Goal: Task Accomplishment & Management: Use online tool/utility

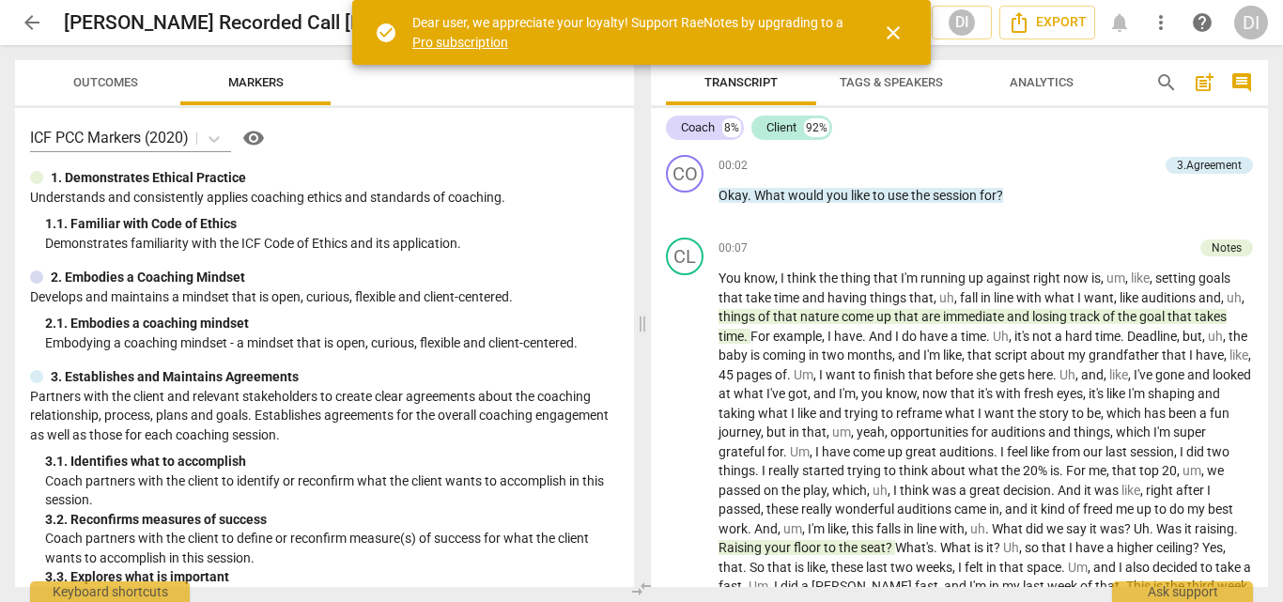
click at [890, 31] on span "close" at bounding box center [893, 33] width 23 height 23
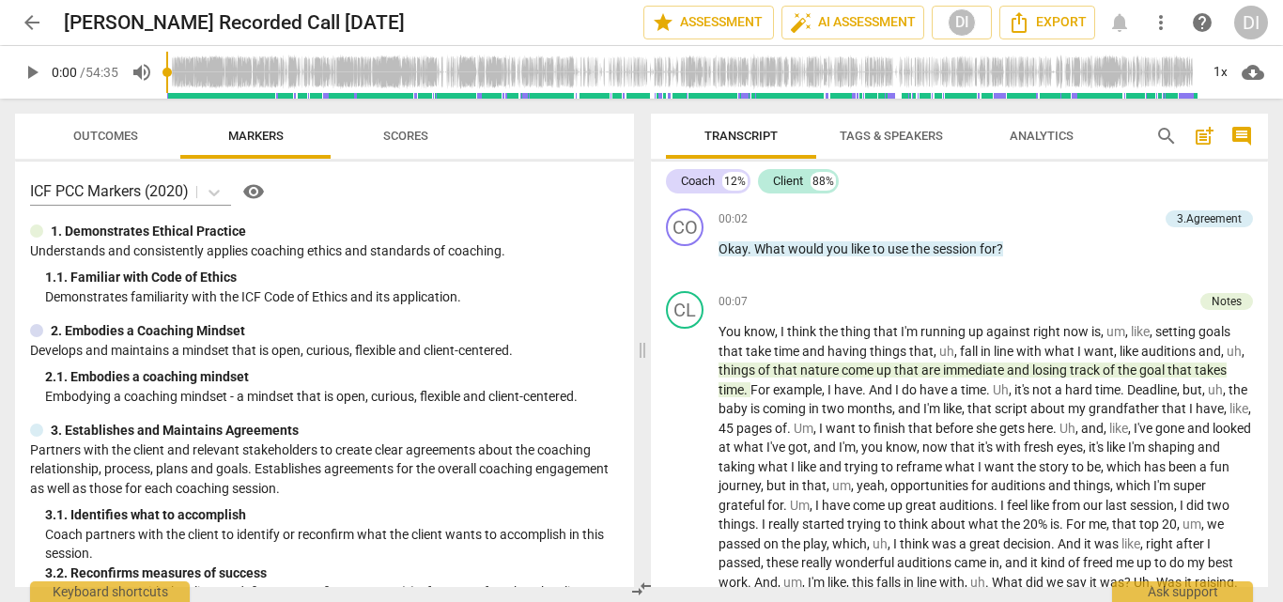
drag, startPoint x: 163, startPoint y: 70, endPoint x: 300, endPoint y: 71, distance: 136.2
click at [300, 71] on div "play_arrow 0:00 / 54:35 volume_up 1x cloud_download" at bounding box center [641, 72] width 1253 height 53
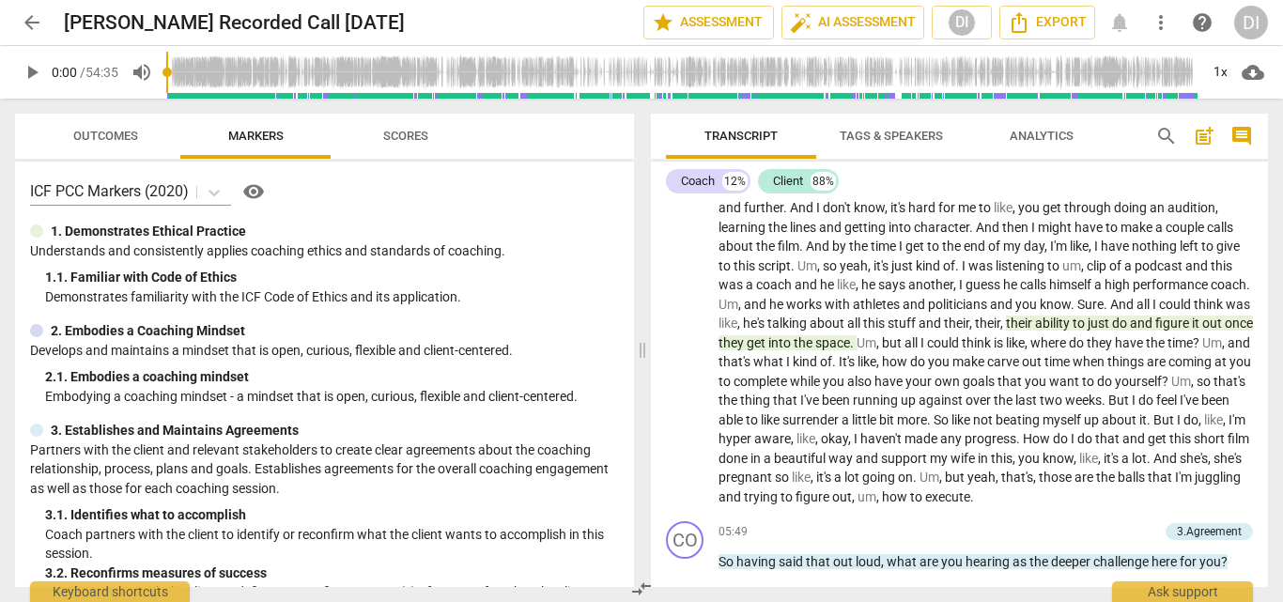
scroll to position [868, 0]
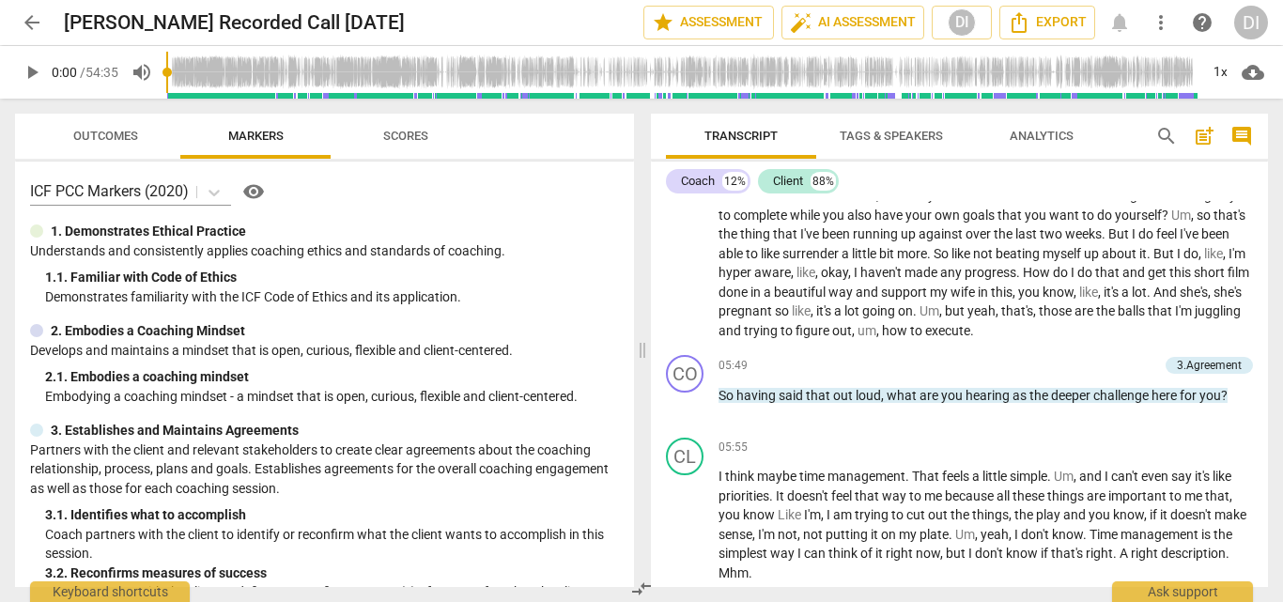
click at [31, 69] on span "play_arrow" at bounding box center [32, 72] width 23 height 23
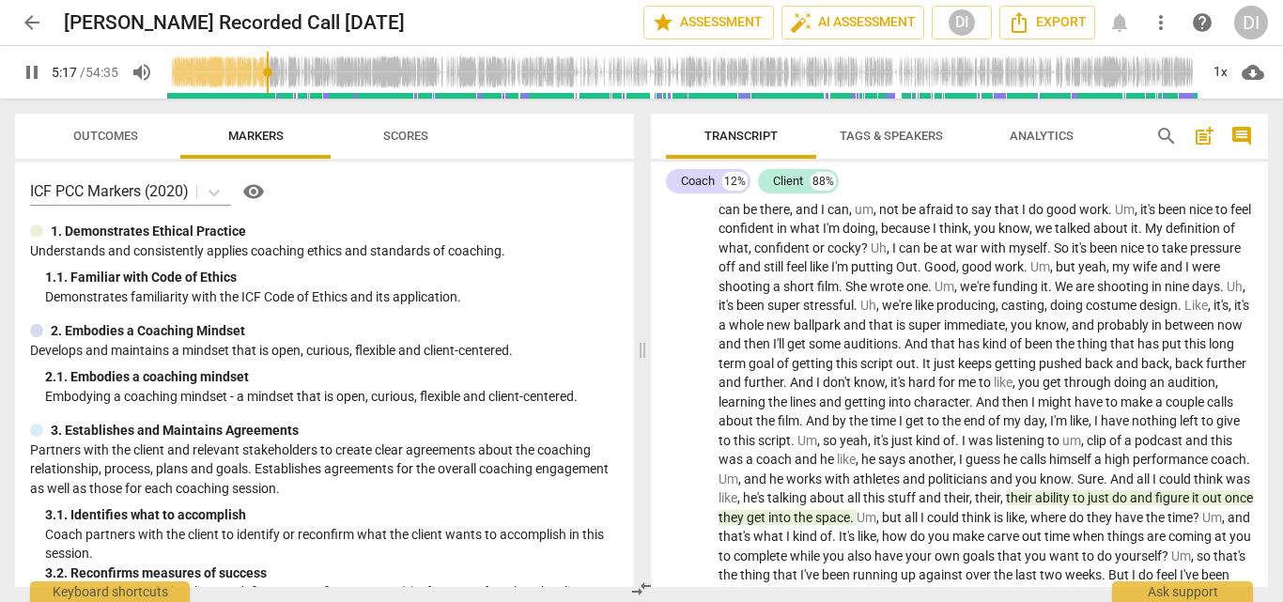
scroll to position [931, 0]
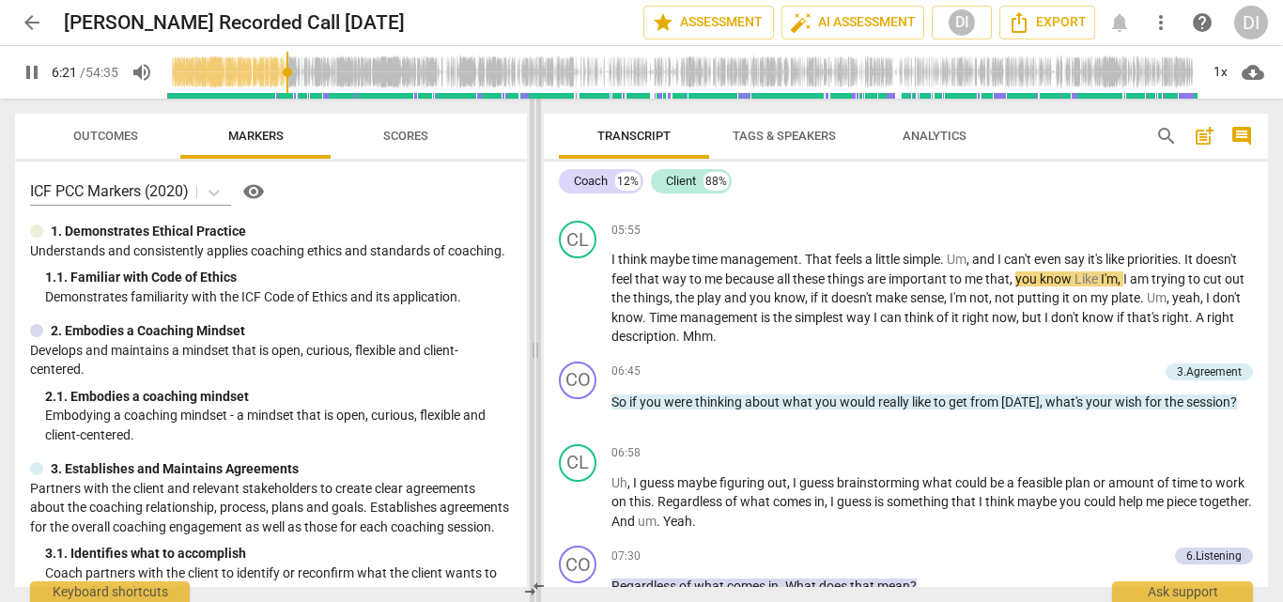
drag, startPoint x: 644, startPoint y: 357, endPoint x: 434, endPoint y: 348, distance: 210.6
click at [530, 348] on span at bounding box center [535, 350] width 11 height 503
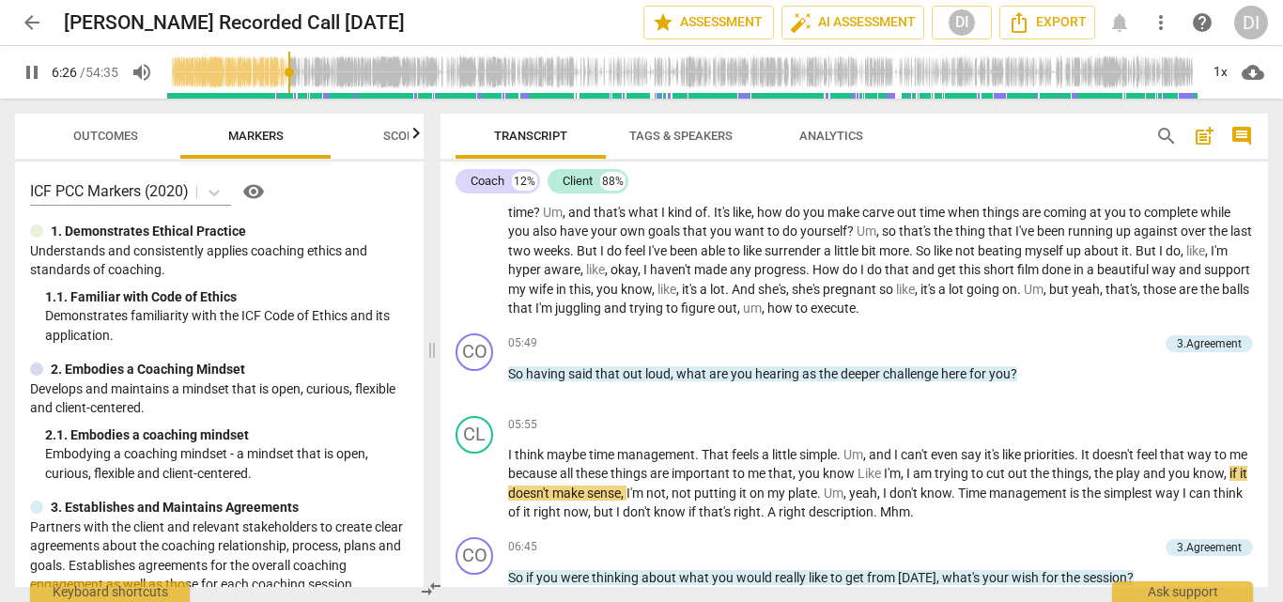
scroll to position [641, 0]
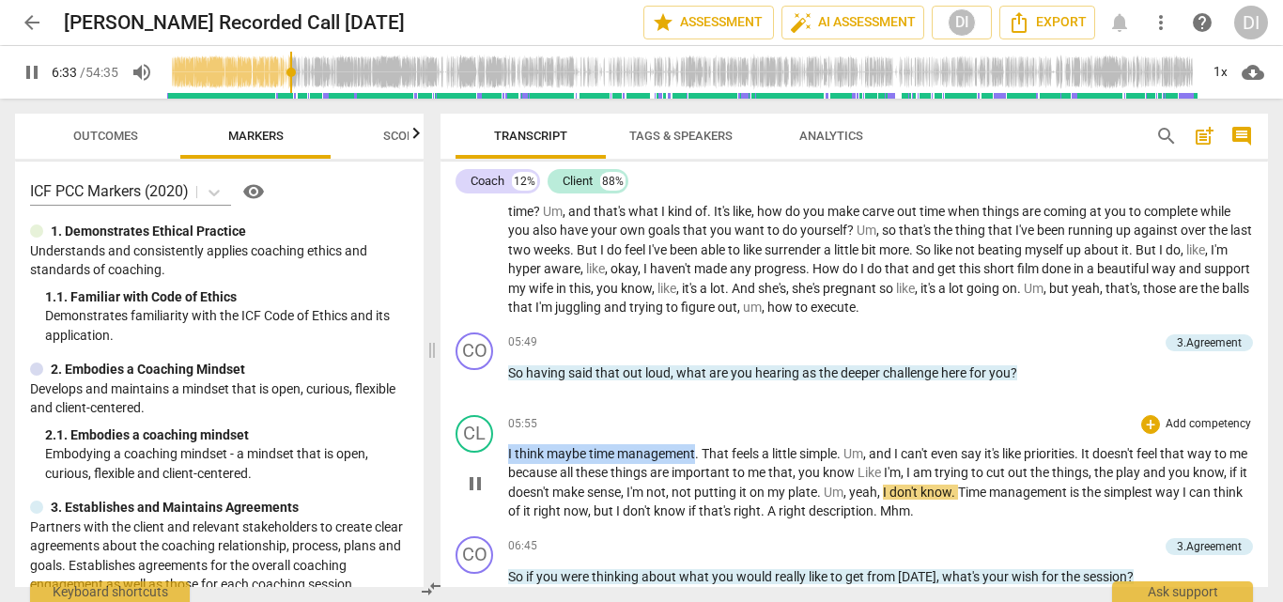
drag, startPoint x: 697, startPoint y: 451, endPoint x: 508, endPoint y: 451, distance: 188.8
click at [508, 451] on p "I think maybe time management . That feels a little simple . Um , and I can't e…" at bounding box center [880, 482] width 745 height 77
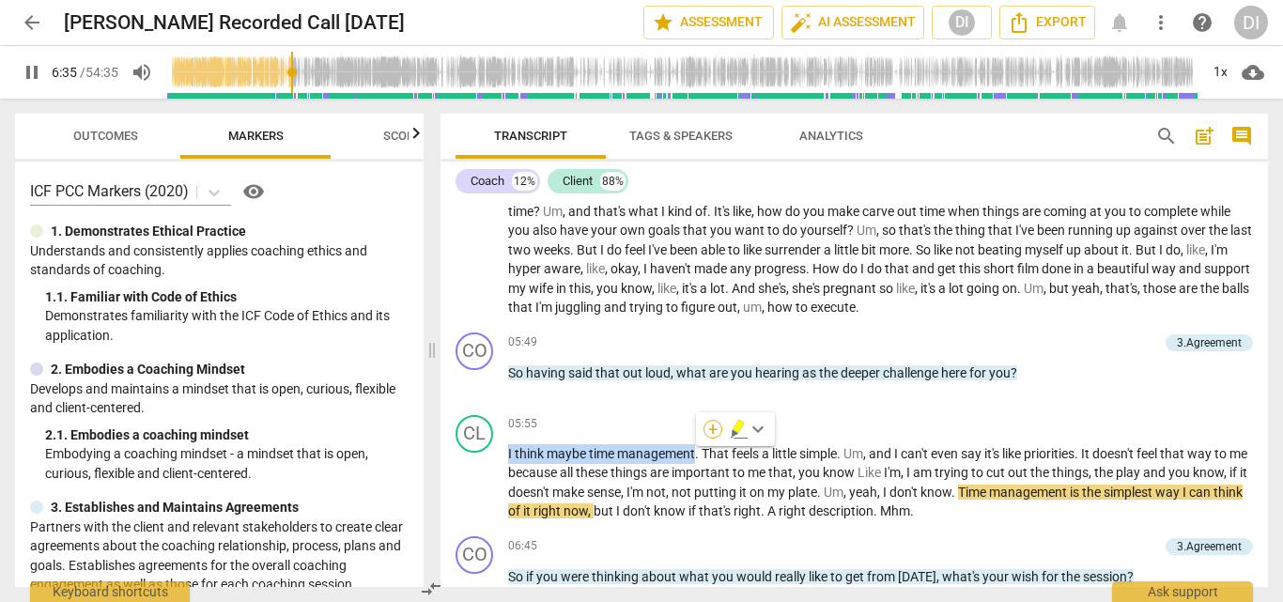
click at [711, 426] on div "+" at bounding box center [713, 429] width 19 height 19
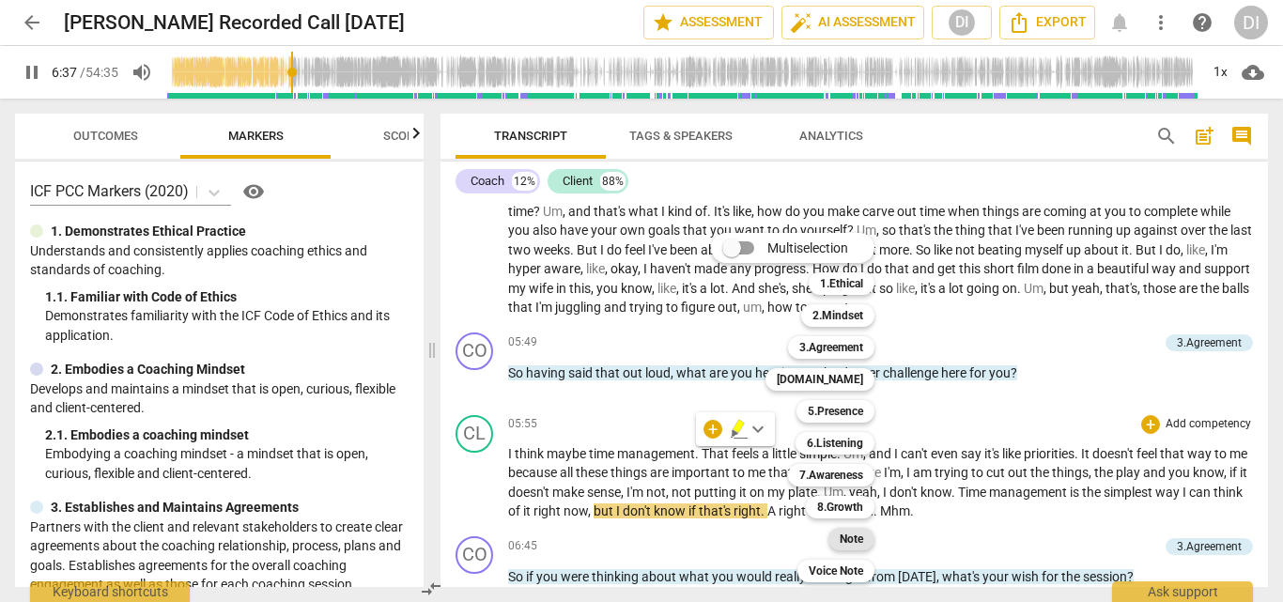
click at [853, 541] on b "Note" at bounding box center [851, 539] width 23 height 23
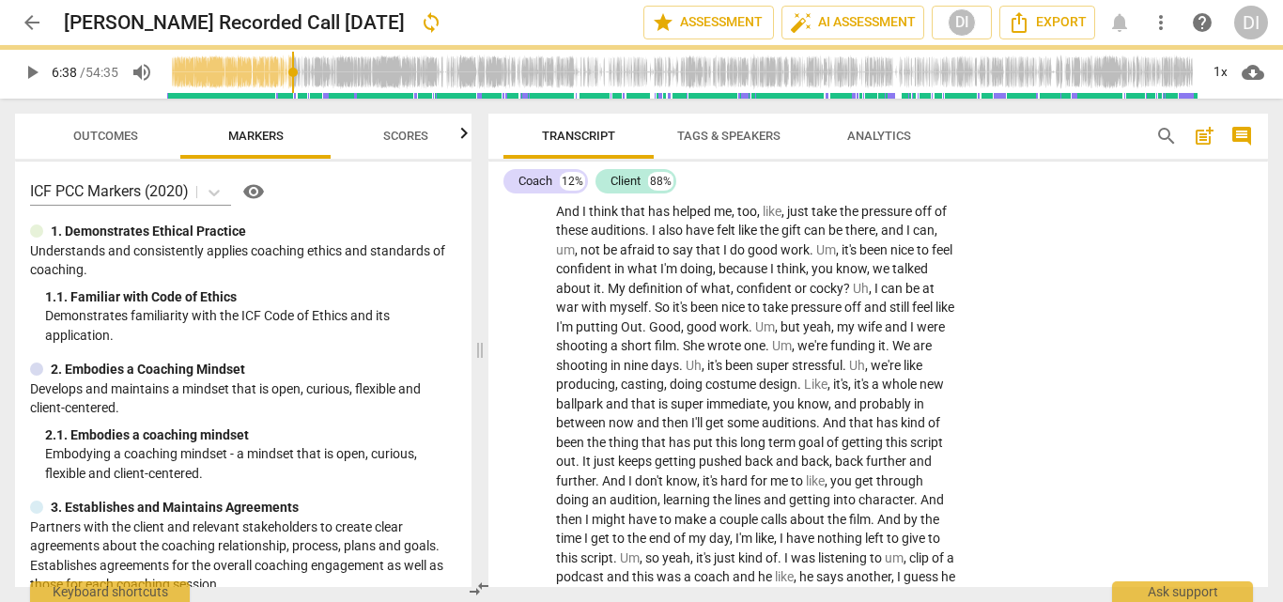
type input "398"
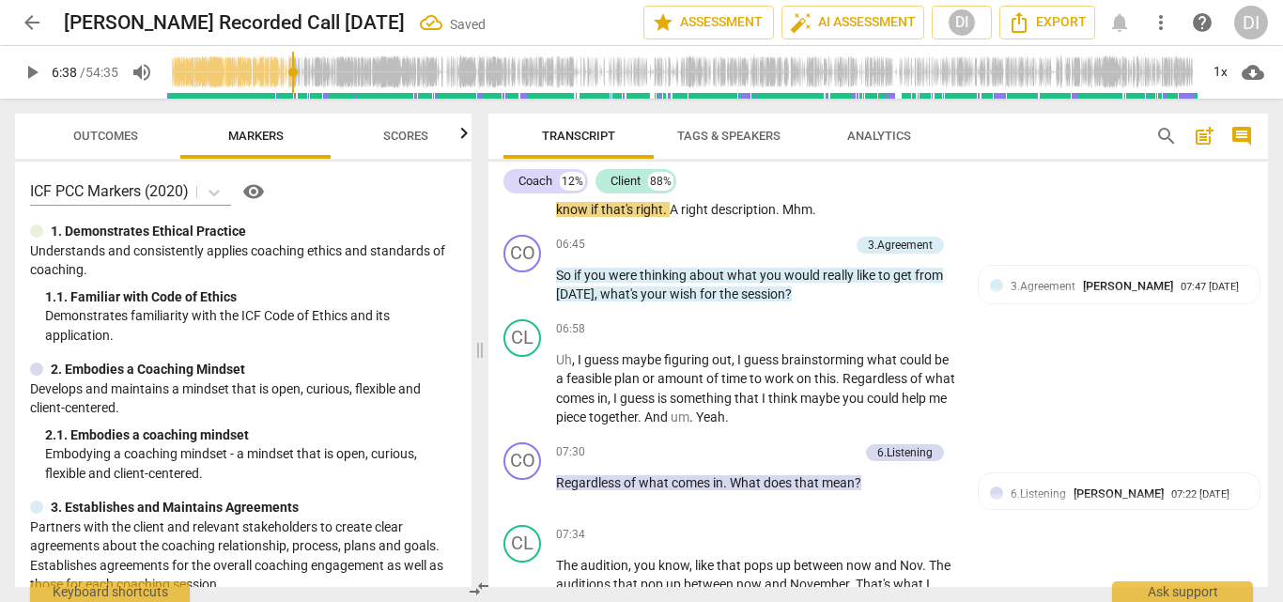
scroll to position [1320, 0]
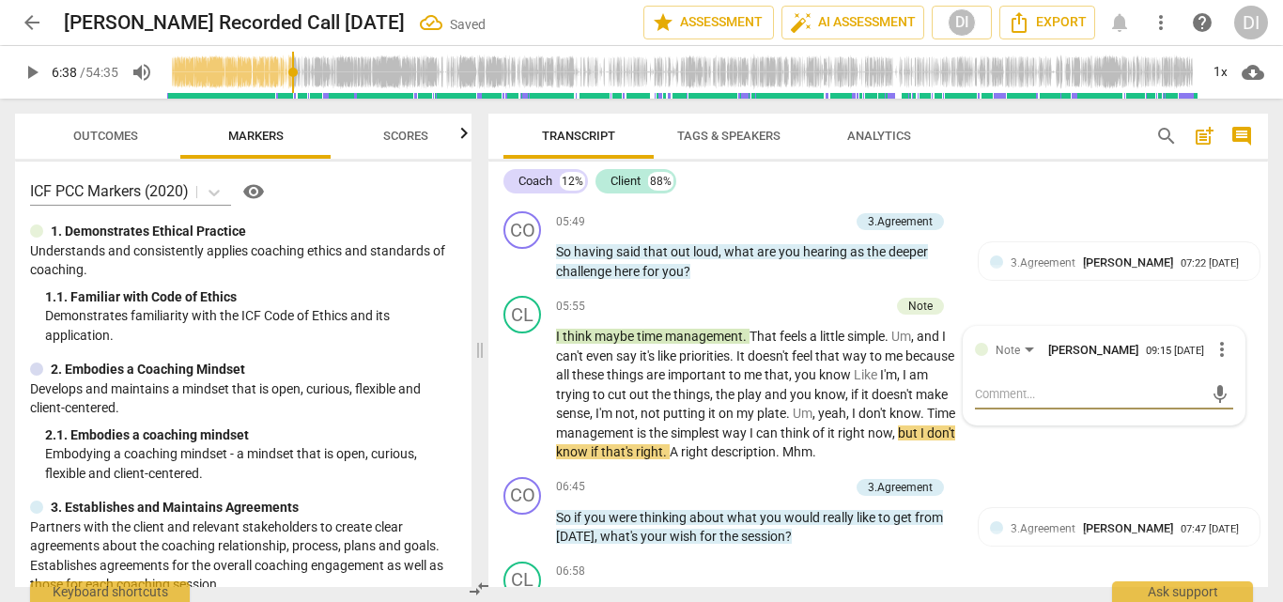
type textarea "T"
type textarea "To"
type textarea "Tone"
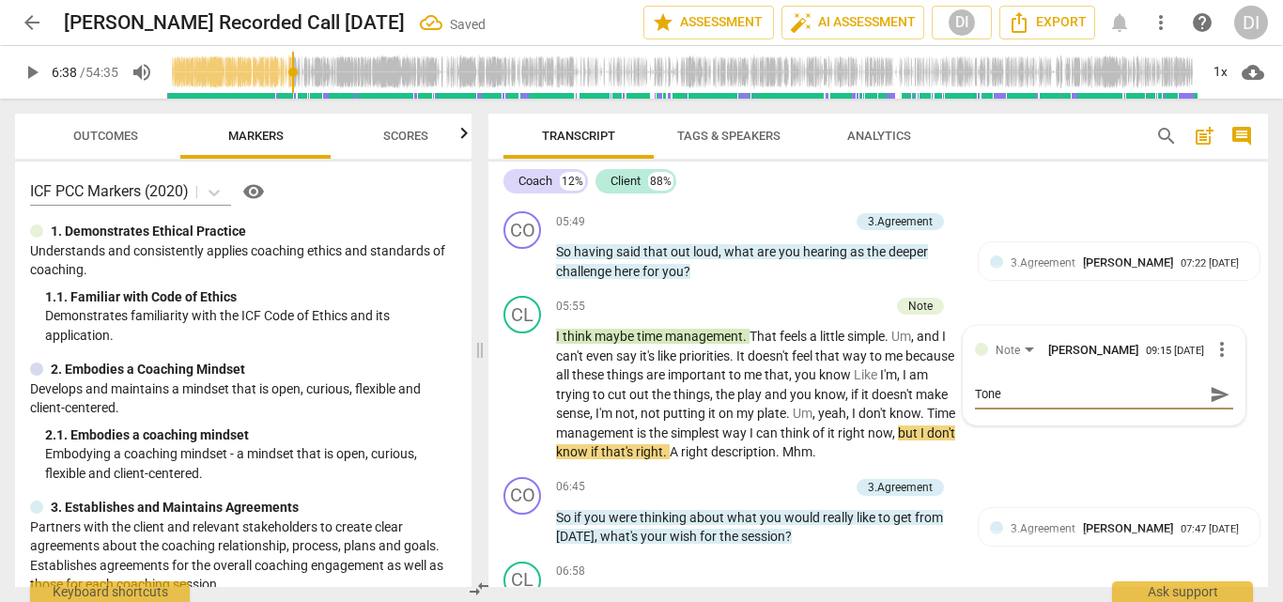
type textarea "Tone i"
type textarea "Tone in"
type textarea "Tone ind"
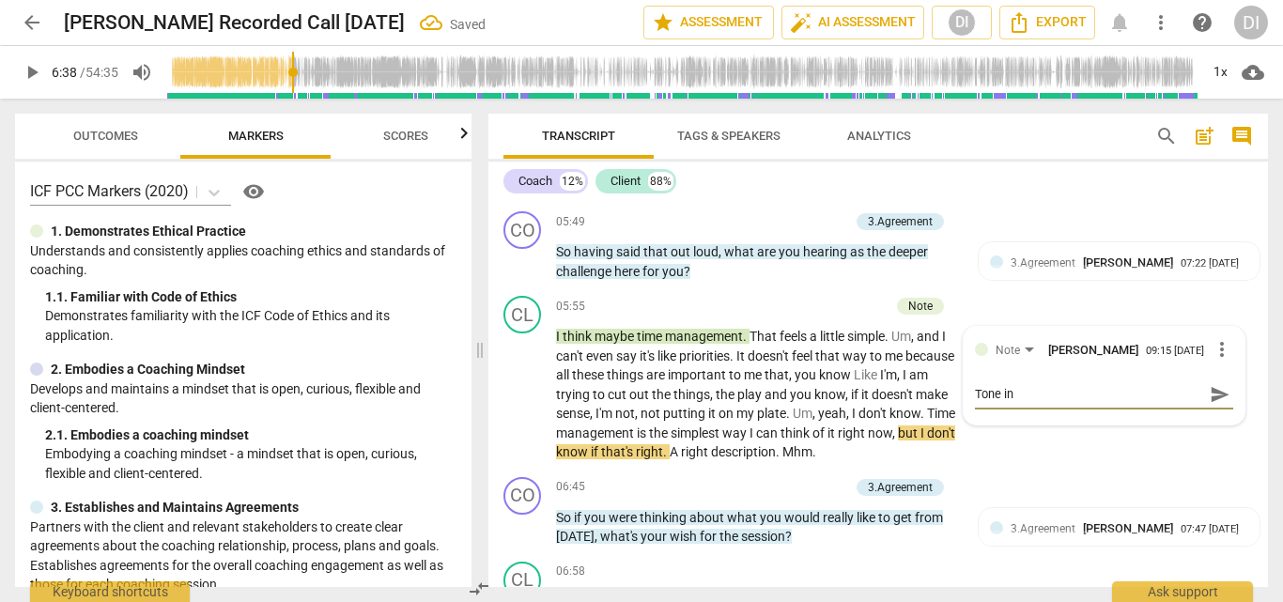
type textarea "Tone ind"
type textarea "Tone indi"
type textarea "Tone indic"
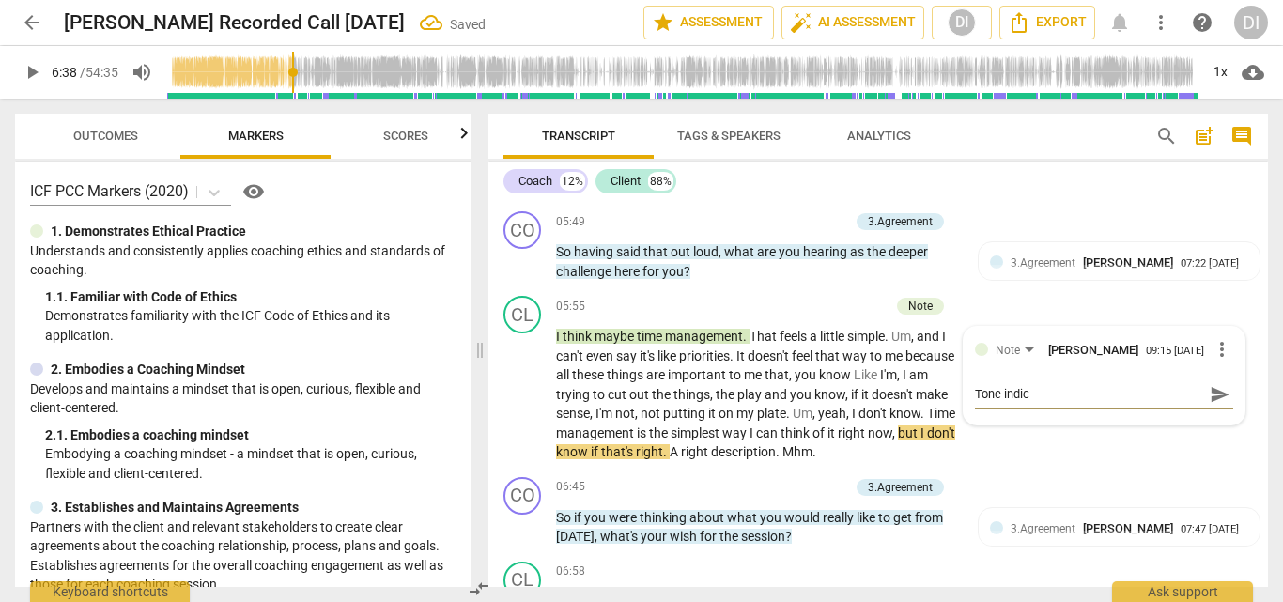
type textarea "Tone indica"
type textarea "Tone indicat"
type textarea "Tone indicate"
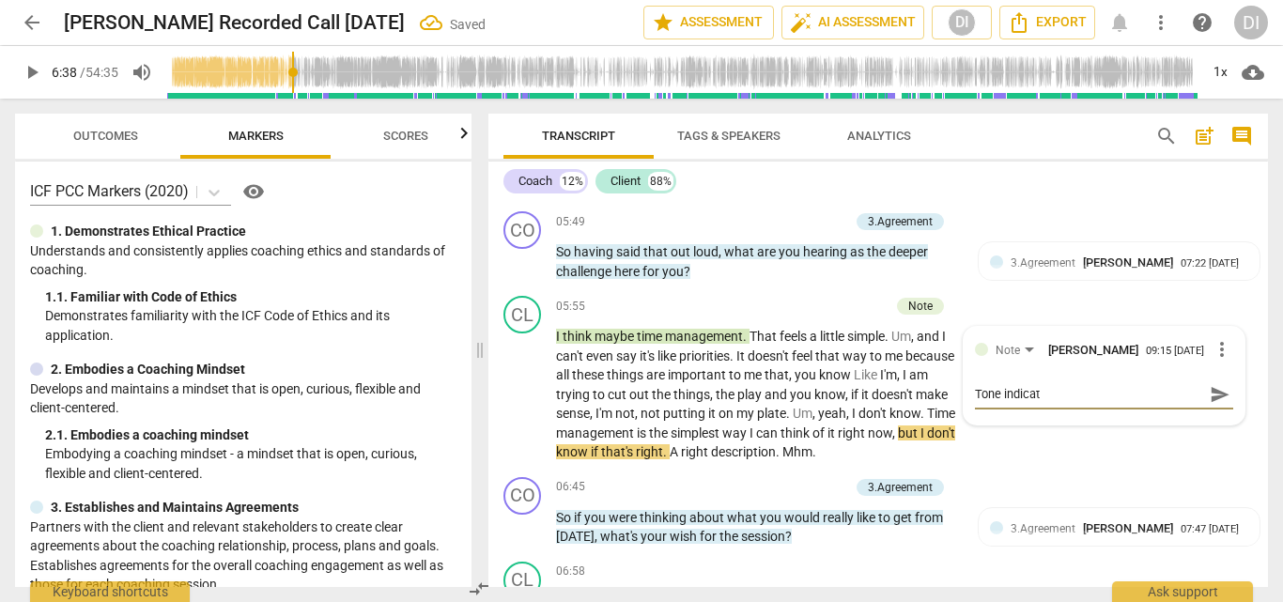
type textarea "Tone indicate"
type textarea "Tone indicated"
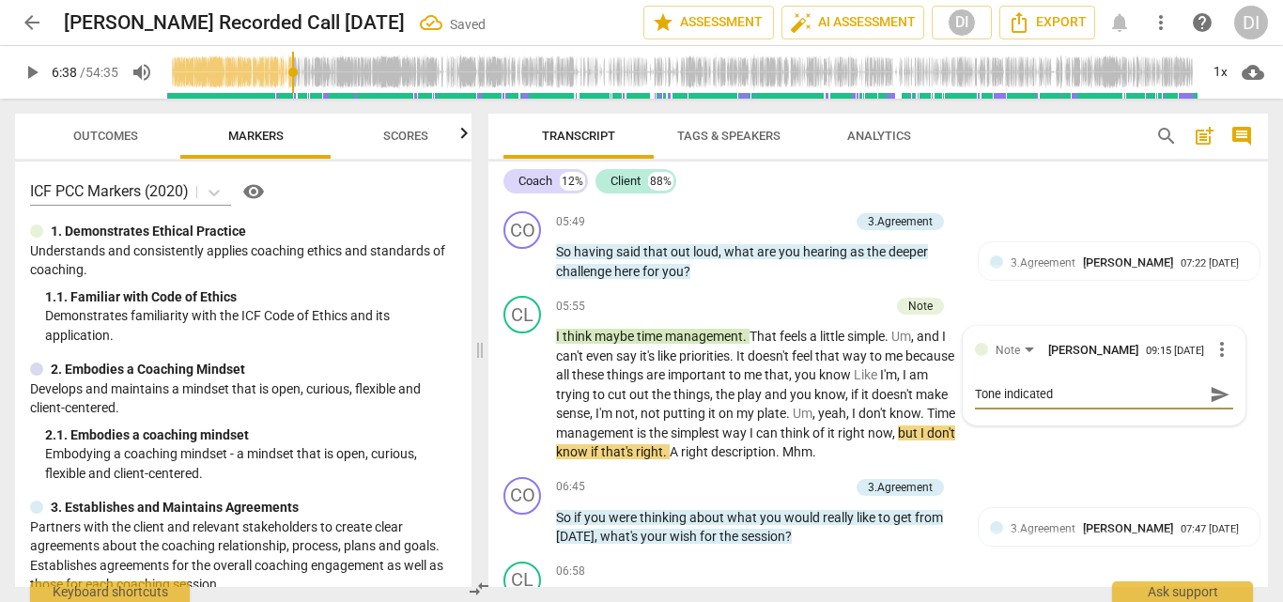
type textarea "Tone indicate"
type textarea "Tone indicates"
type textarea "Tone indicates t"
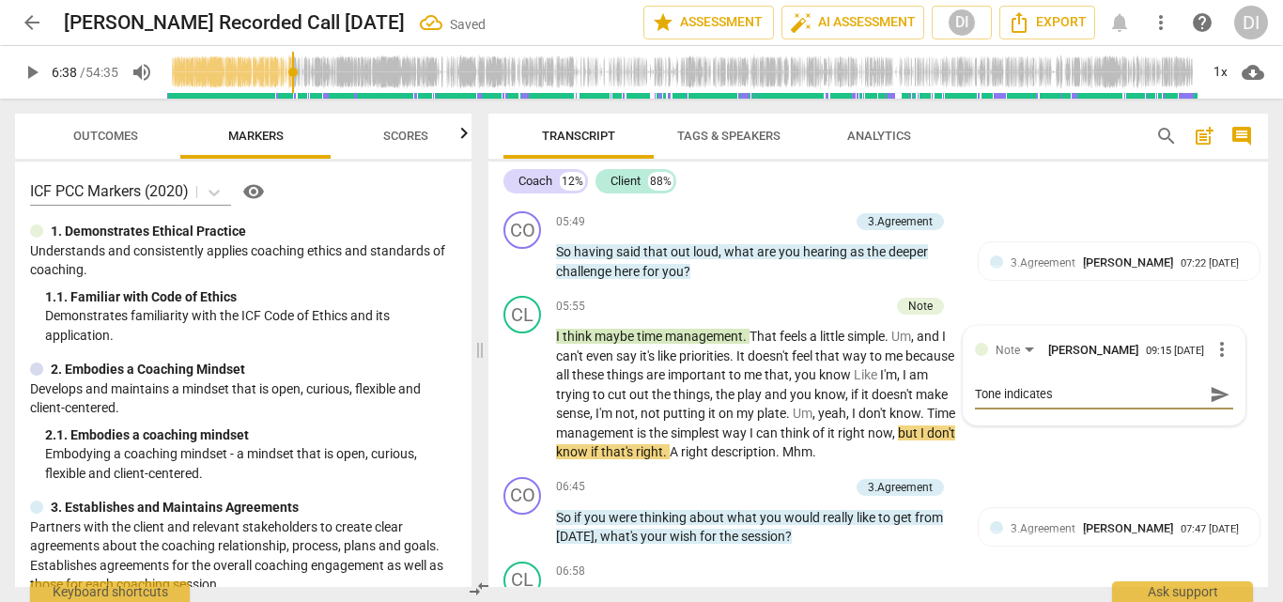
type textarea "Tone indicates t"
type textarea "Tone indicates th"
type textarea "Tone indicates tha"
type textarea "Tone indicates that"
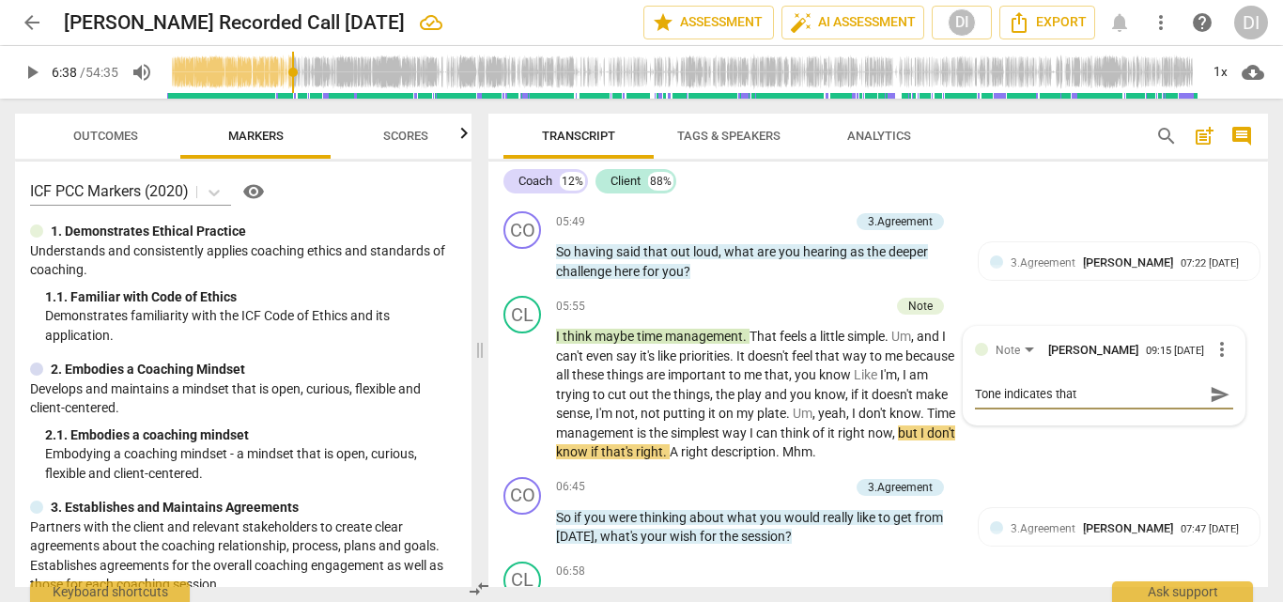
type textarea "Tone indicates that"
type textarea "Tone indicates that t"
type textarea "Tone indicates that th"
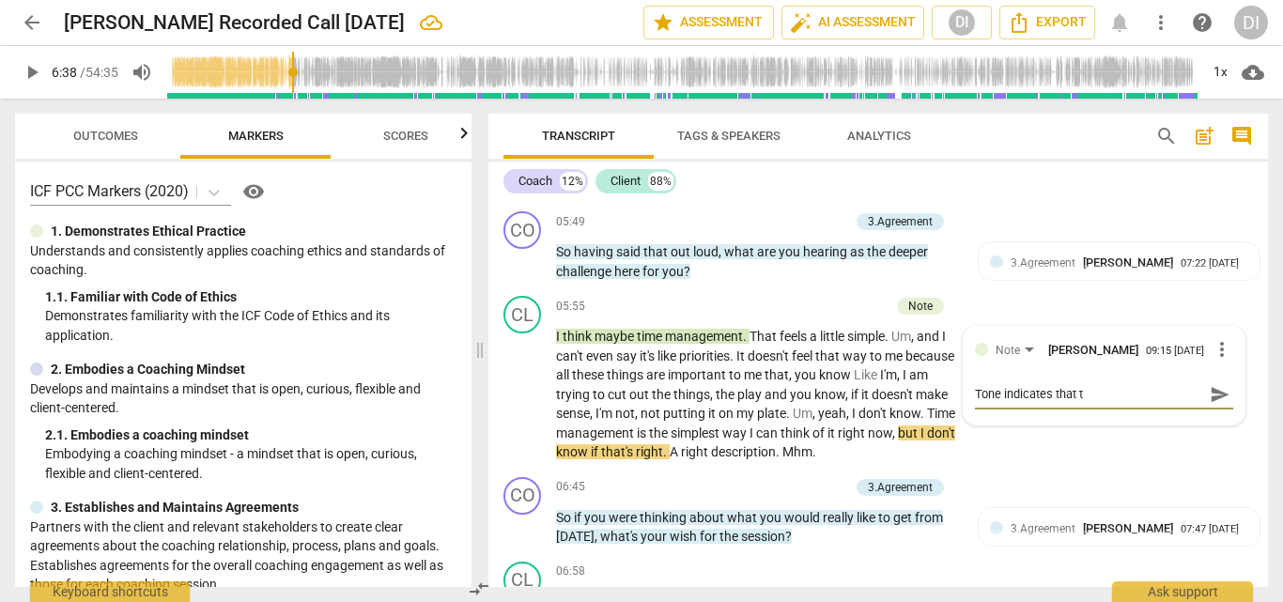
type textarea "Tone indicates that th"
type textarea "Tone indicates that thi"
type textarea "Tone indicates that this"
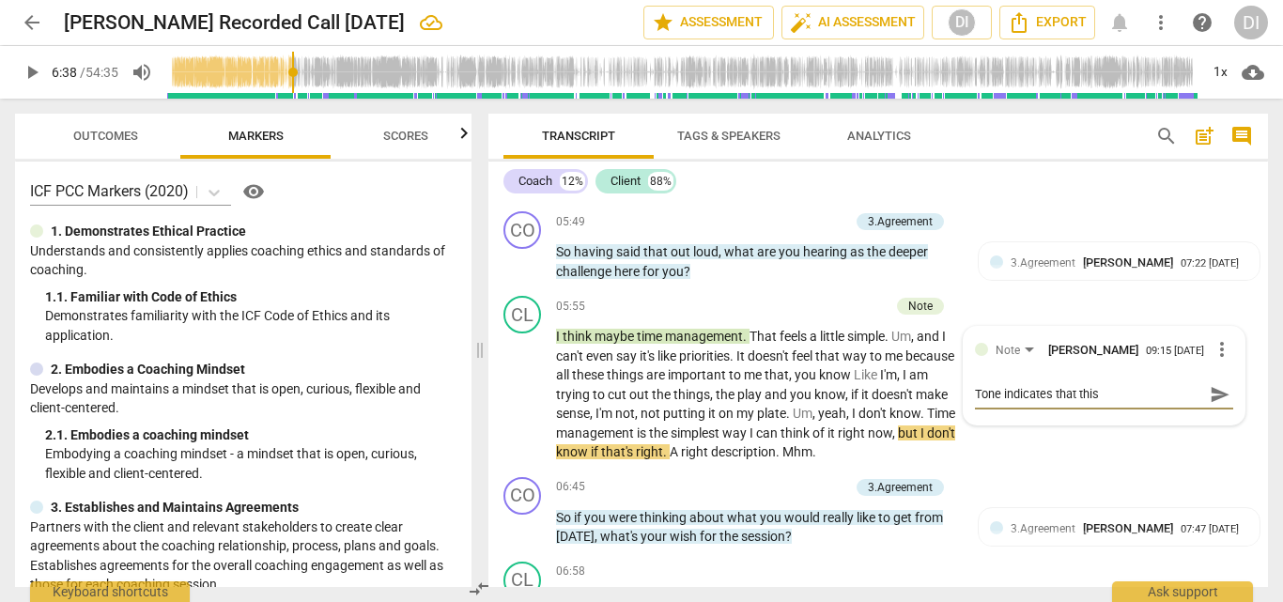
type textarea "Tone indicates that this i"
type textarea "Tone indicates that this is"
type textarea "Tone indicates that this is n"
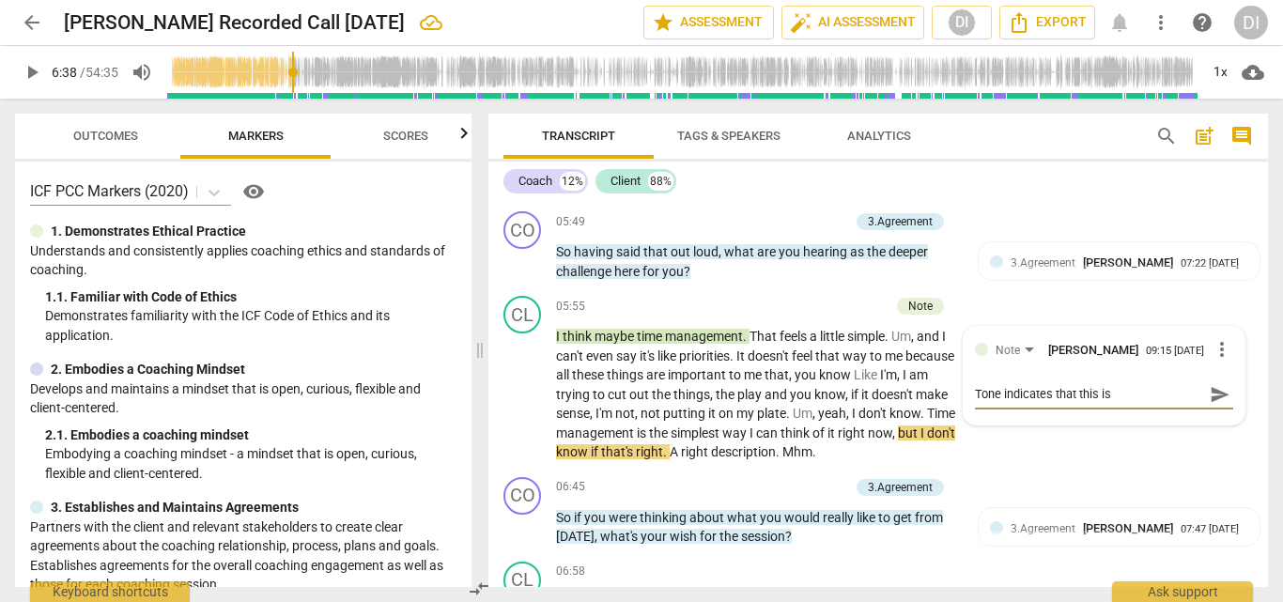
type textarea "Tone indicates that this is n"
type textarea "Tone indicates that this is no"
type textarea "Tone indicates that this is not"
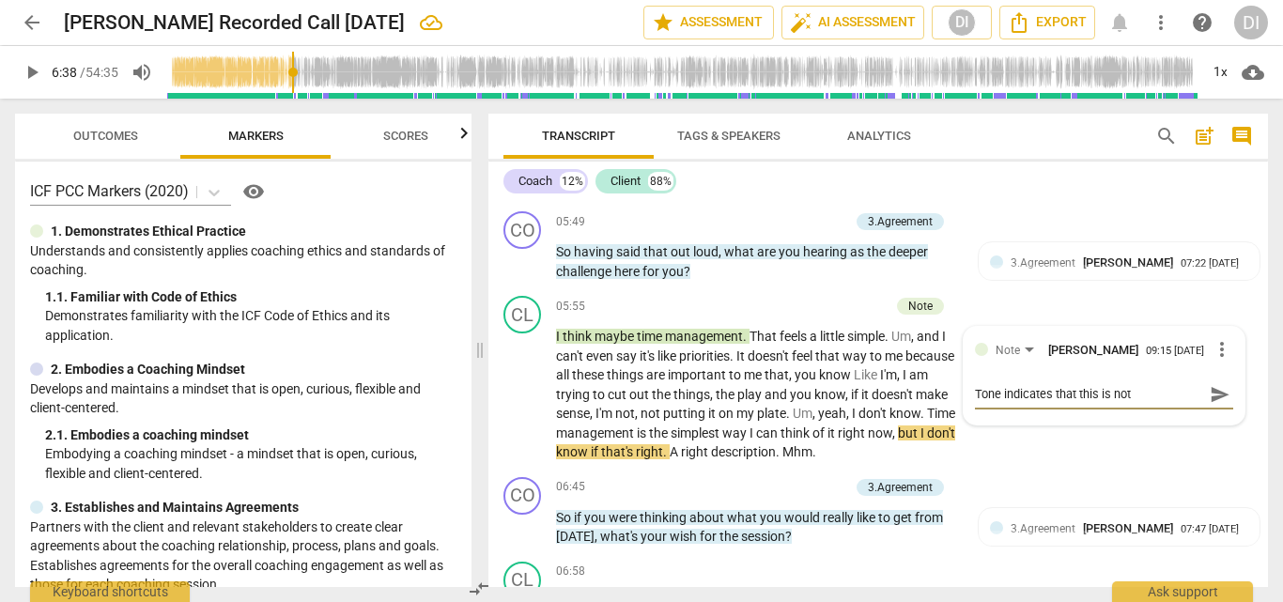
type textarea "Tone indicates that this is not i"
type textarea "Tone indicates that this is not it"
click at [39, 69] on span "play_arrow" at bounding box center [32, 72] width 23 height 23
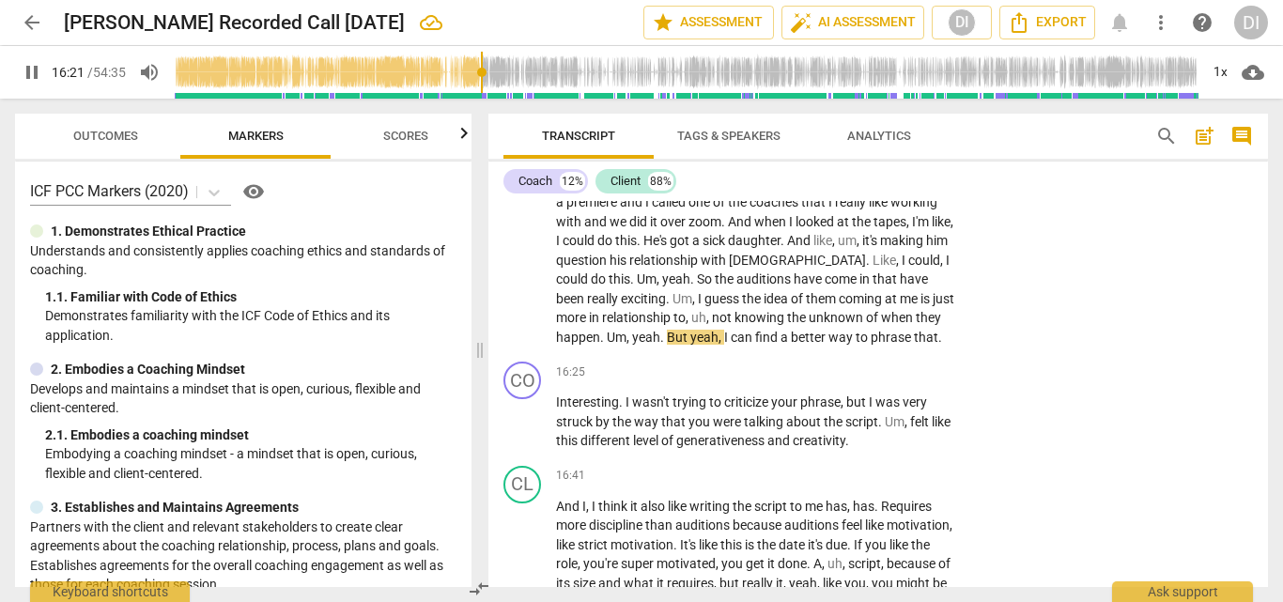
scroll to position [4043, 0]
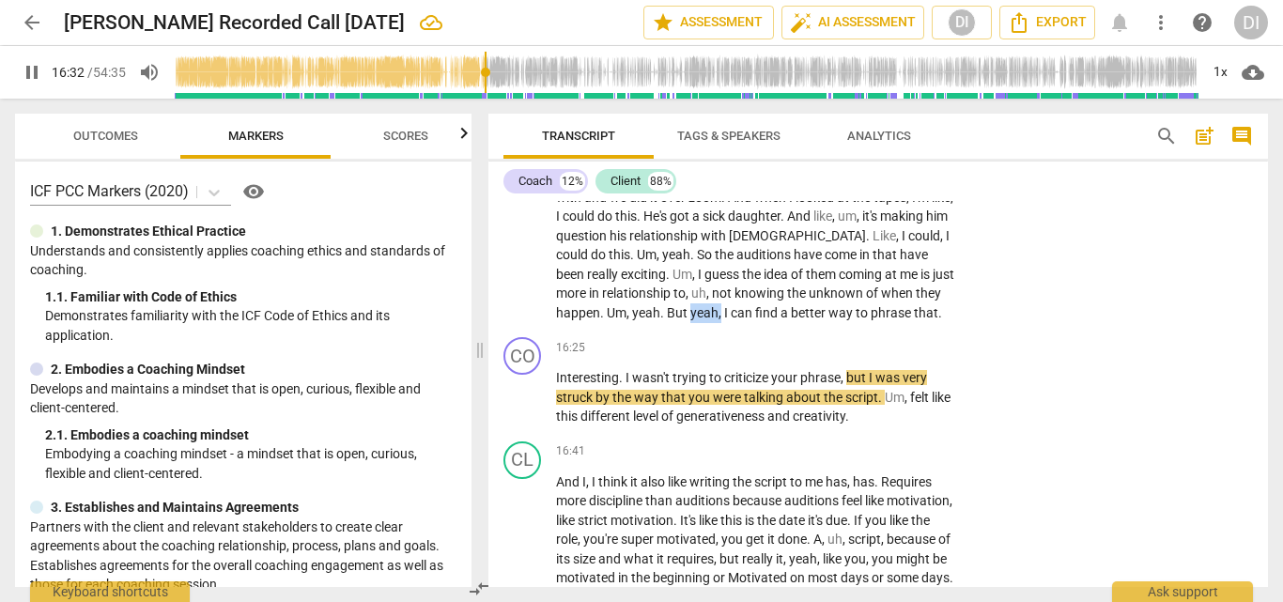
drag, startPoint x: 720, startPoint y: 293, endPoint x: 692, endPoint y: 290, distance: 27.4
click at [692, 290] on p "Um , yeah , it almost like what I hear when you say that is . It's like , um . …" at bounding box center [756, 178] width 401 height 289
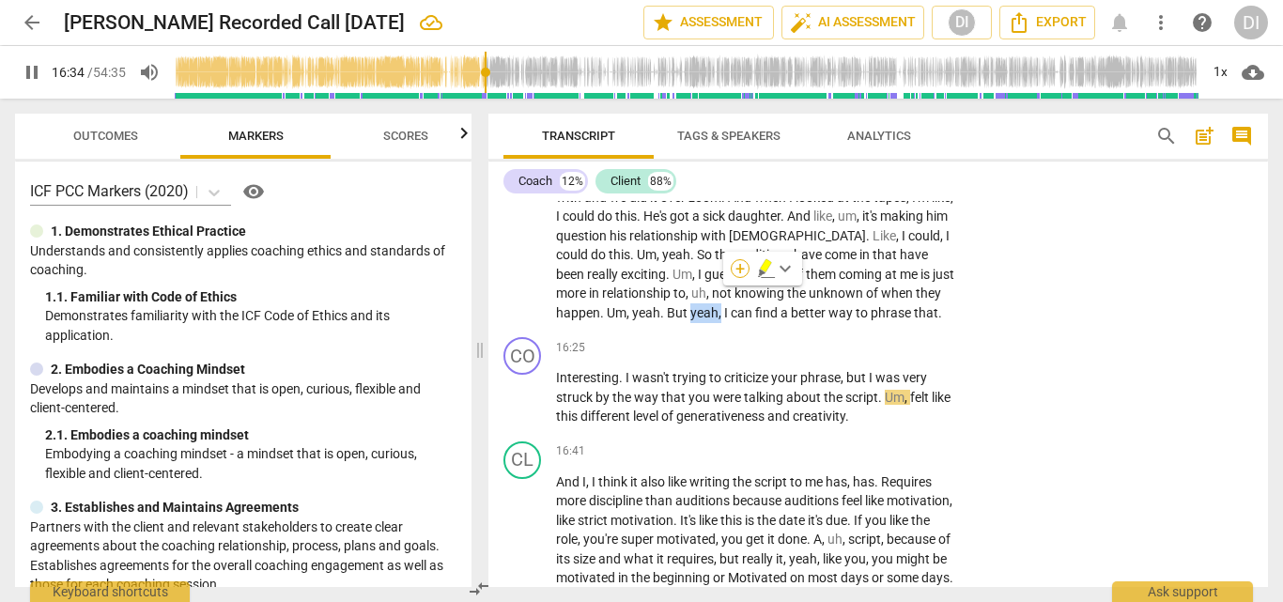
click at [737, 272] on div "+" at bounding box center [740, 268] width 19 height 19
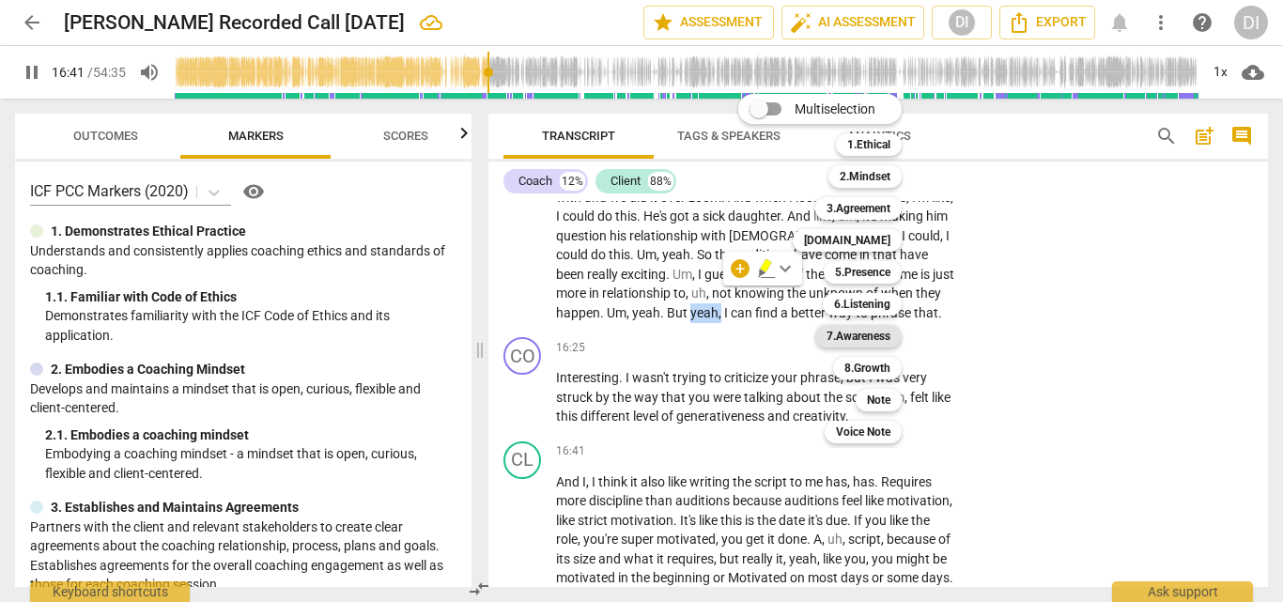
click at [871, 336] on b "7.Awareness" at bounding box center [859, 336] width 64 height 23
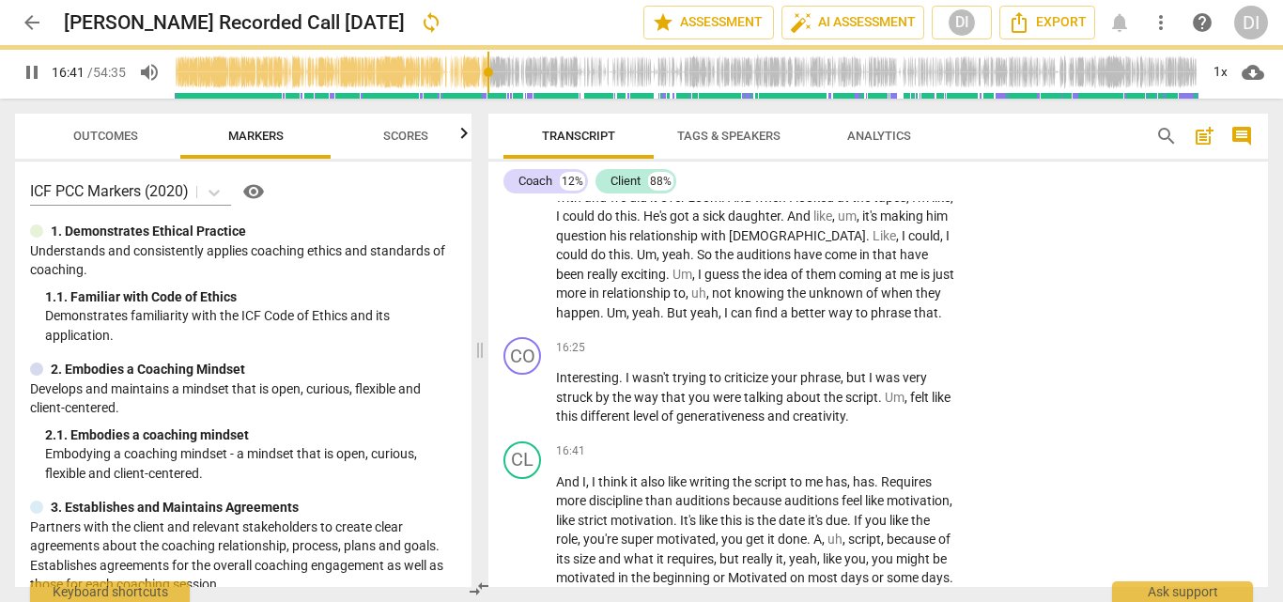
type input "1002"
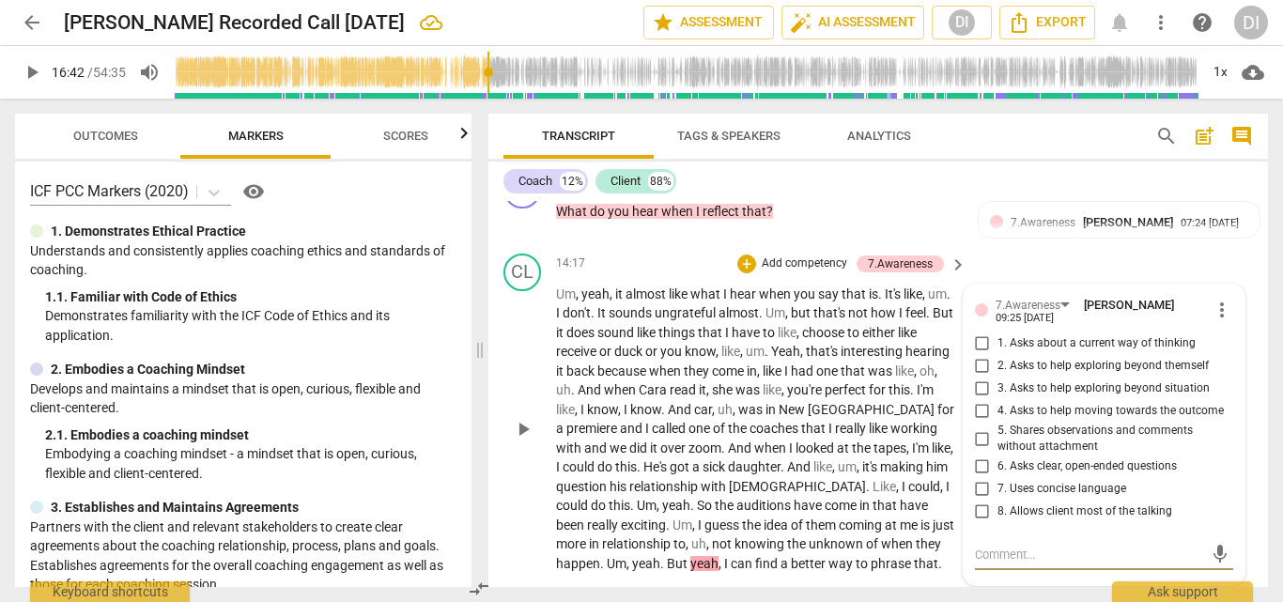
click at [979, 501] on input "8. Allows client most of the talking" at bounding box center [983, 512] width 30 height 23
checkbox input "true"
click at [744, 255] on div "+" at bounding box center [746, 264] width 19 height 19
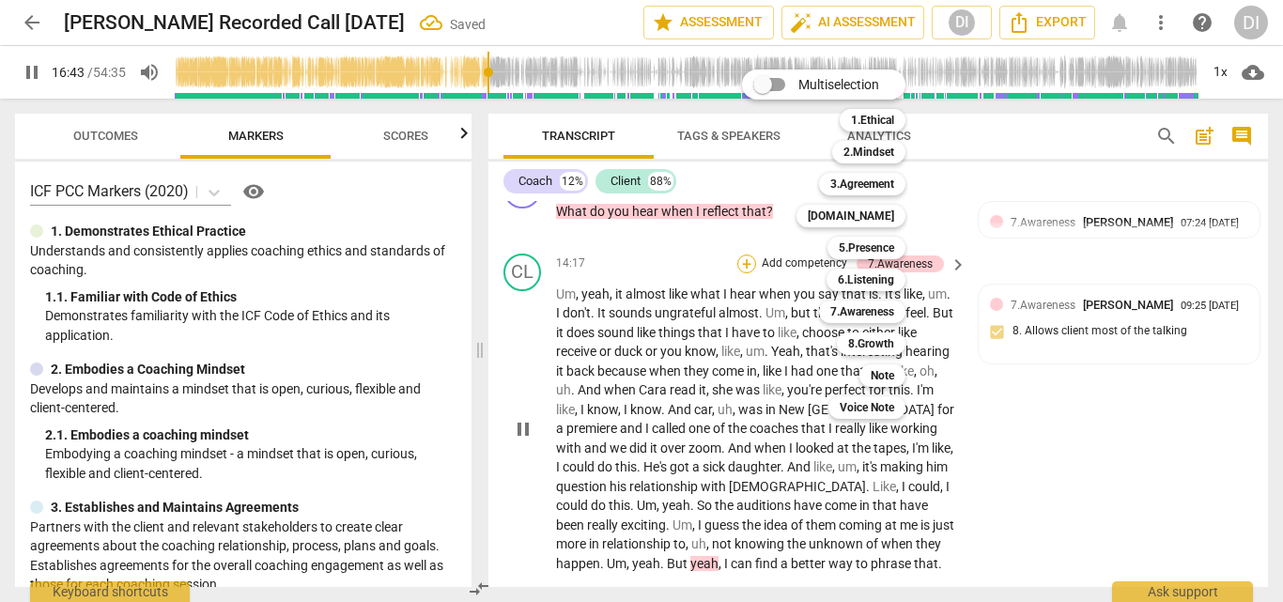
scroll to position [4296, 0]
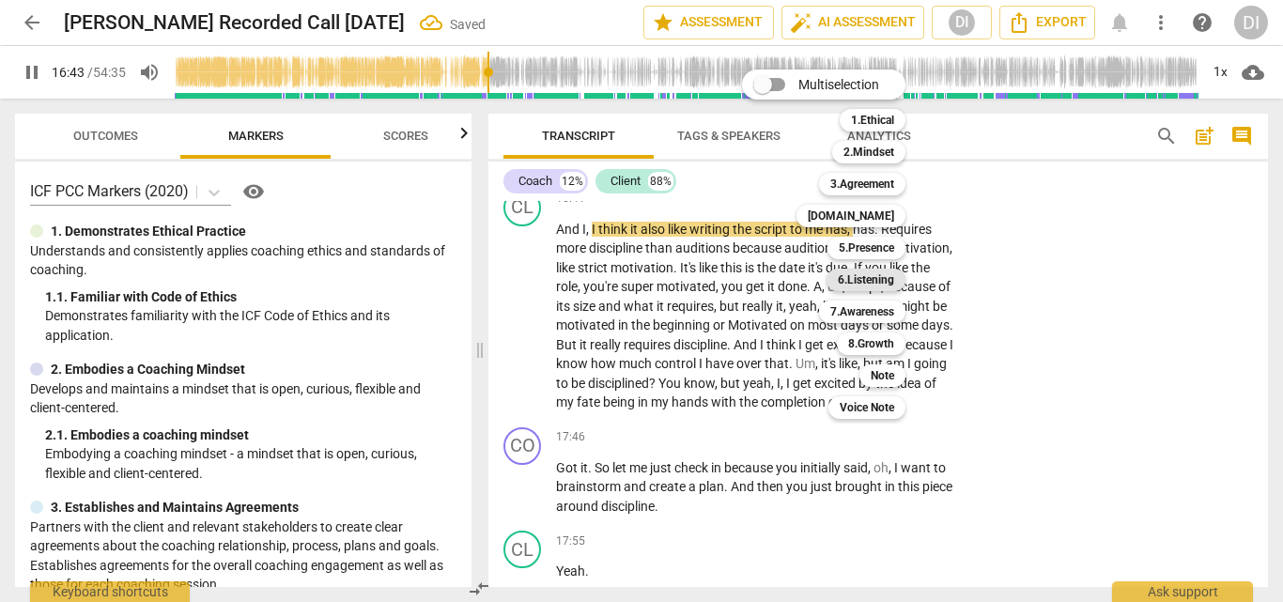
click at [887, 285] on b "6.Listening" at bounding box center [866, 280] width 56 height 23
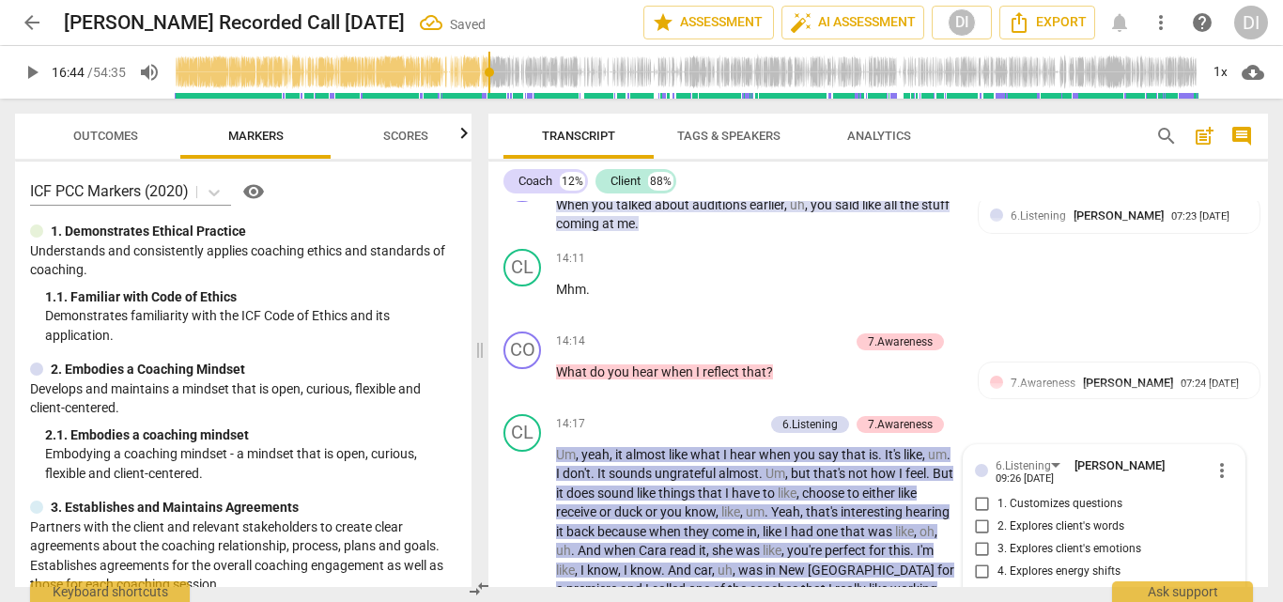
scroll to position [3901, 0]
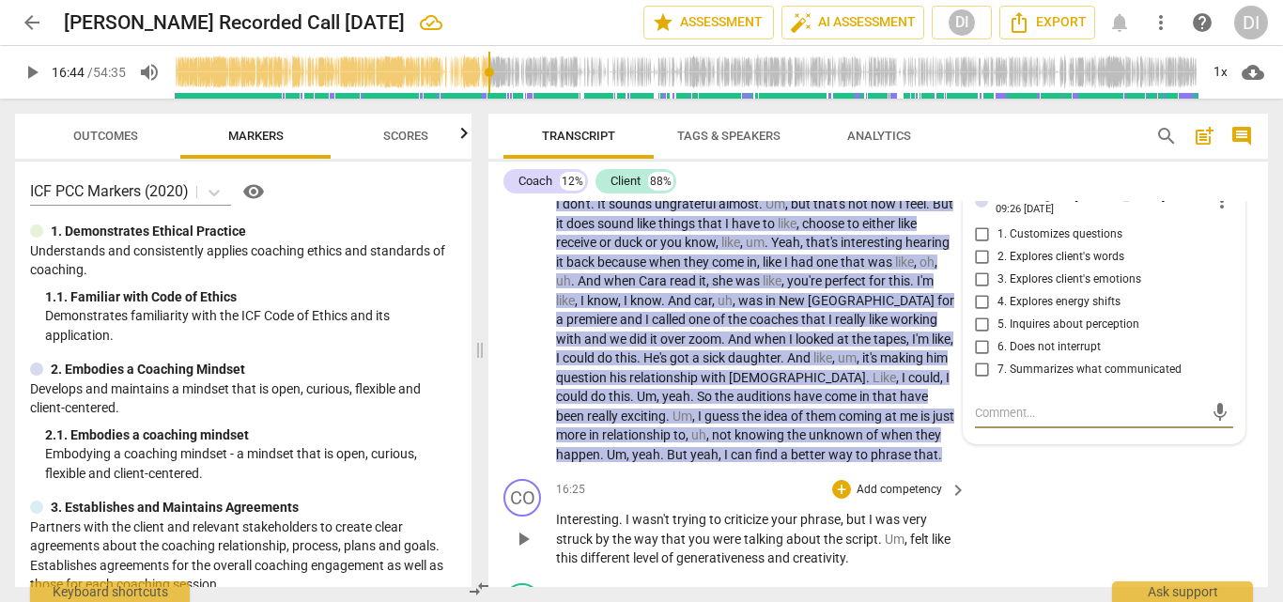
click at [1067, 472] on div "CO play_arrow pause 16:25 + Add competency keyboard_arrow_right Interesting . I…" at bounding box center [878, 524] width 780 height 104
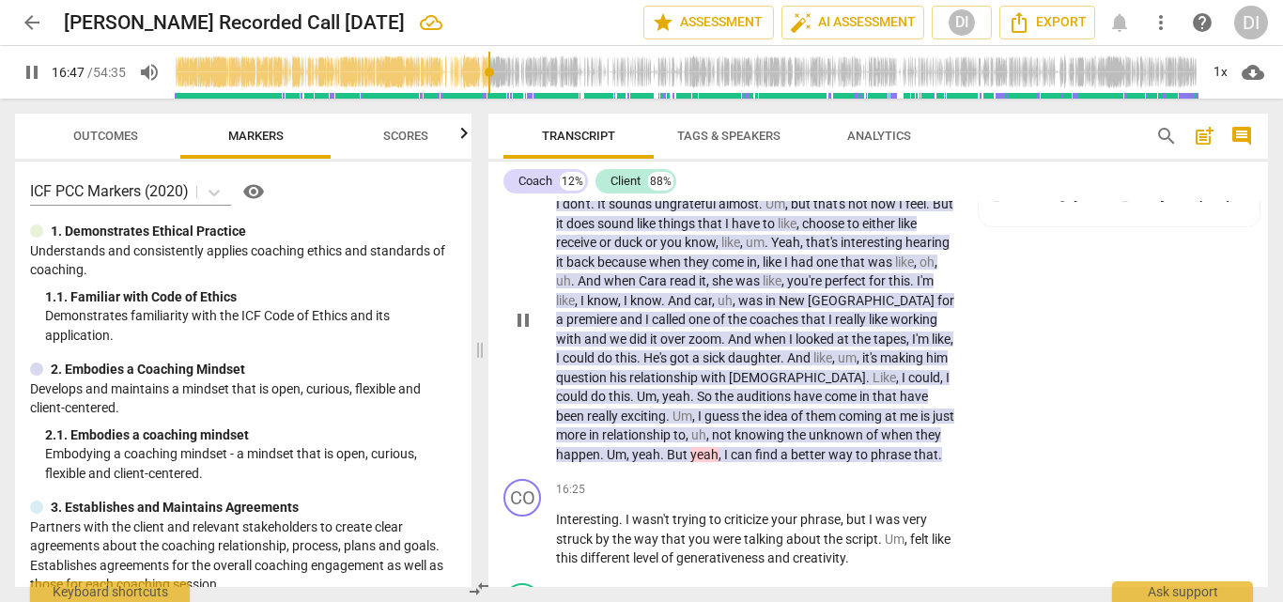
drag, startPoint x: 1260, startPoint y: 301, endPoint x: 1260, endPoint y: 285, distance: 16.0
click at [1260, 285] on div "CL play_arrow pause 14:17 + Add competency 6.Listening 7.Awareness keyboard_arr…" at bounding box center [878, 304] width 780 height 335
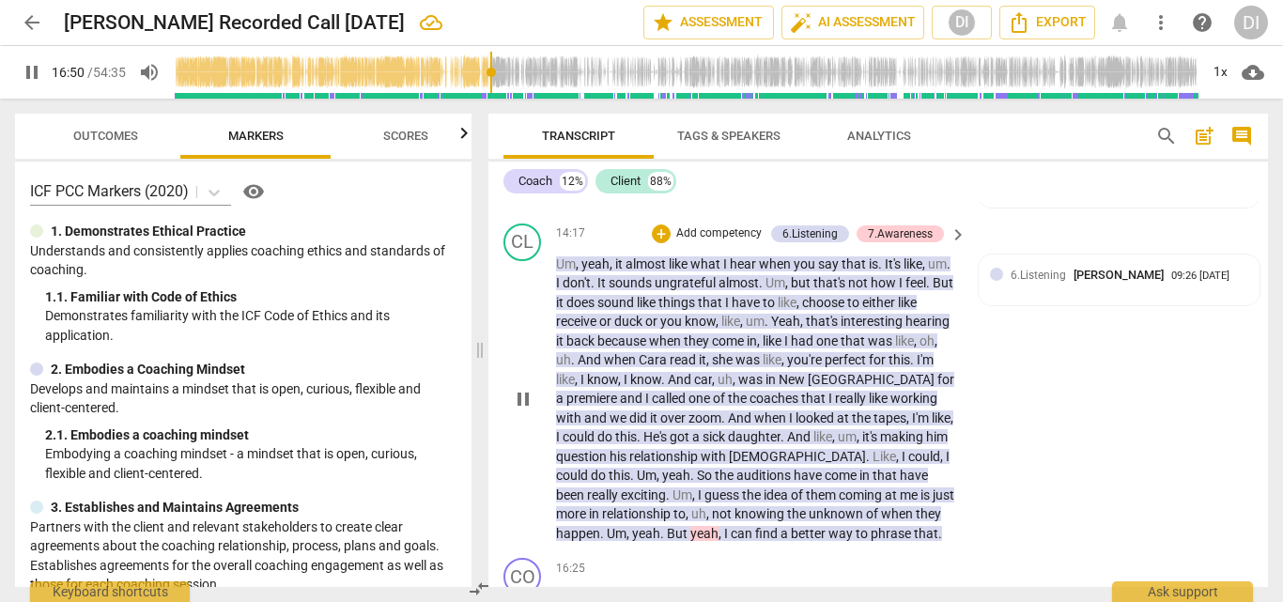
scroll to position [3816, 0]
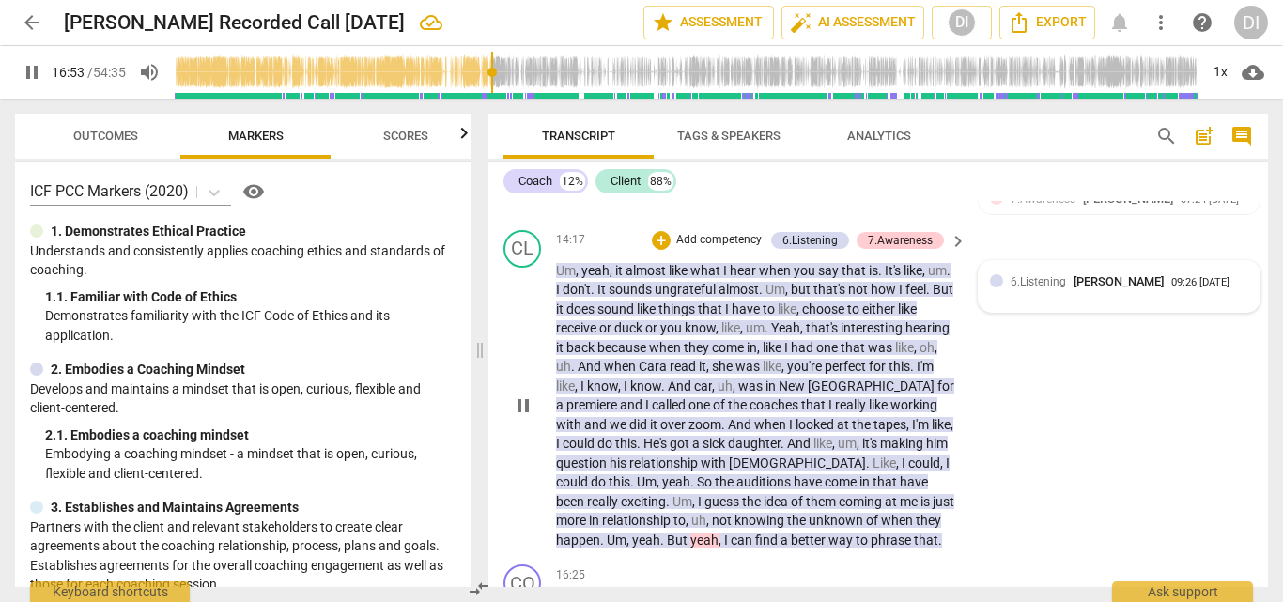
click at [1171, 277] on div "09:26 [DATE]" at bounding box center [1200, 283] width 58 height 12
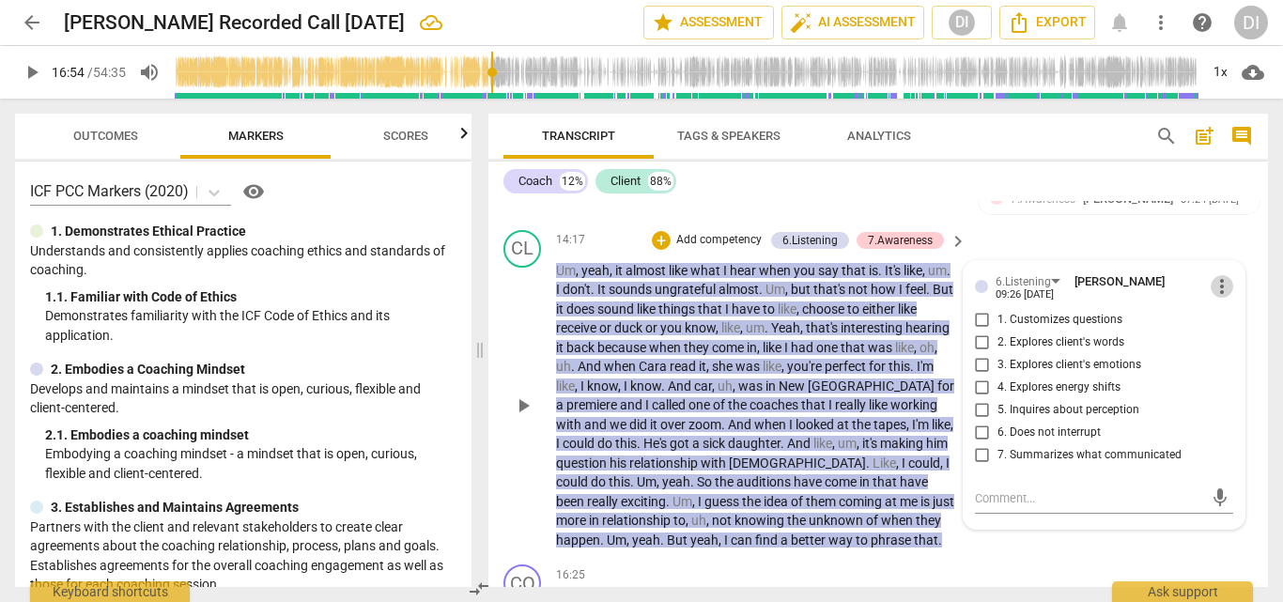
click at [1212, 275] on span "more_vert" at bounding box center [1222, 286] width 23 height 23
click at [1222, 312] on li "Delete" at bounding box center [1234, 303] width 65 height 36
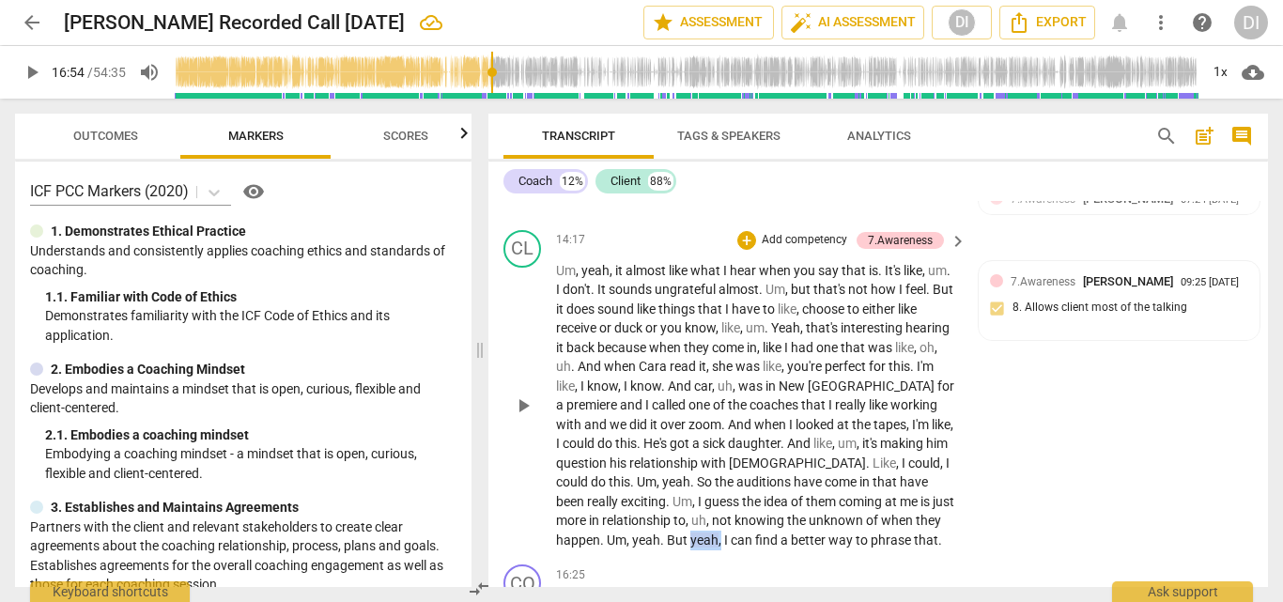
drag, startPoint x: 719, startPoint y: 518, endPoint x: 689, endPoint y: 525, distance: 30.1
click at [689, 525] on p "Um , yeah , it almost like what I hear when you say that is . It's like , um . …" at bounding box center [756, 405] width 401 height 289
click at [733, 498] on div "+" at bounding box center [740, 496] width 19 height 19
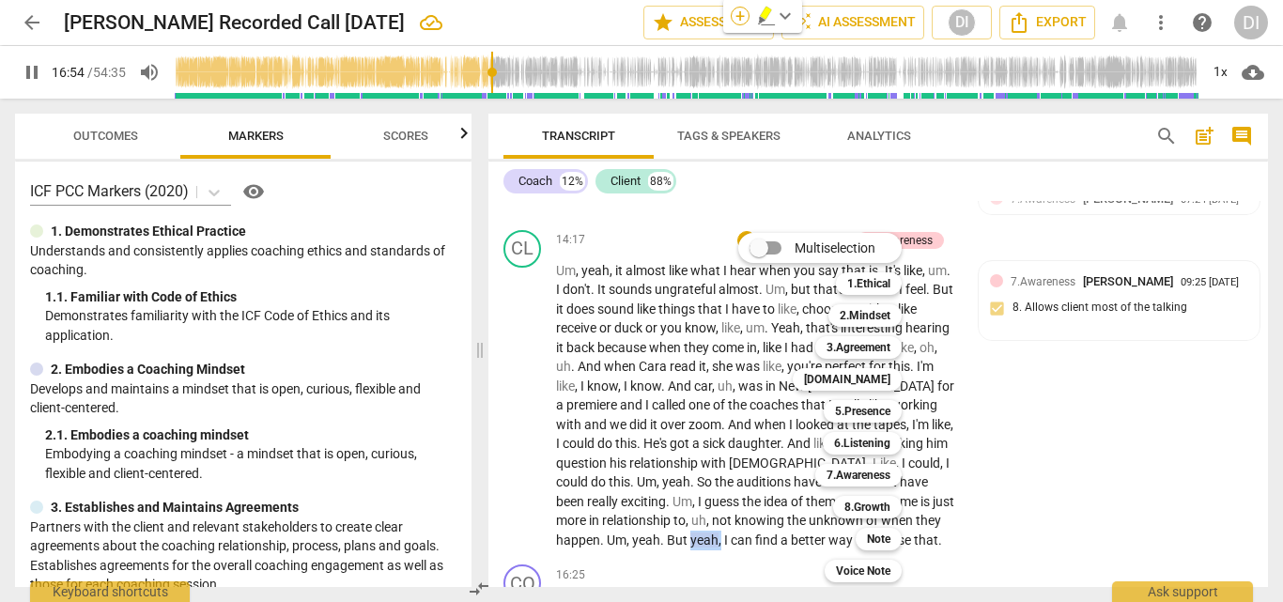
scroll to position [4296, 0]
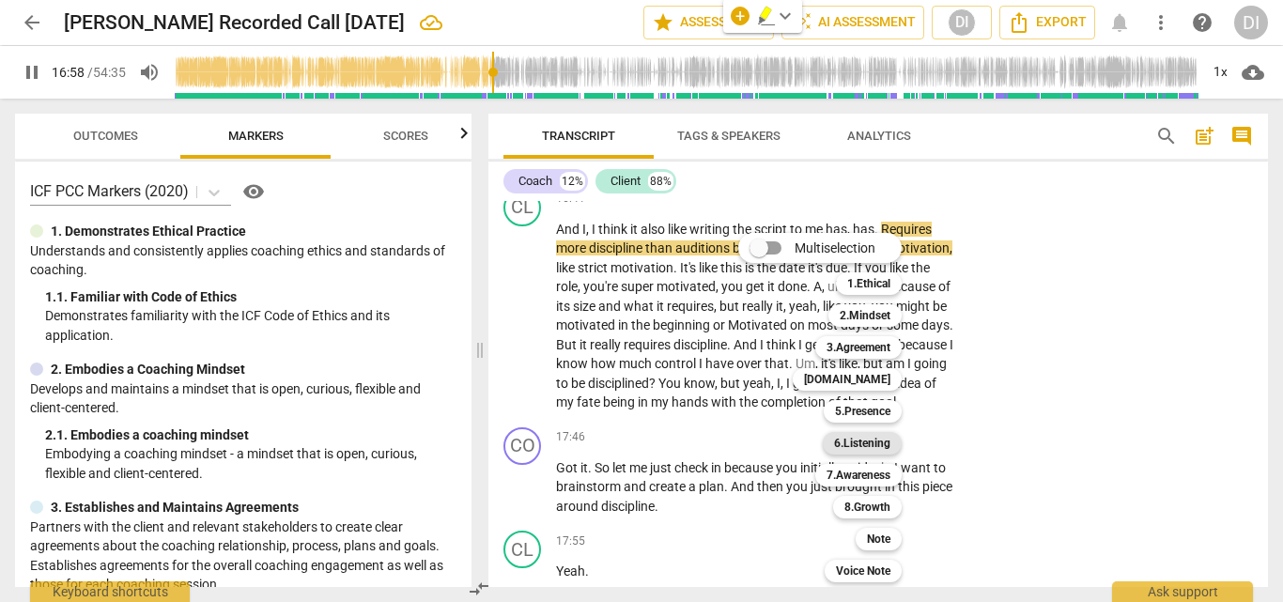
click at [873, 448] on b "6.Listening" at bounding box center [862, 443] width 56 height 23
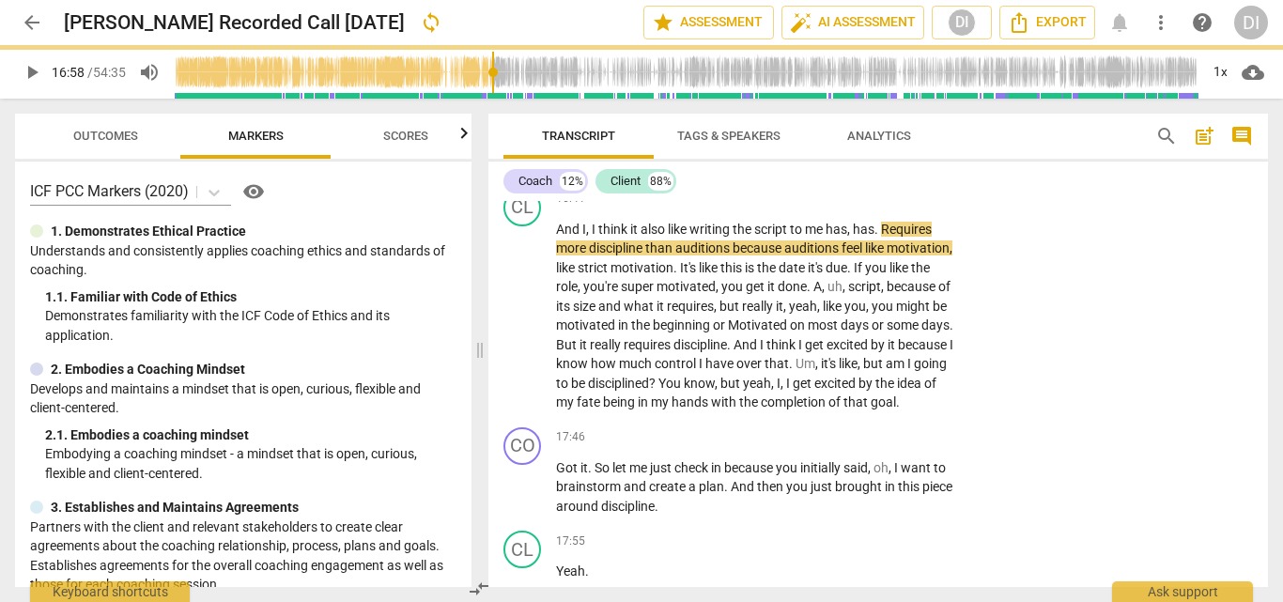
type input "1019"
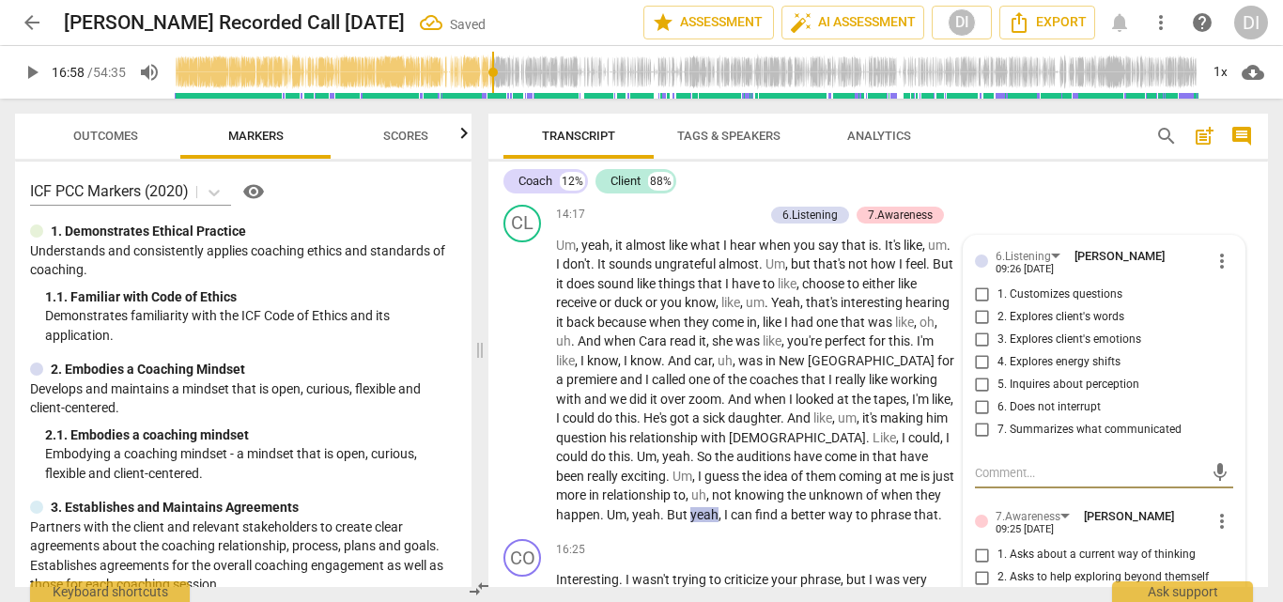
scroll to position [3792, 0]
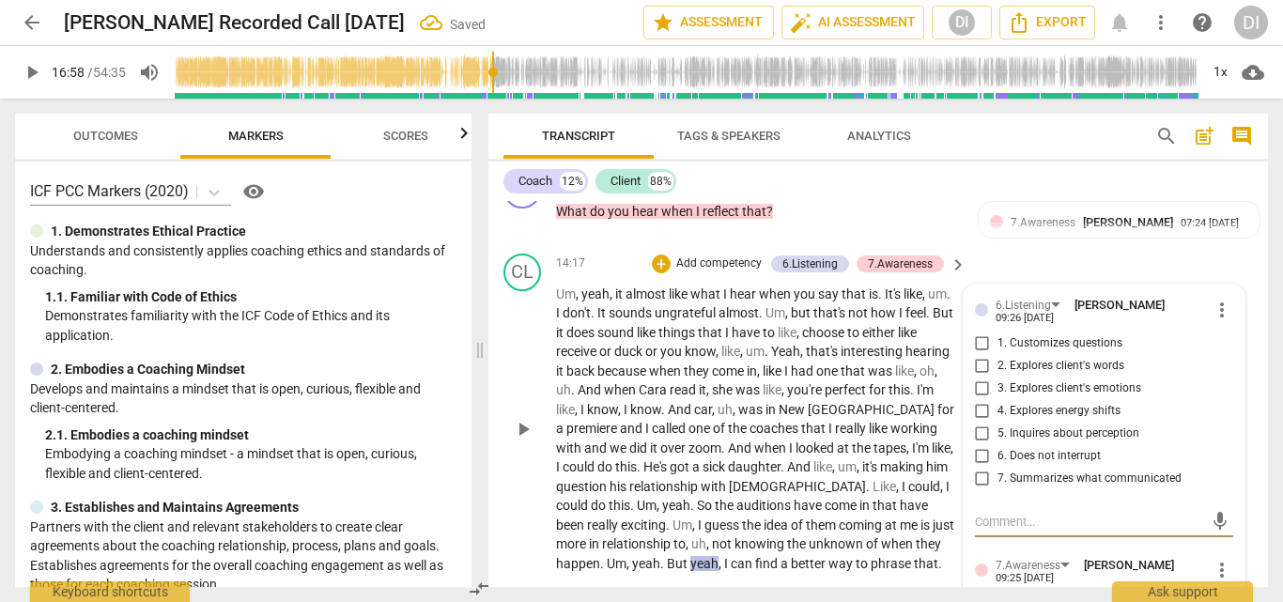
click at [981, 445] on input "6. Does not interrupt" at bounding box center [983, 456] width 30 height 23
checkbox input "true"
click at [38, 69] on span "play_arrow" at bounding box center [32, 72] width 23 height 23
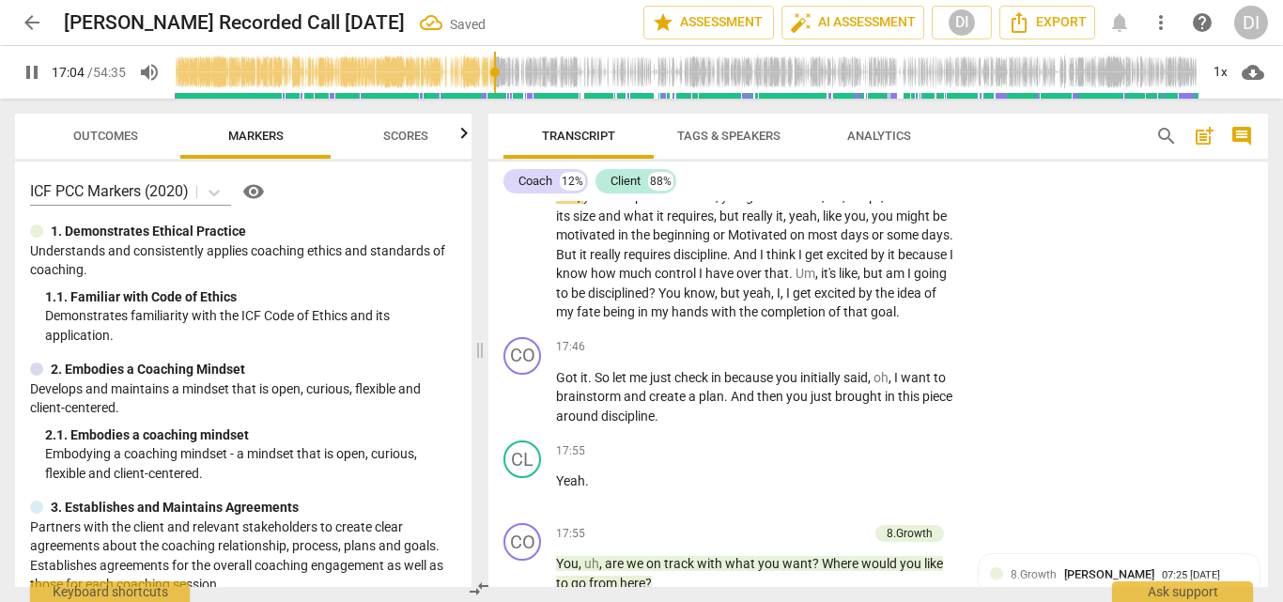
scroll to position [4392, 0]
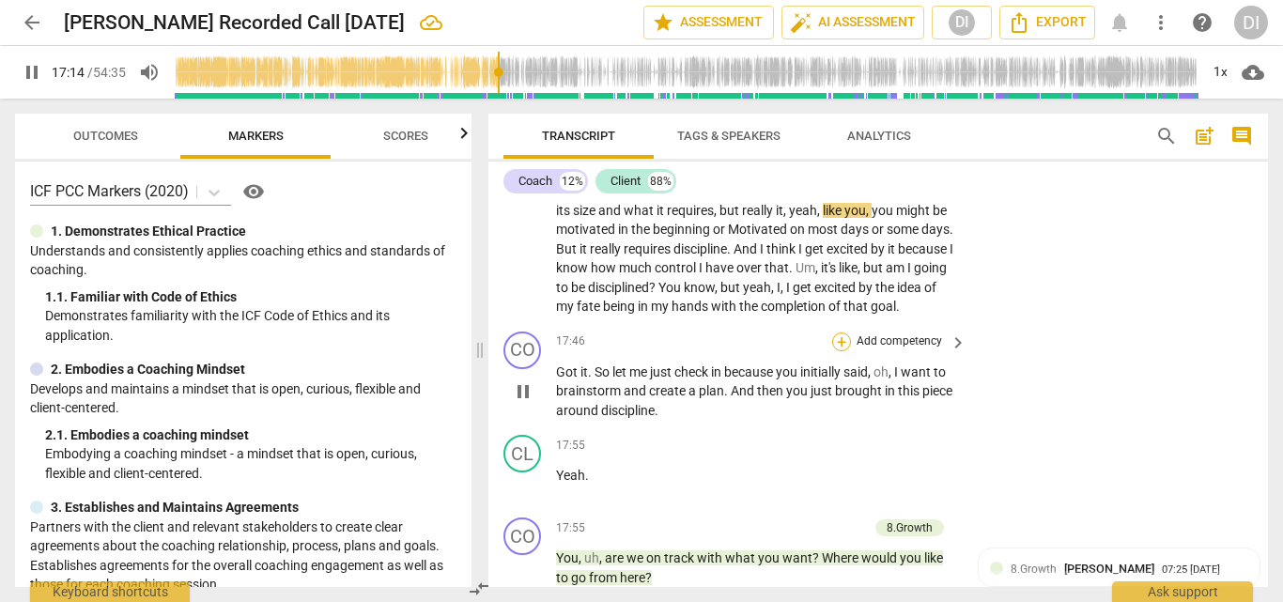
click at [844, 343] on div "+" at bounding box center [841, 342] width 19 height 19
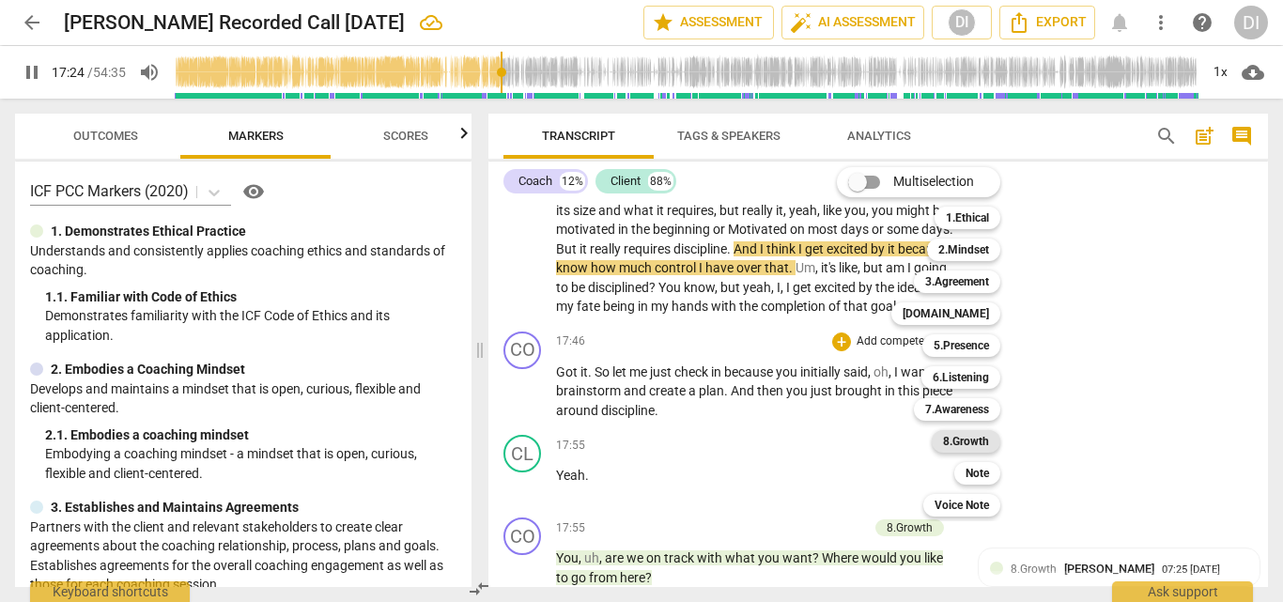
click at [976, 440] on b "8.Growth" at bounding box center [966, 441] width 46 height 23
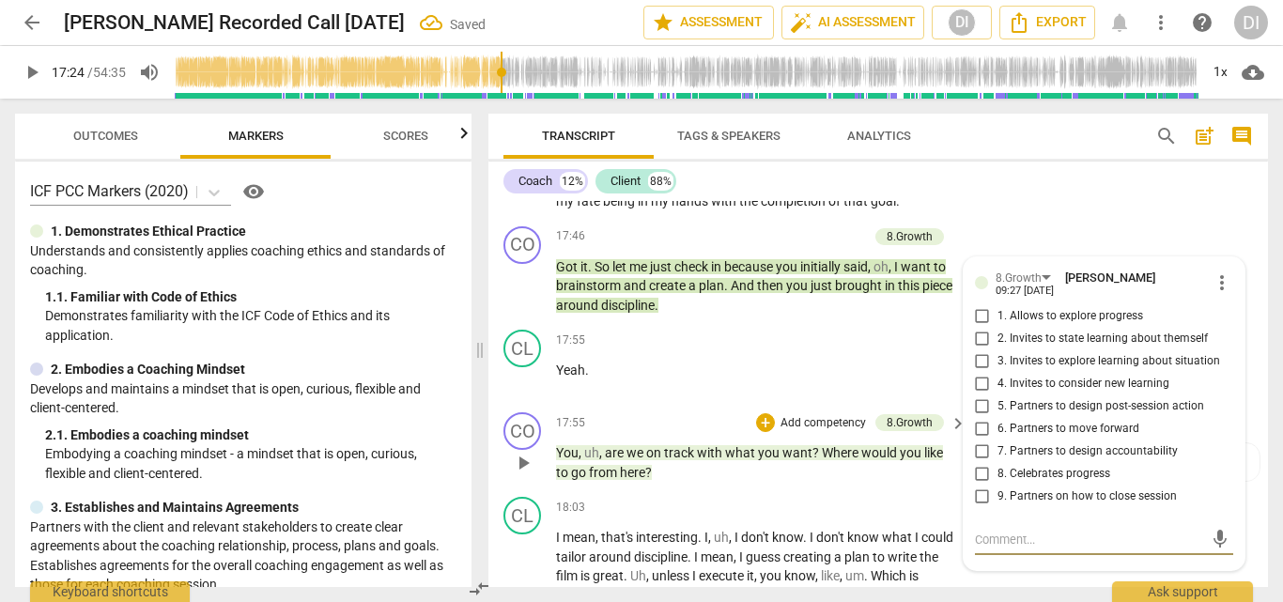
scroll to position [4493, 0]
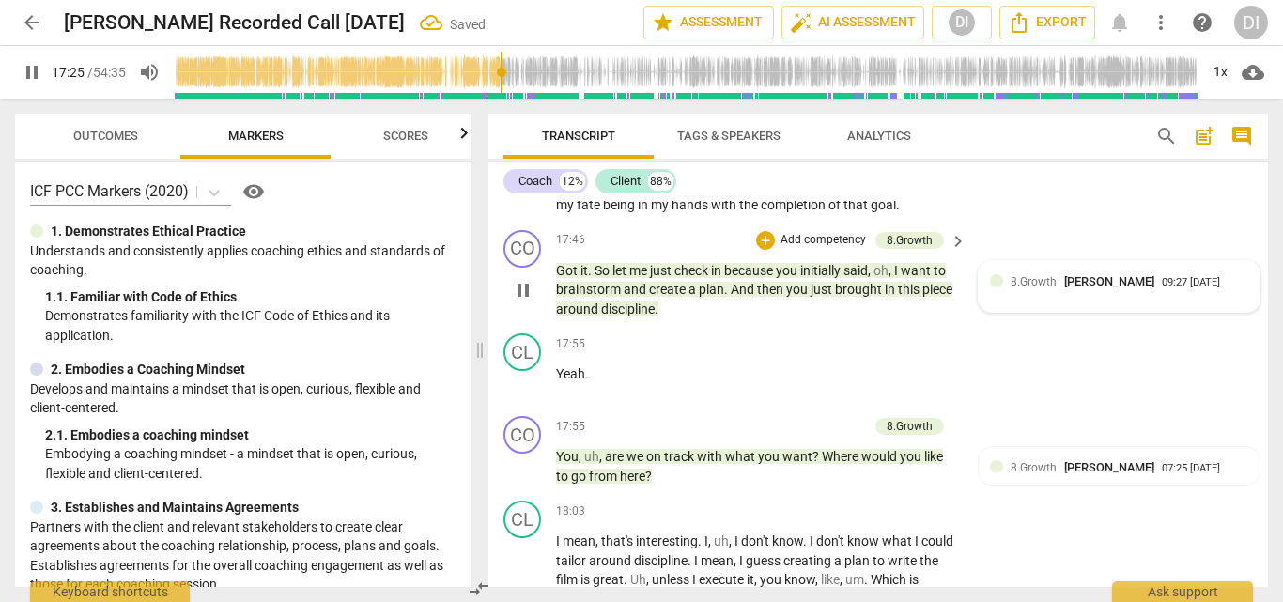
click at [1050, 275] on span "8.Growth" at bounding box center [1034, 281] width 46 height 13
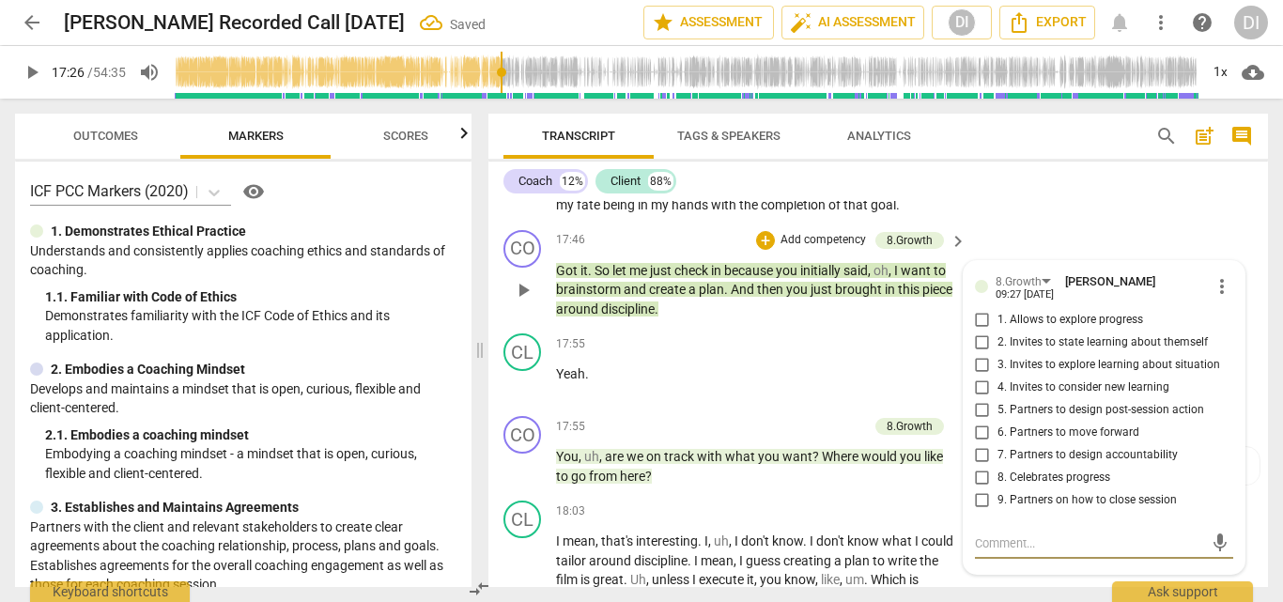
type input "1046"
click at [982, 319] on input "1. Allows to explore progress" at bounding box center [983, 320] width 30 height 23
checkbox input "true"
click at [1010, 550] on textarea at bounding box center [1089, 543] width 229 height 18
type textarea "G"
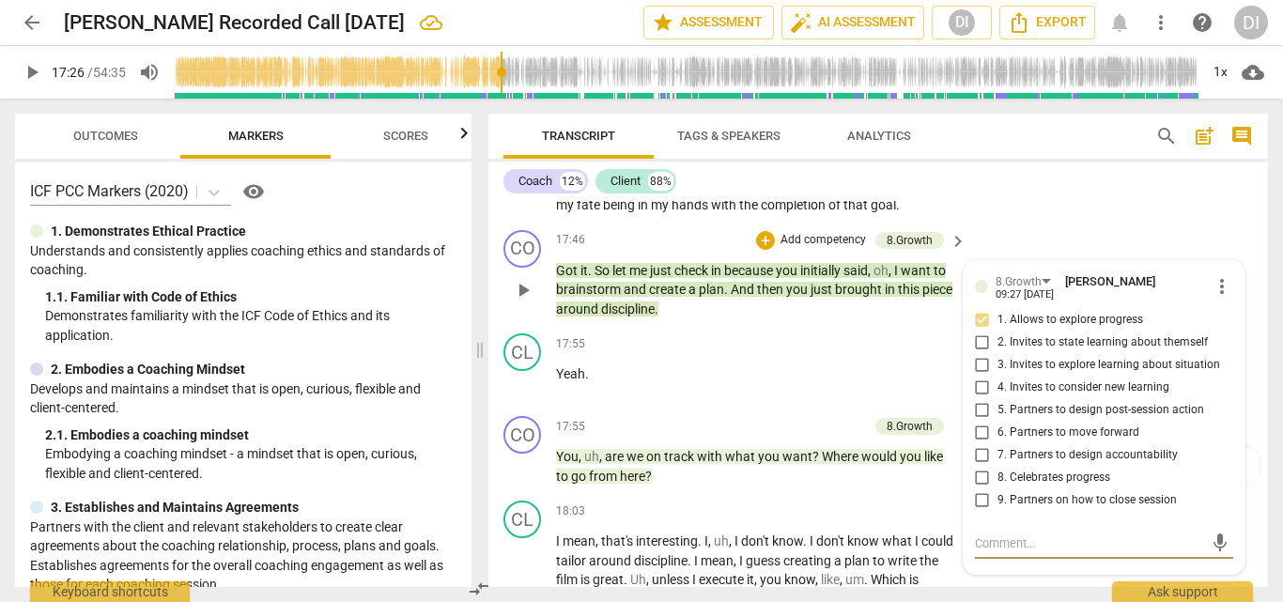
type textarea "G"
type textarea "Go"
type textarea "Goo"
type textarea "Good"
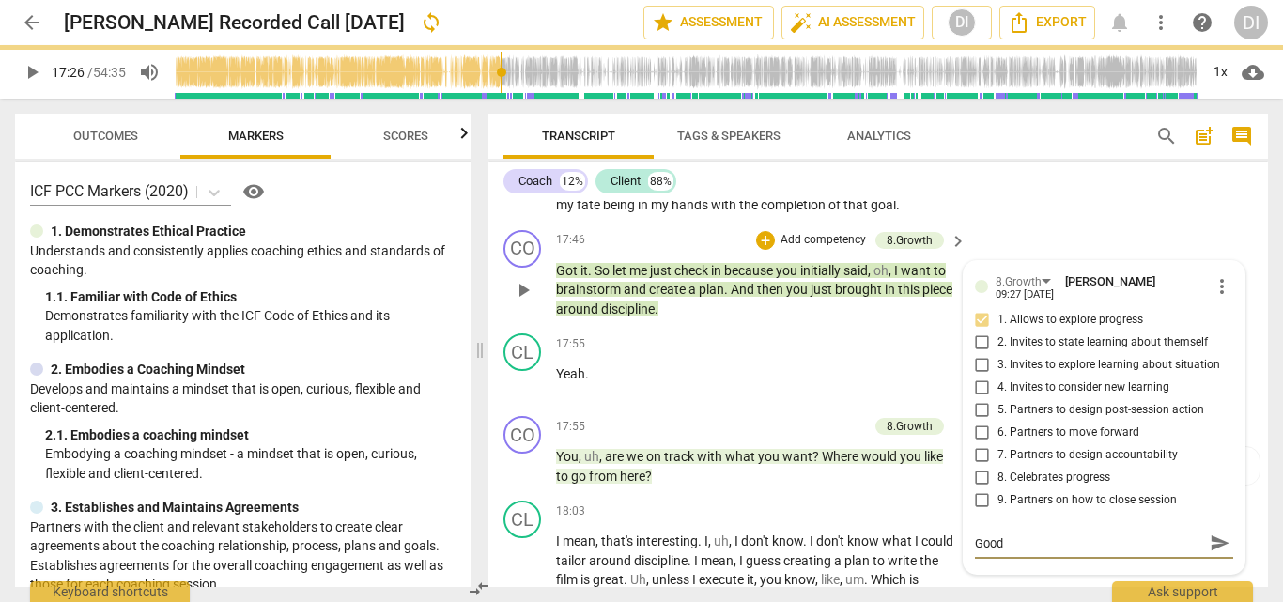
type textarea "Good a"
type textarea "Good at"
type textarea "Good att"
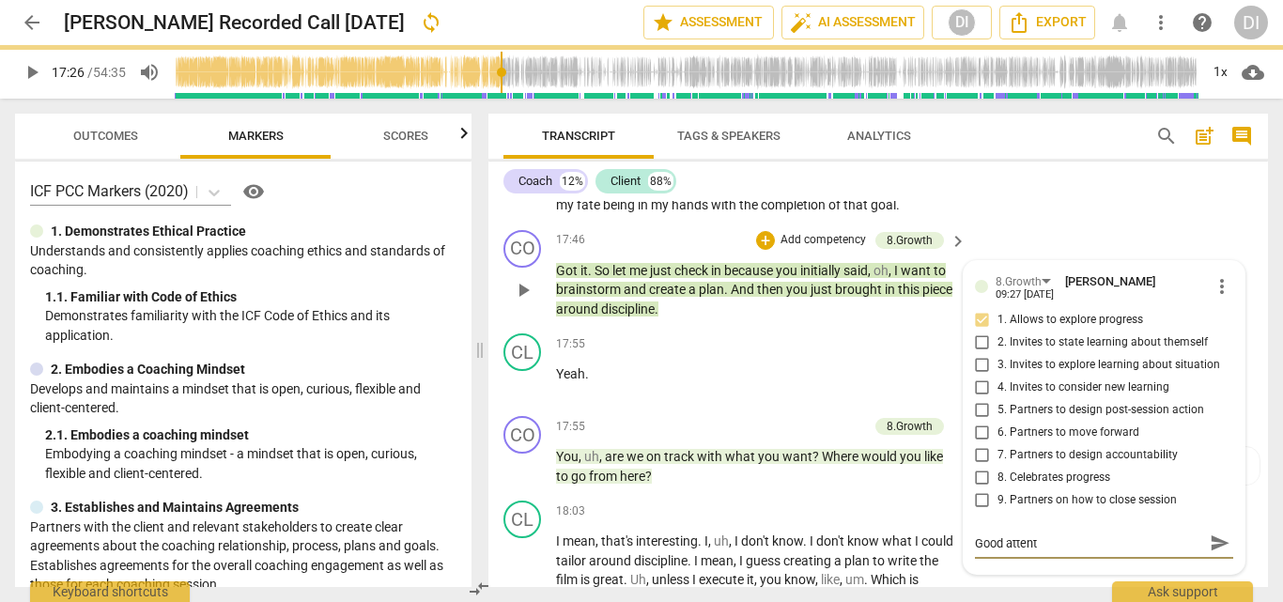
type textarea "Good attenti"
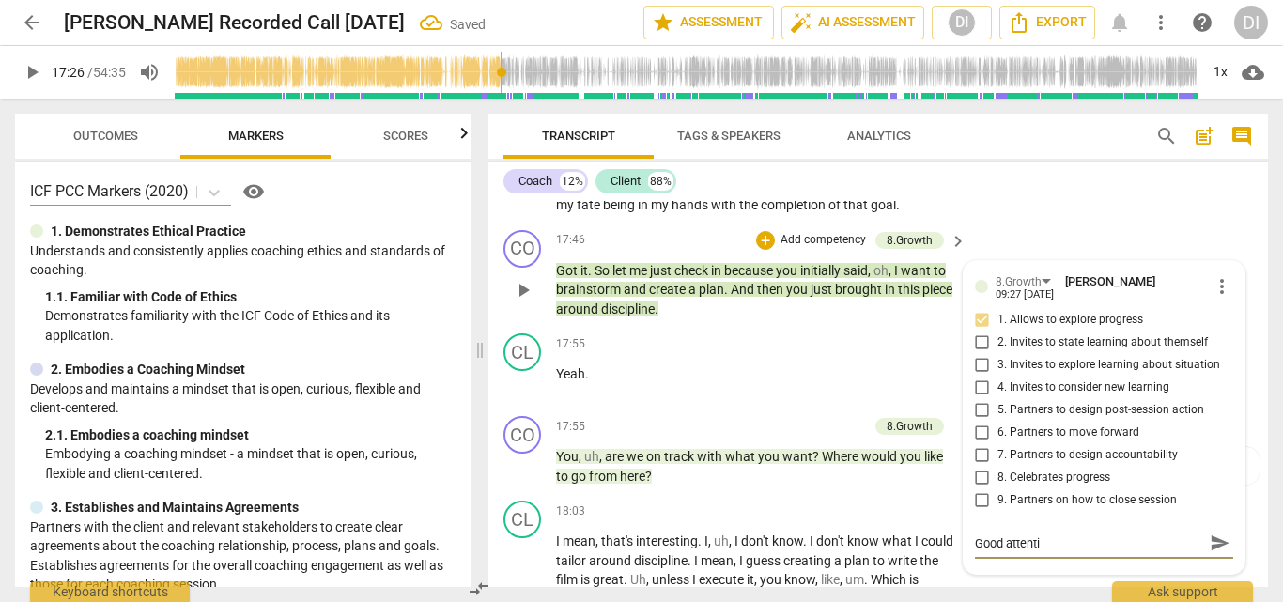
type textarea "Good attentio"
type textarea "Good attention"
type textarea "Good attention t"
type textarea "Good attention to"
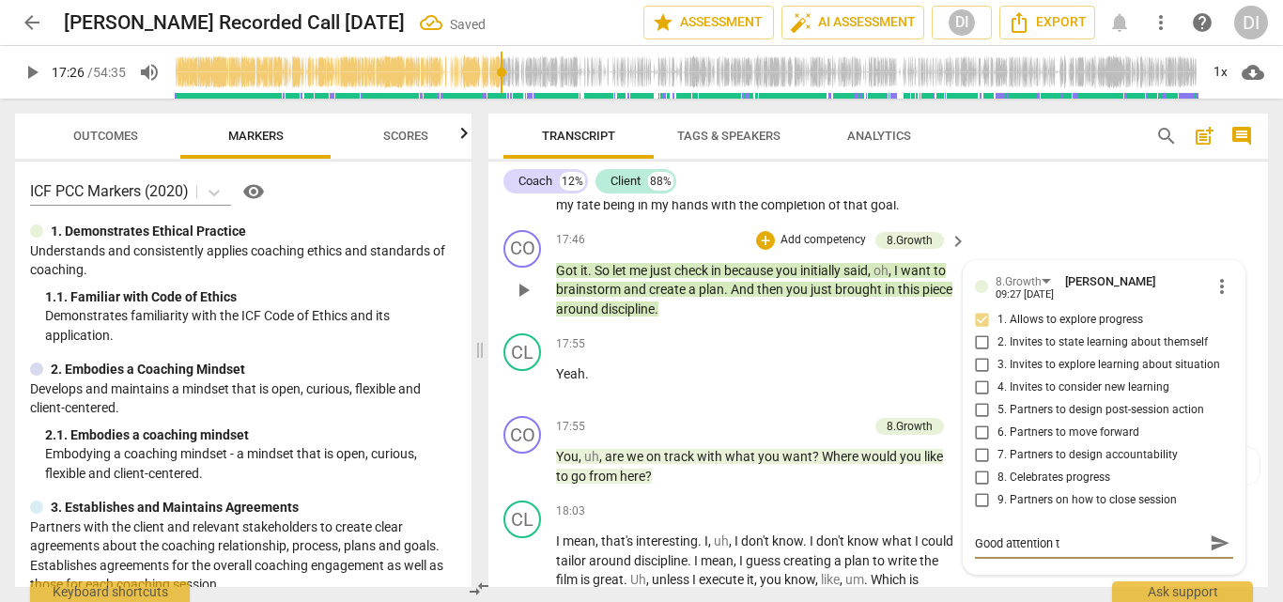
type textarea "Good attention to"
type textarea "Good attention to a"
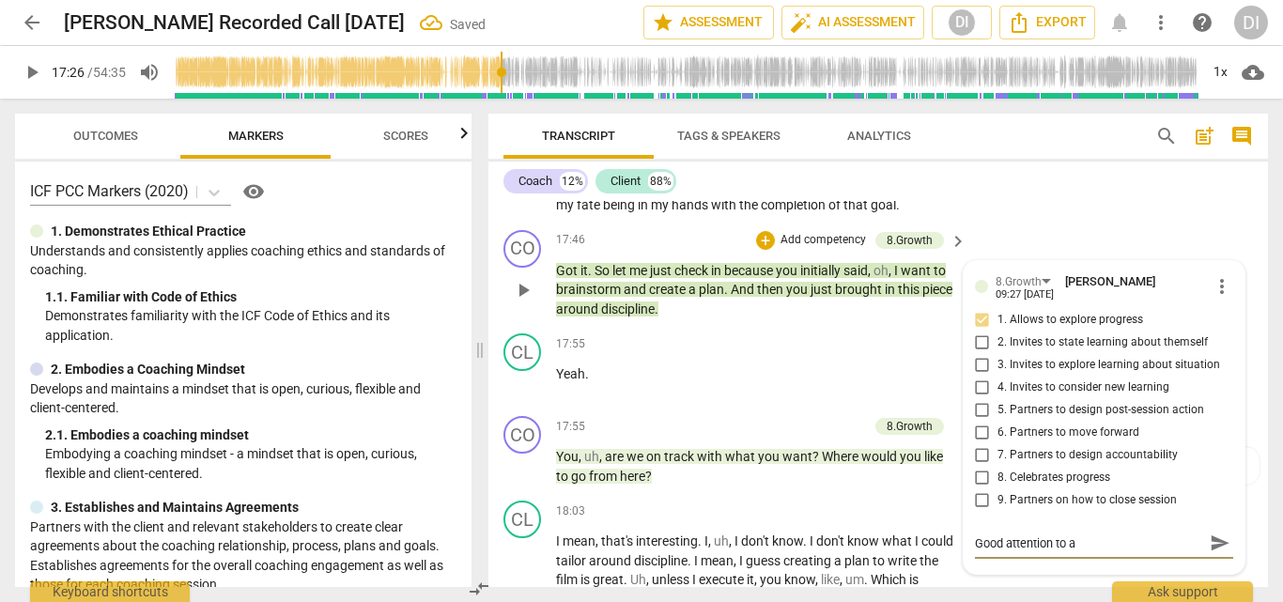
type textarea "Good attention to ag"
type textarea "Good attention to agr"
type textarea "Good attention to agre"
type textarea "Good attention to agree"
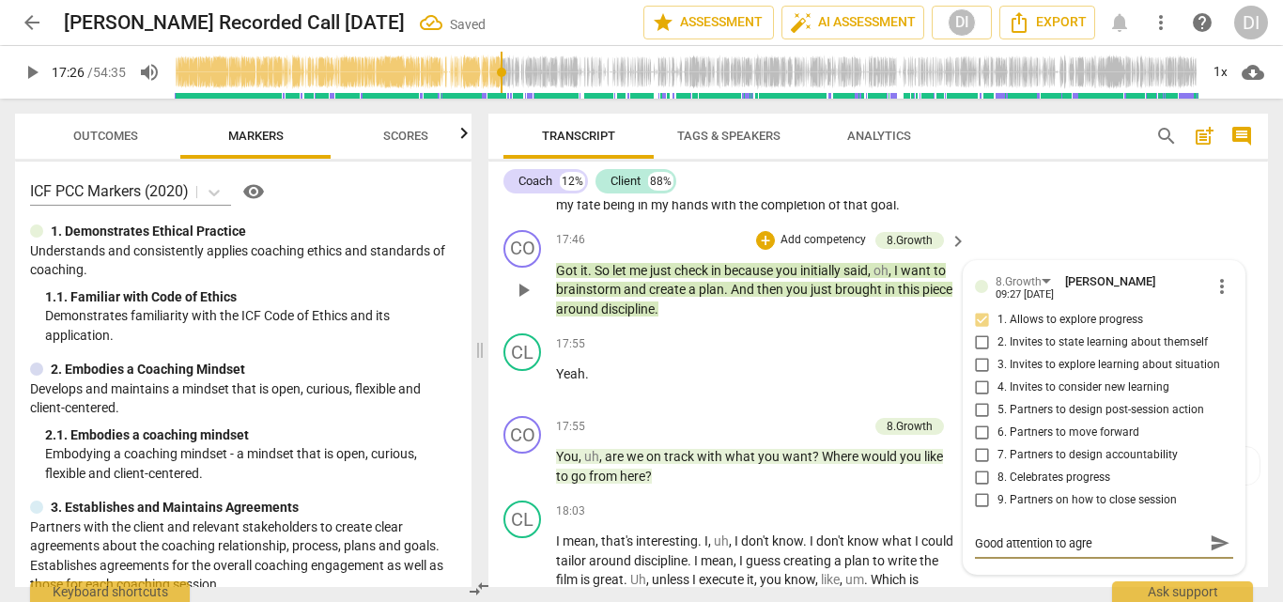
type textarea "Good attention to agree"
type textarea "Good attention to agreem"
type textarea "Good attention to agreeme"
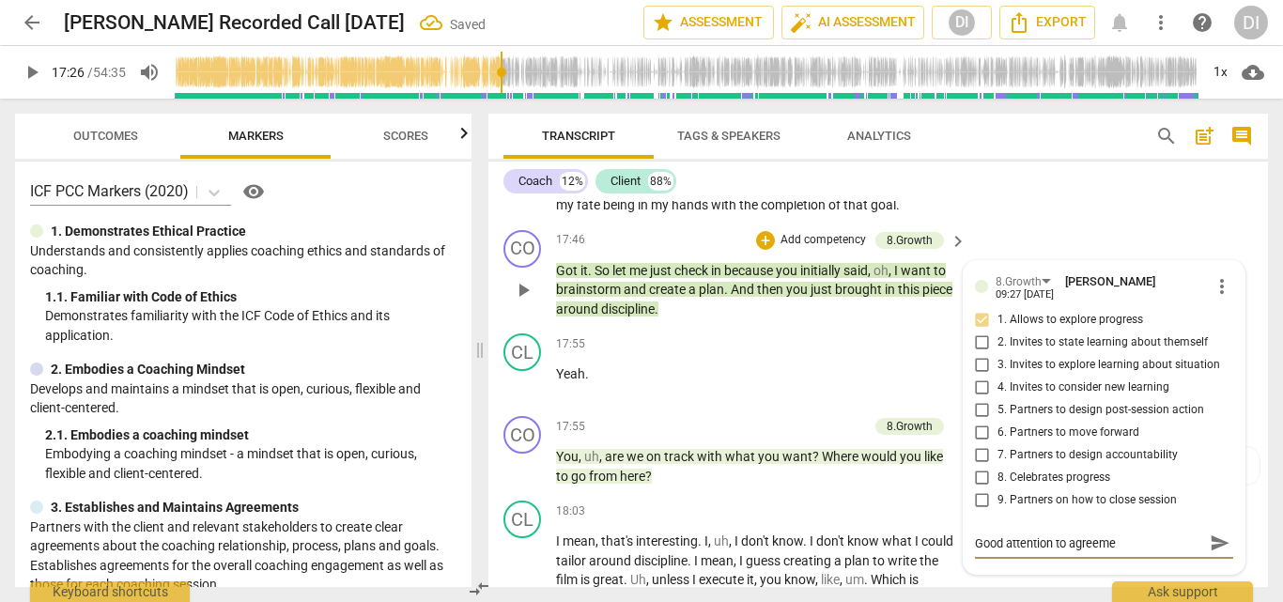
type textarea "Good attention to agreemen"
type textarea "Good attention to agreement"
click at [31, 62] on span "play_arrow" at bounding box center [32, 72] width 23 height 23
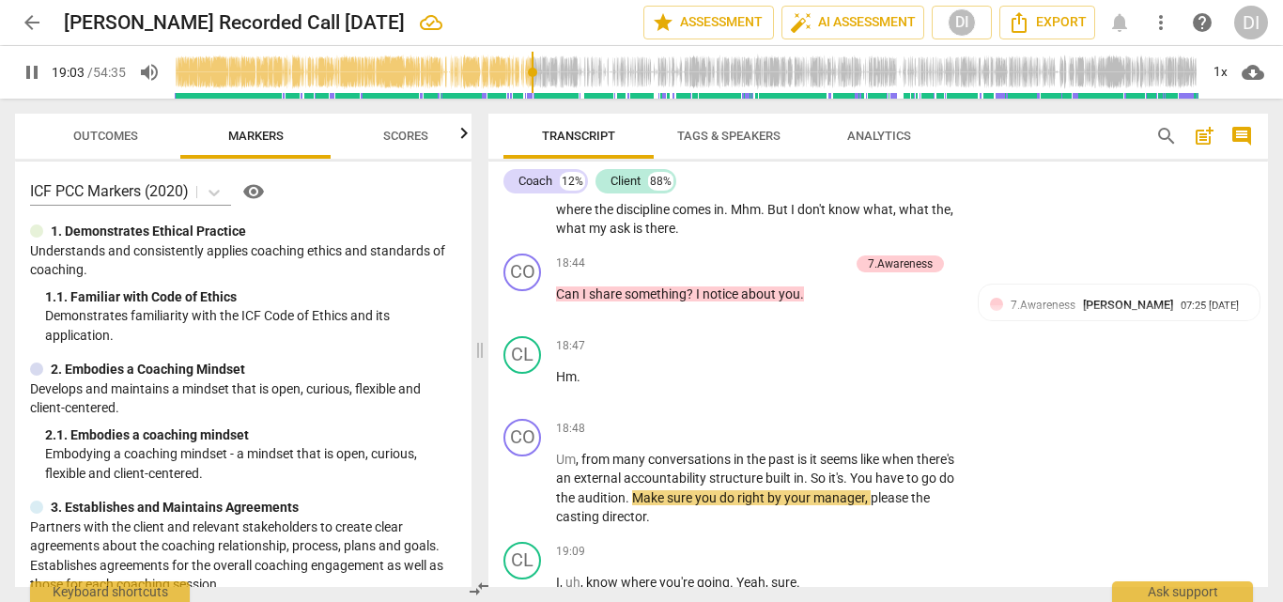
scroll to position [5067, 0]
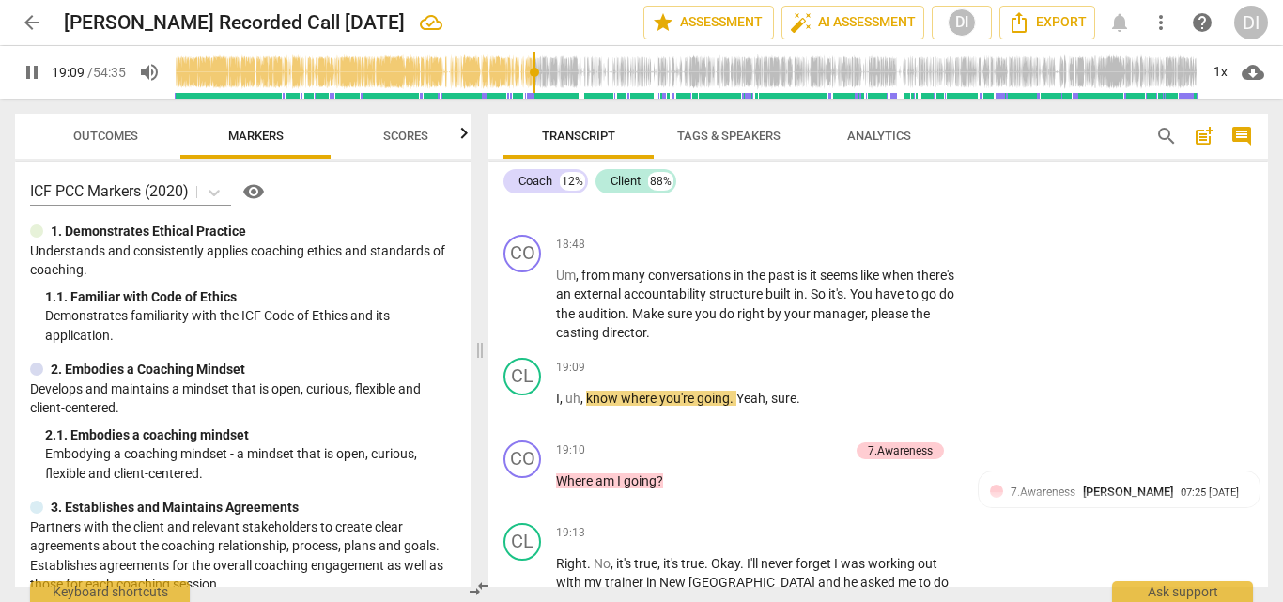
click at [38, 74] on span "pause" at bounding box center [32, 72] width 23 height 23
click at [39, 81] on span "play_arrow" at bounding box center [32, 72] width 23 height 23
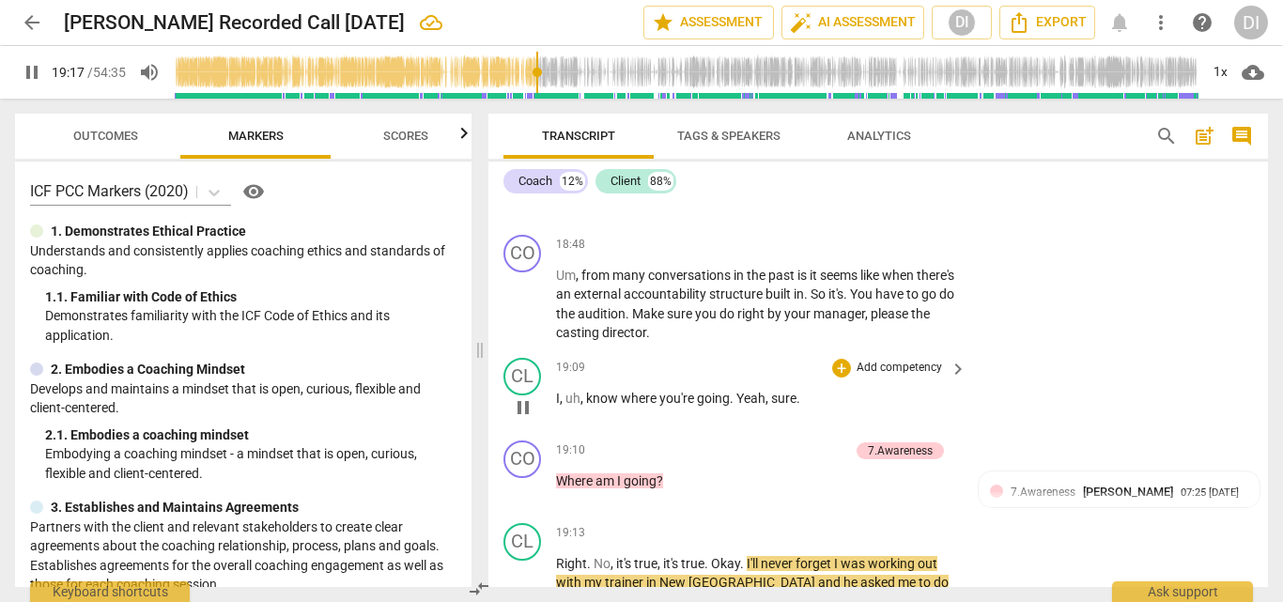
scroll to position [5252, 0]
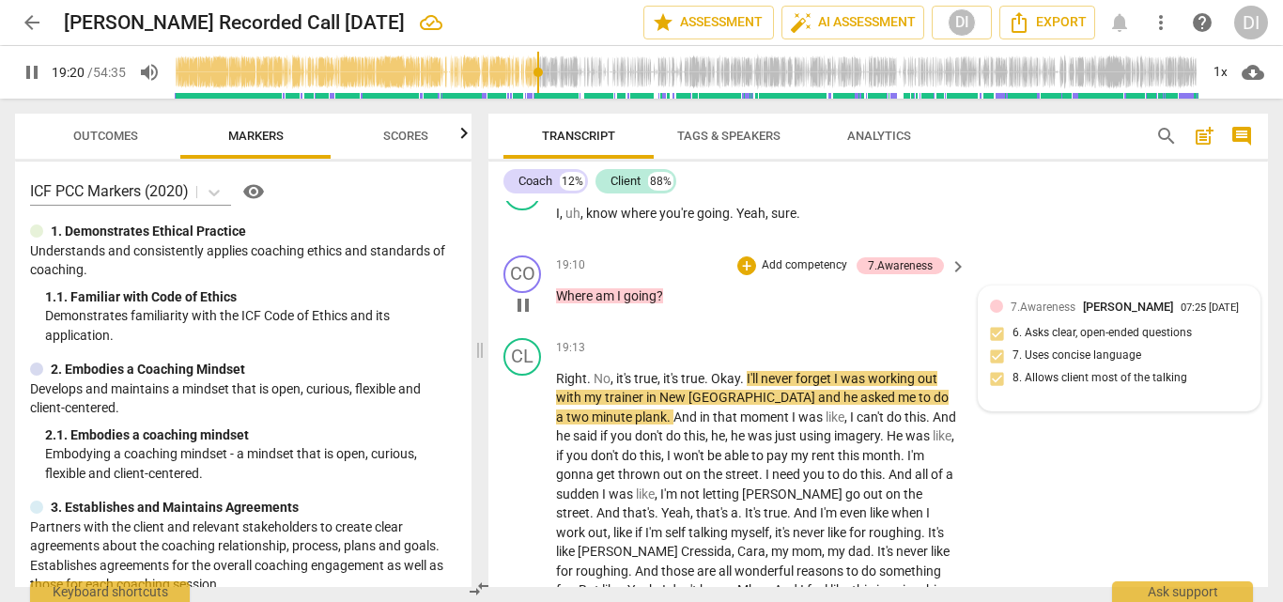
click at [1131, 302] on span "[PERSON_NAME]" at bounding box center [1128, 307] width 90 height 14
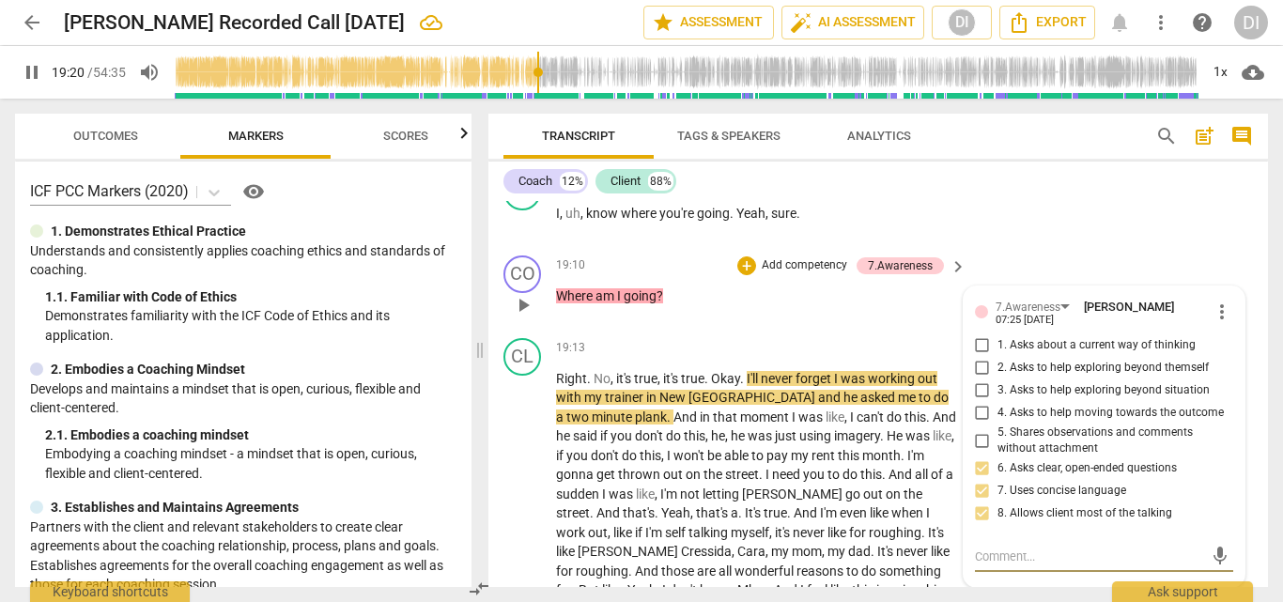
type input "1161"
type textarea "B"
type textarea "Be"
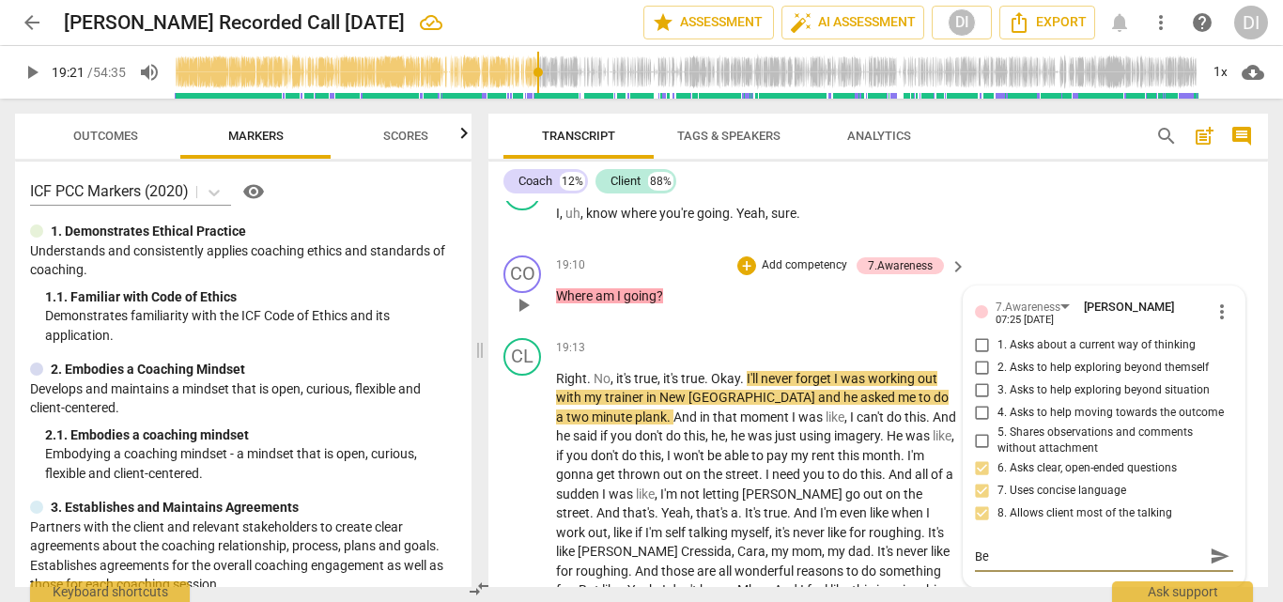
type textarea "Bea"
type textarea "Beai"
type textarea "Beait"
type textarea "Beaitu"
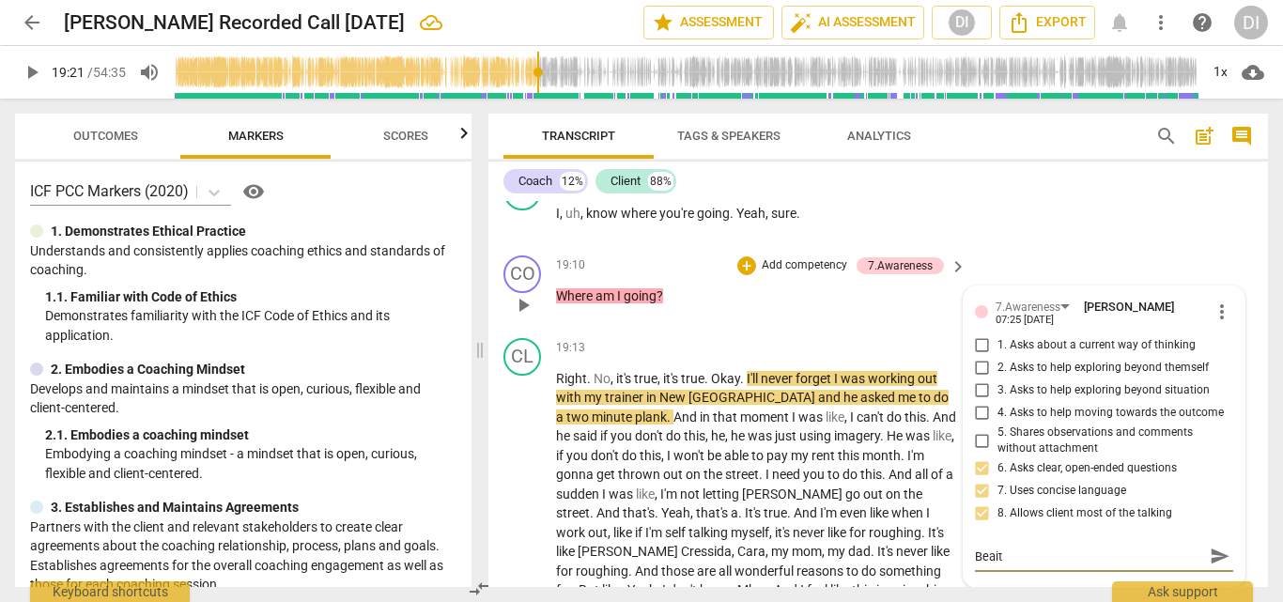
type textarea "Beaitu"
type textarea "Beait"
type textarea "Beai"
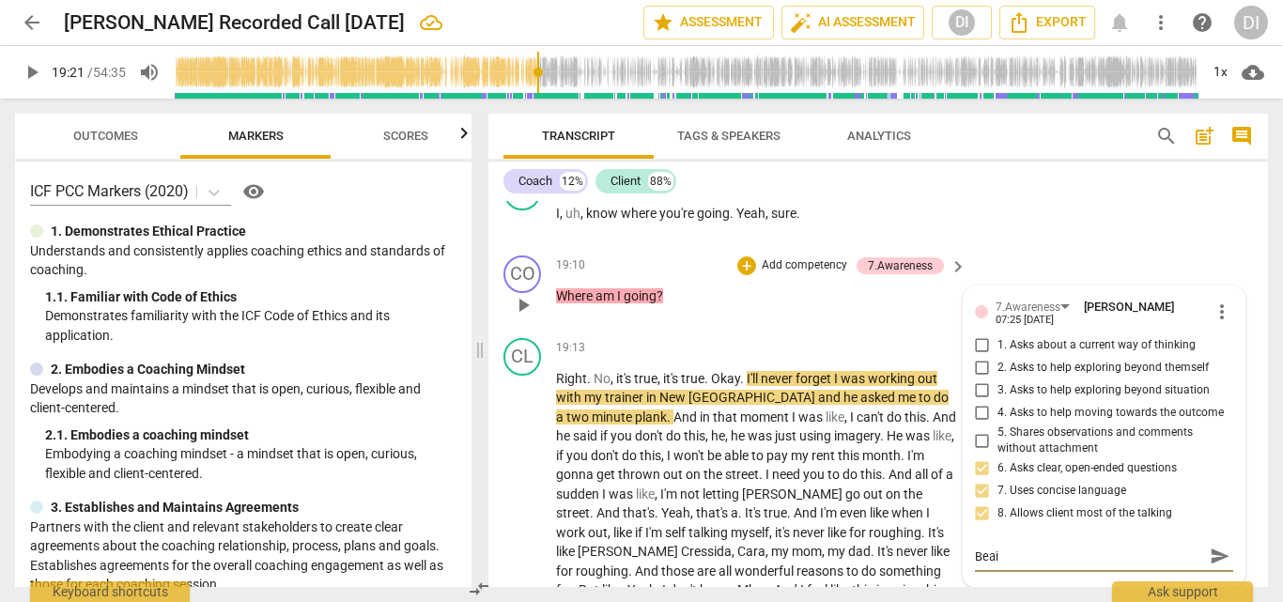
type textarea "Bea"
type textarea "Beau"
type textarea "Beaut"
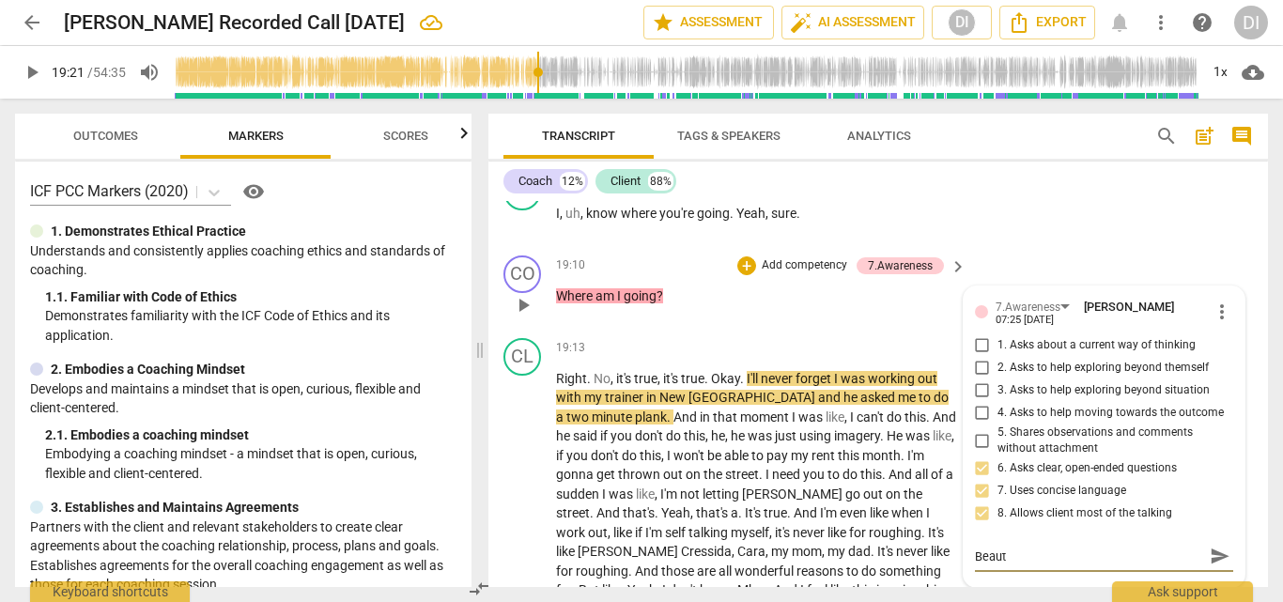
type textarea "Beauti"
type textarea "Beautif"
type textarea "Beautifu"
type textarea "Beautiful"
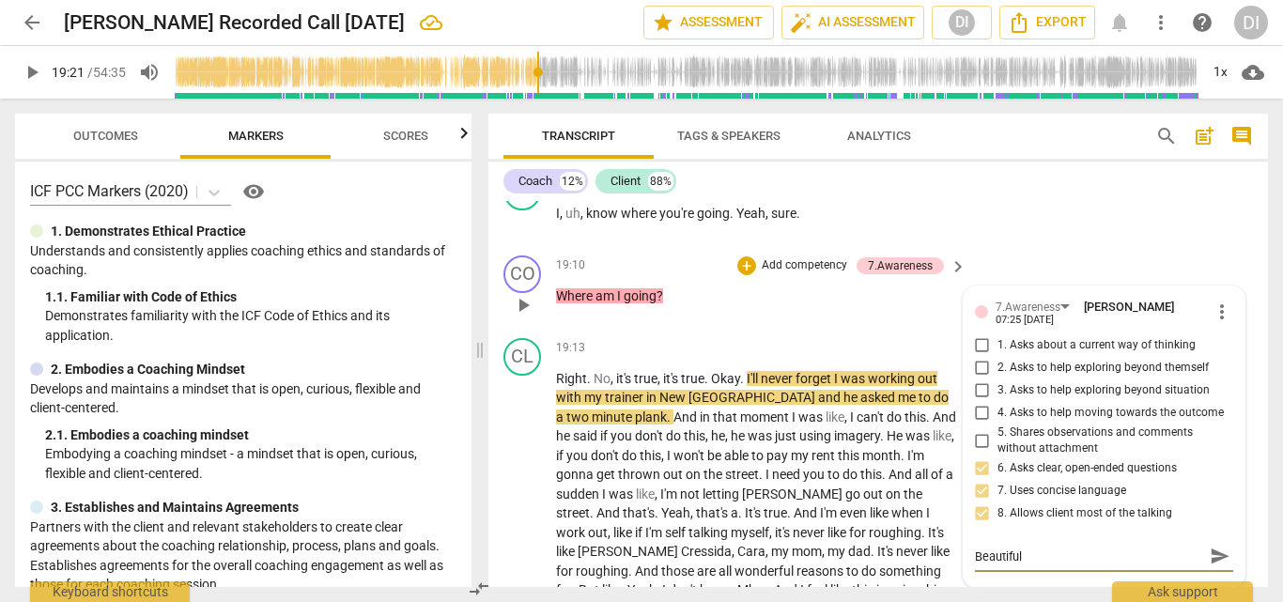
type textarea "Beautiful"
type textarea "Beautiful p"
type textarea "Beautiful pa"
type textarea "Beautiful par"
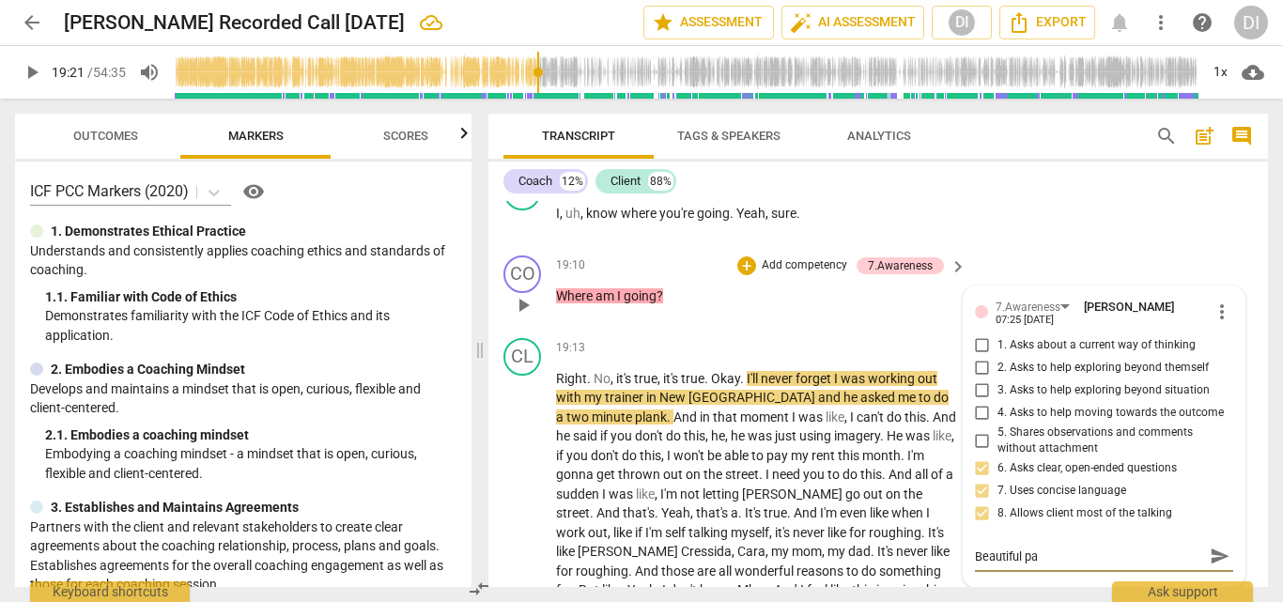
type textarea "Beautiful par"
type textarea "Beautiful part"
type textarea "Beautiful partn"
type textarea "Beautiful partne"
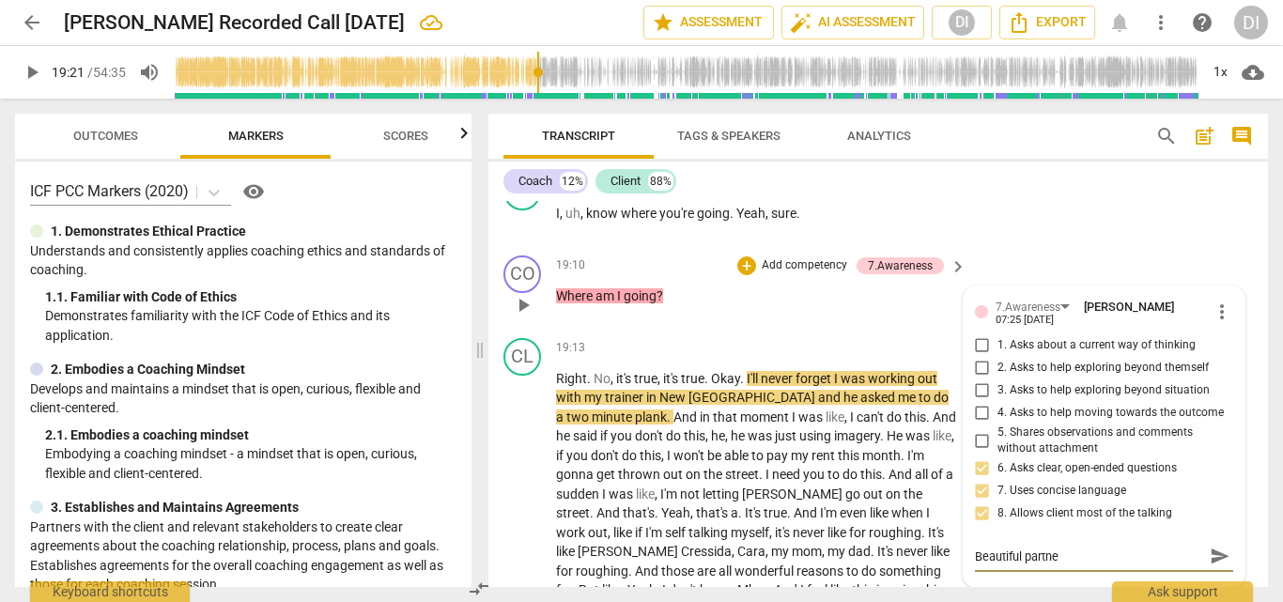
type textarea "Beautiful partner"
type textarea "Beautiful partners"
type textarea "Beautiful partnersh"
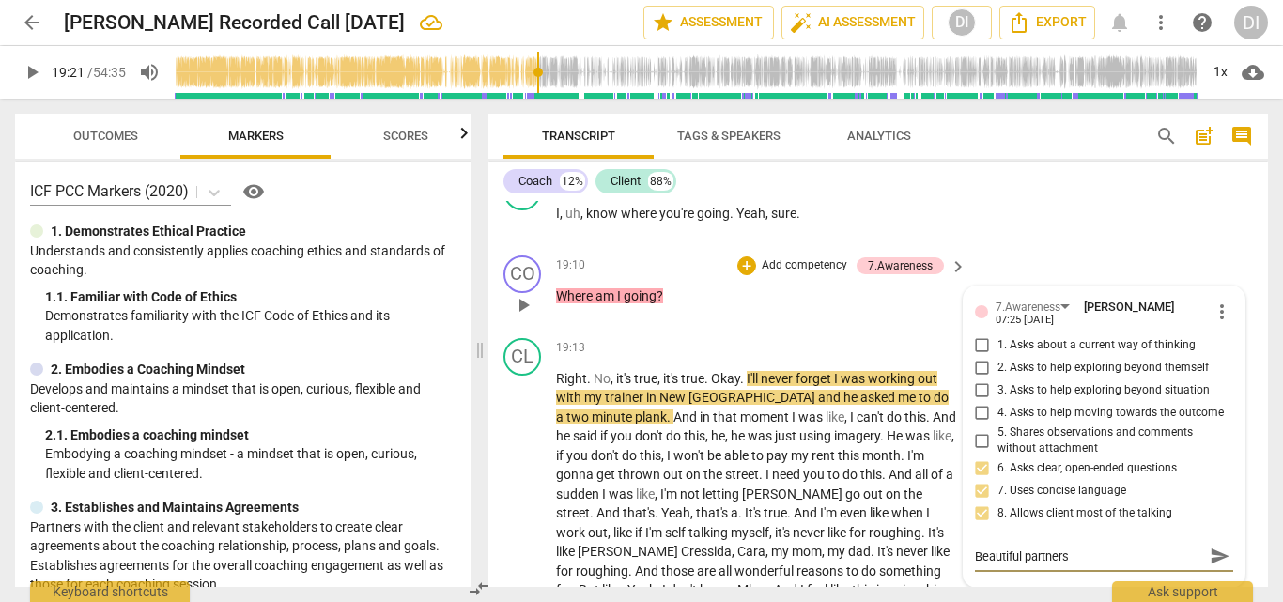
type textarea "Beautiful partnersh"
type textarea "Beautiful partnershi"
type textarea "Beautiful partnership"
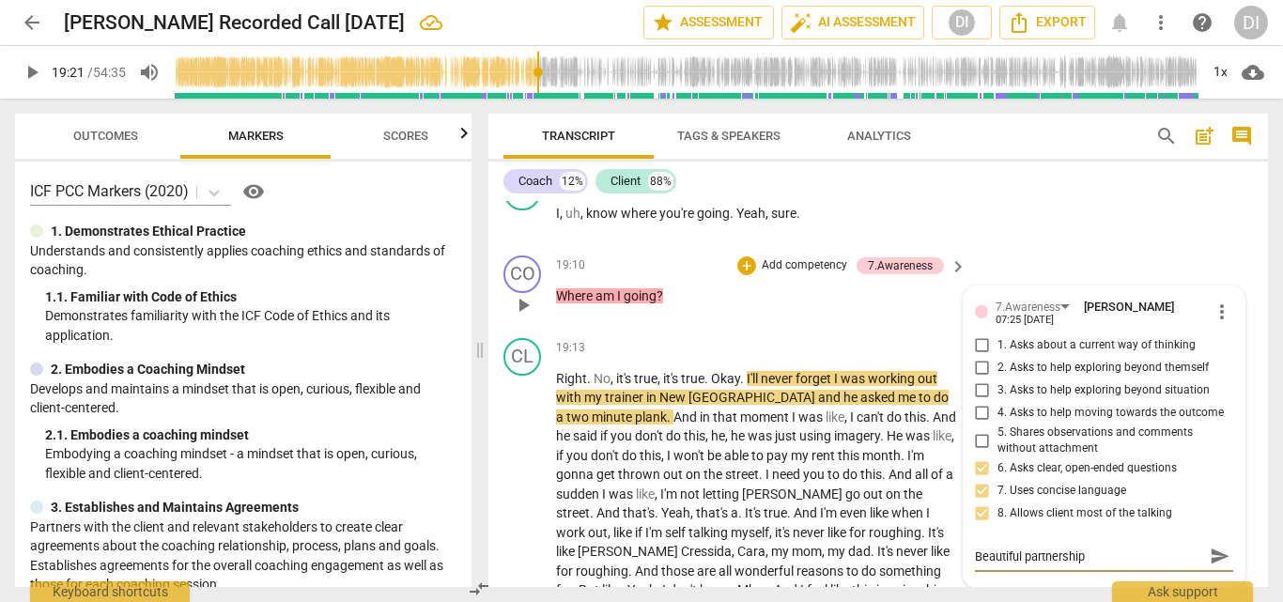
type textarea "Beautiful partnership"
type textarea "Beautiful partnership w"
type textarea "Beautiful partnership wi"
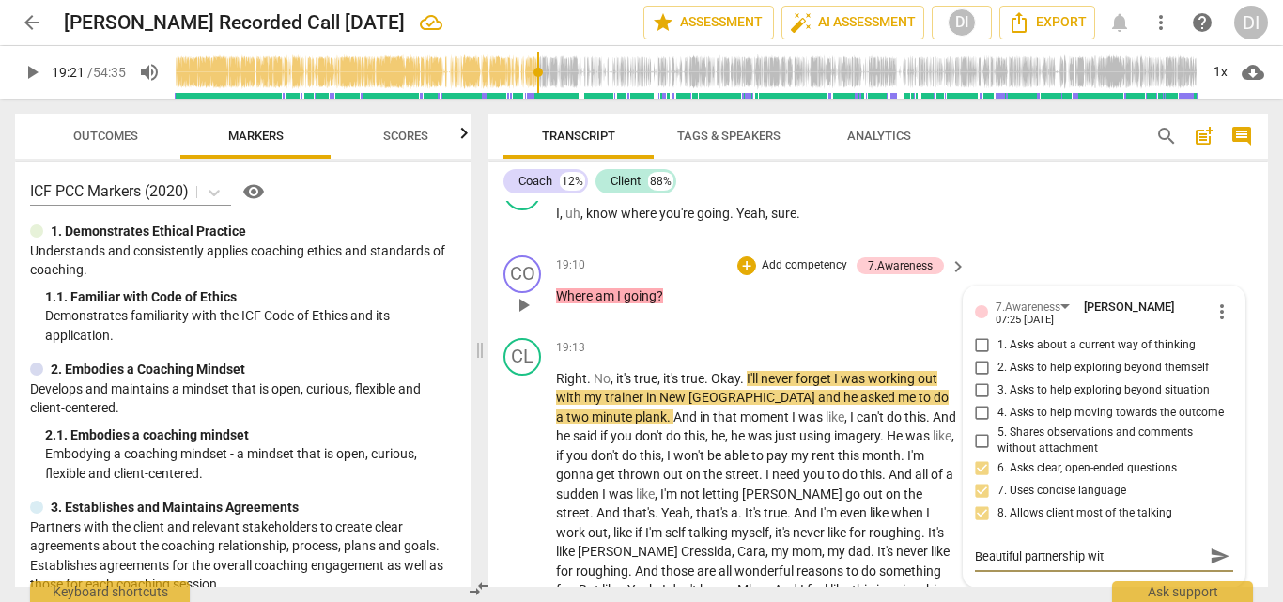
type textarea "Beautiful partnership with"
type textarea "Beautiful partnership with t"
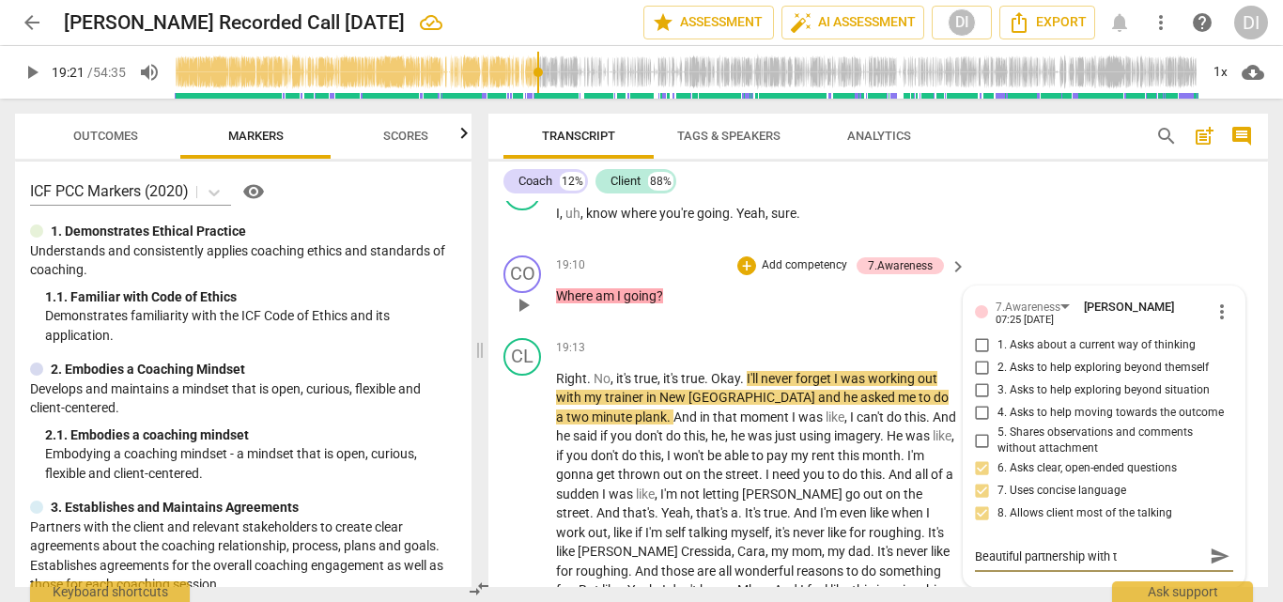
type textarea "Beautiful partnership with th"
type textarea "Beautiful partnership with the"
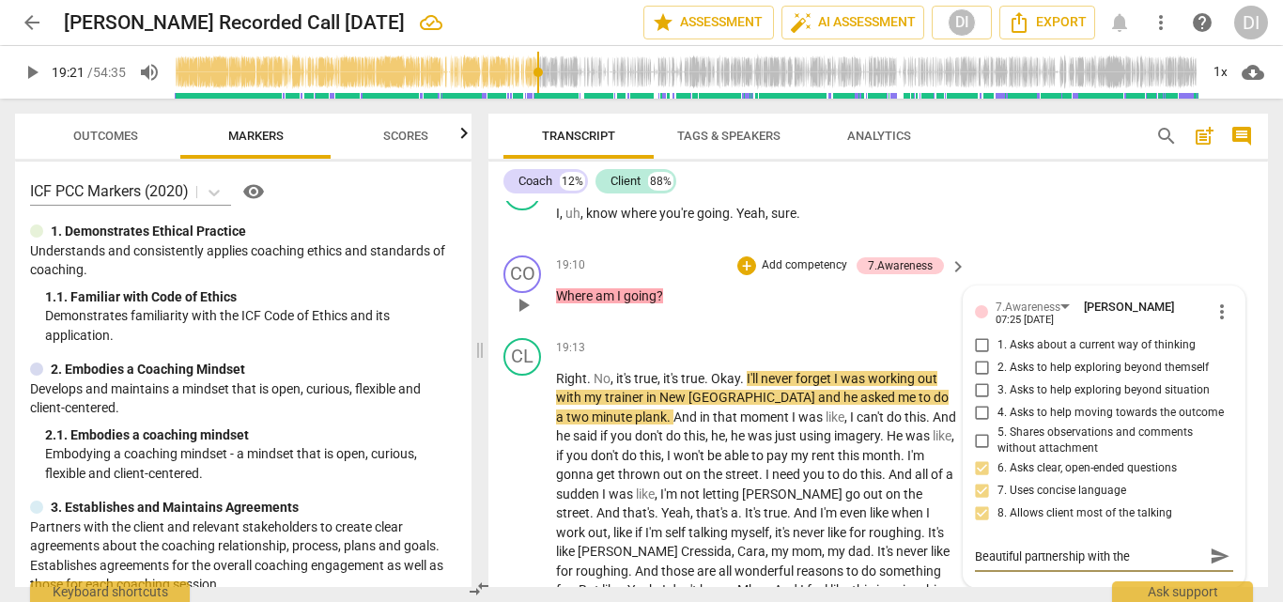
type textarea "Beautiful partnership with the"
type textarea "Beautiful partnership with the c"
type textarea "Beautiful partnership with the cl"
type textarea "Beautiful partnership with the cli"
type textarea "Beautiful partnership with the clie"
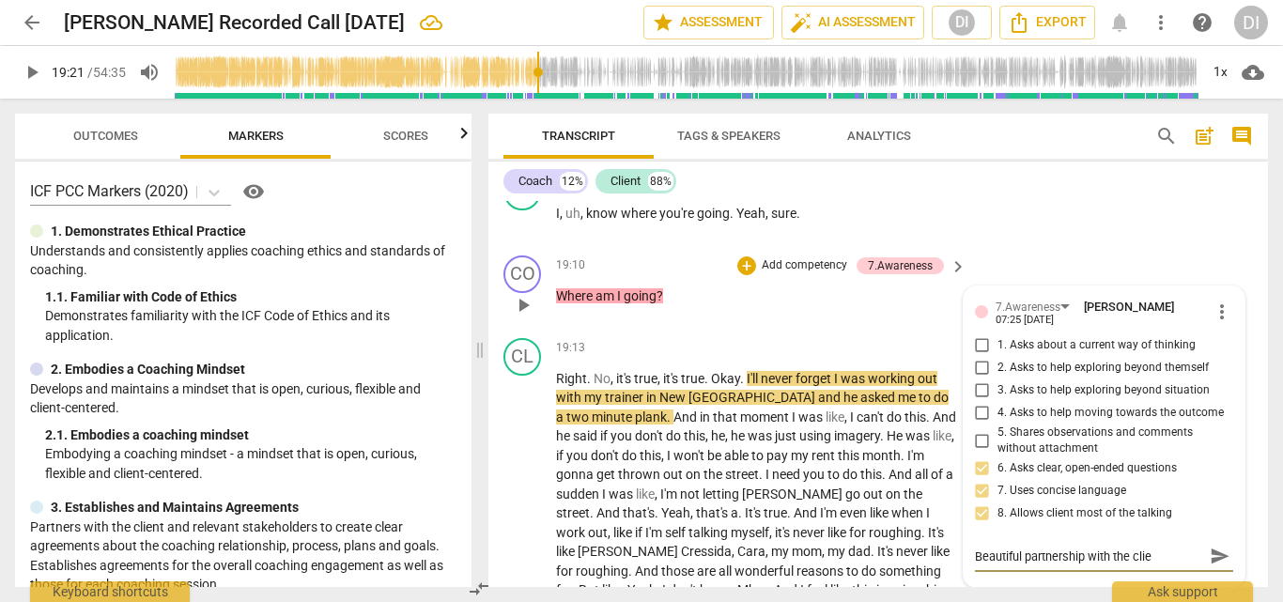
type textarea "Beautiful partnership with the clie"
type textarea "Beautiful partnership with the clien"
type textarea "Beautiful partnership with the client"
click at [21, 67] on span "play_arrow" at bounding box center [32, 72] width 23 height 23
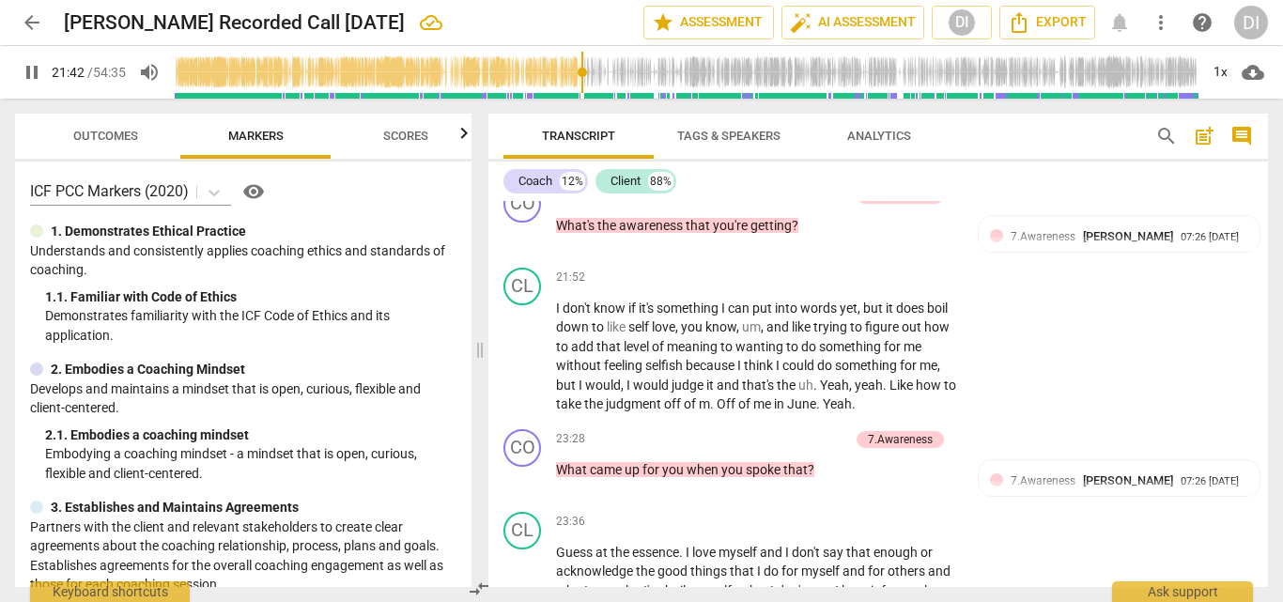
scroll to position [5876, 0]
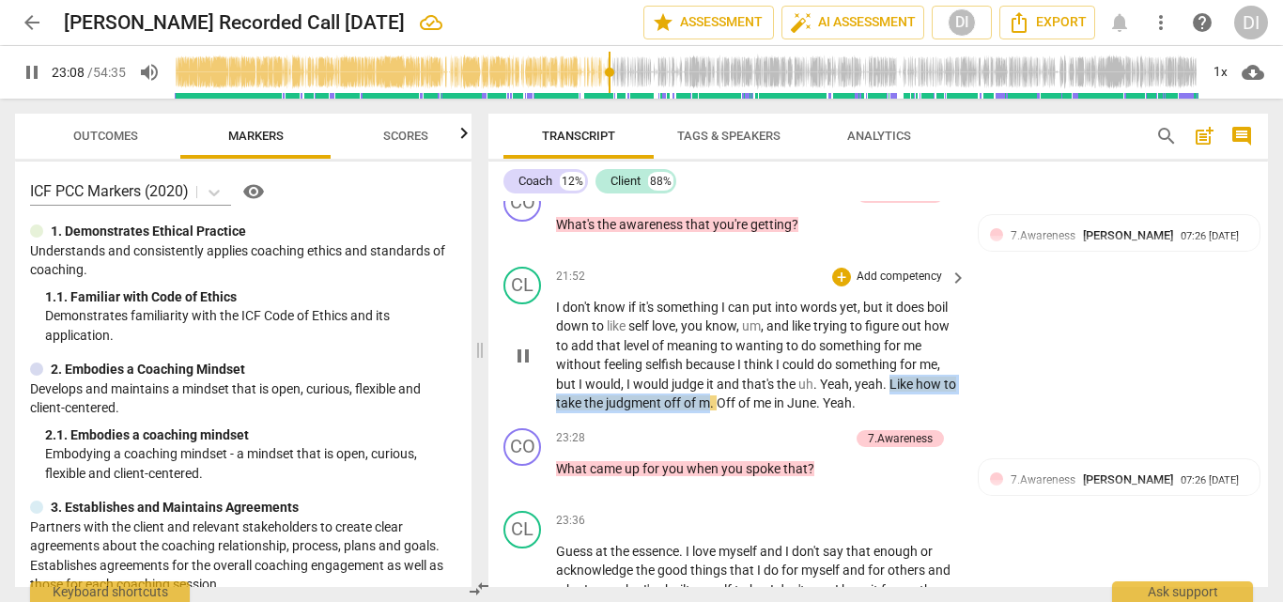
drag, startPoint x: 724, startPoint y: 381, endPoint x: 890, endPoint y: 360, distance: 166.7
click at [890, 360] on p "I don't know if it's something I can put into words yet , but it does boil down…" at bounding box center [756, 356] width 401 height 116
click at [744, 367] on div "+" at bounding box center [743, 359] width 19 height 19
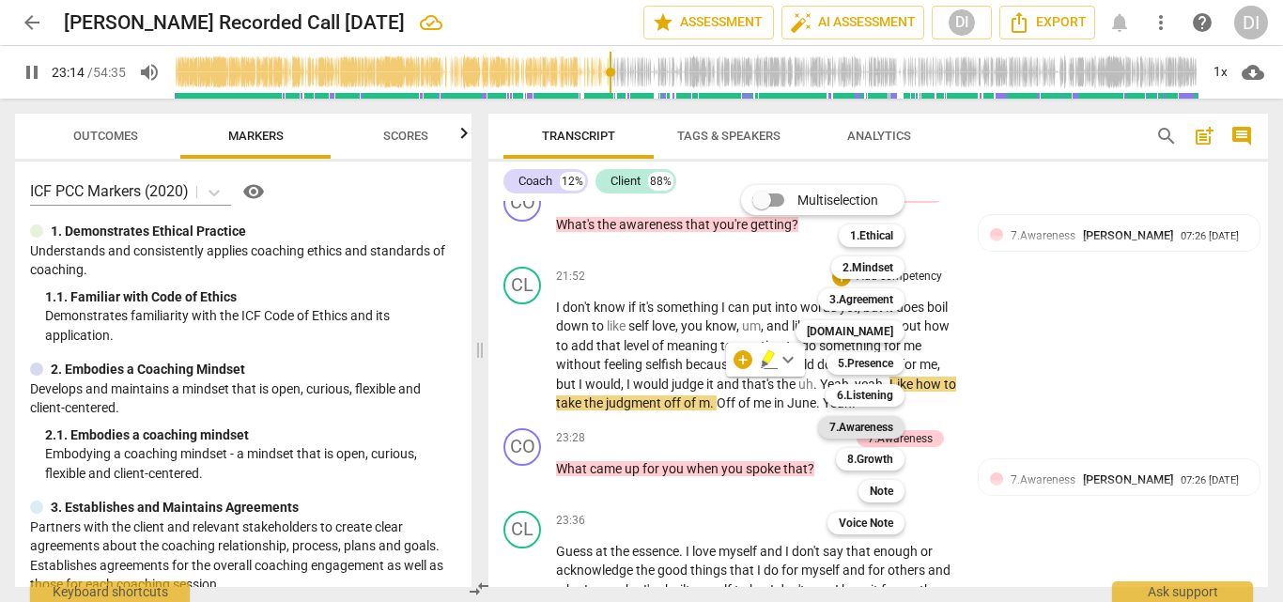
click at [875, 425] on b "7.Awareness" at bounding box center [861, 427] width 64 height 23
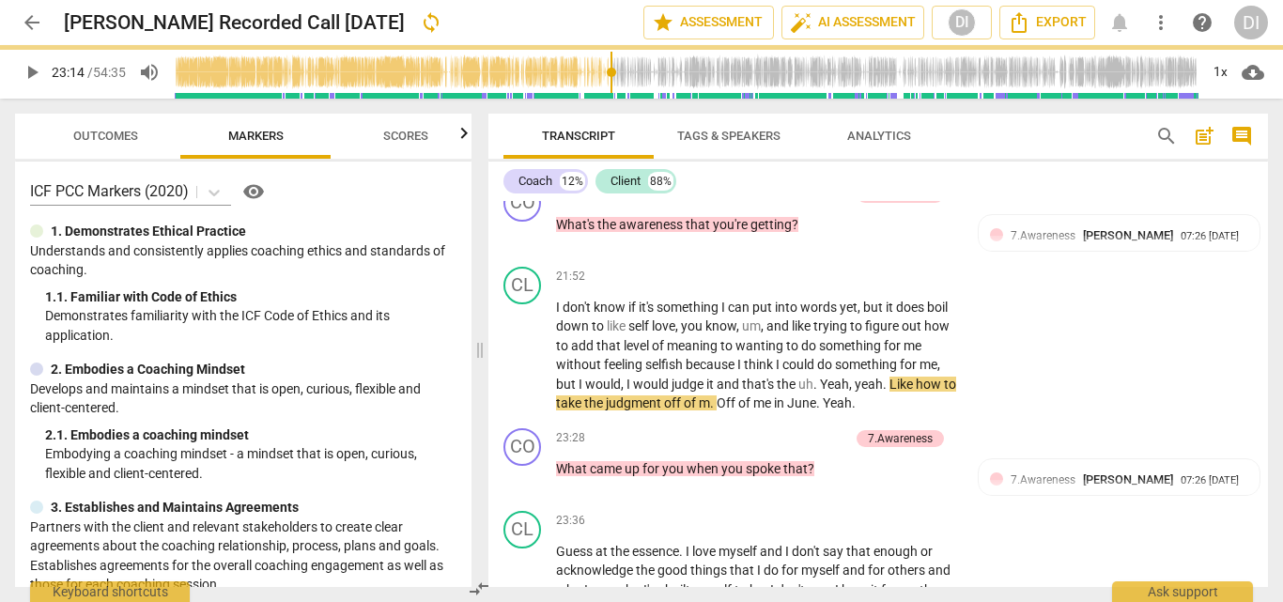
type input "1395"
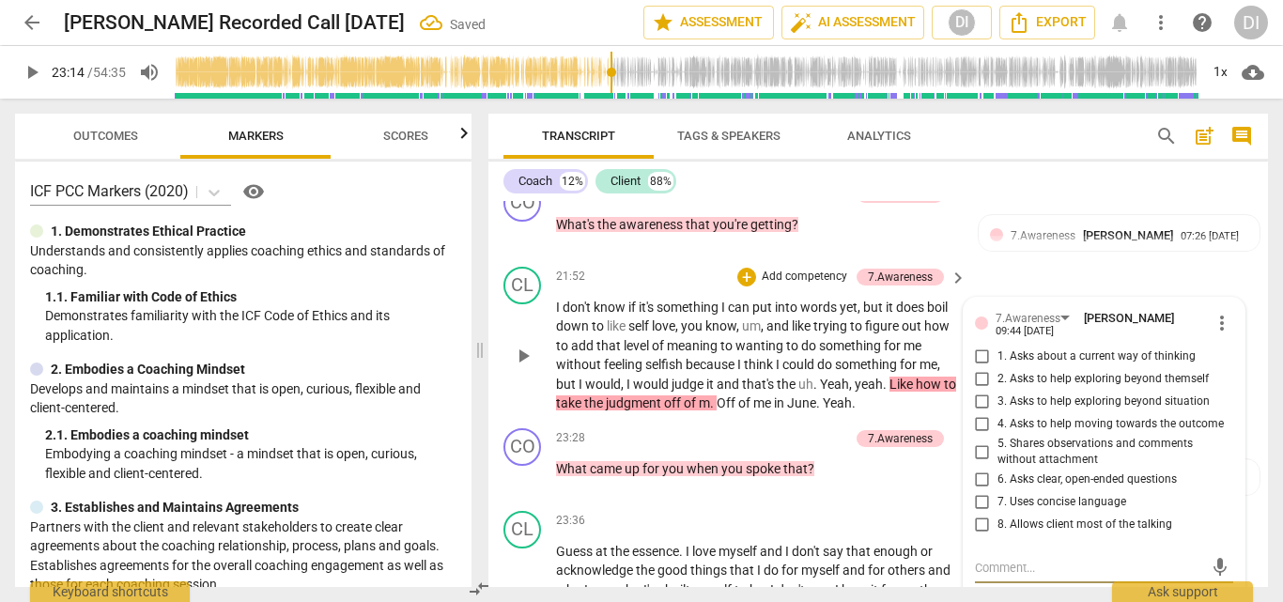
click at [983, 514] on input "8. Allows client most of the talking" at bounding box center [983, 525] width 30 height 23
checkbox input "true"
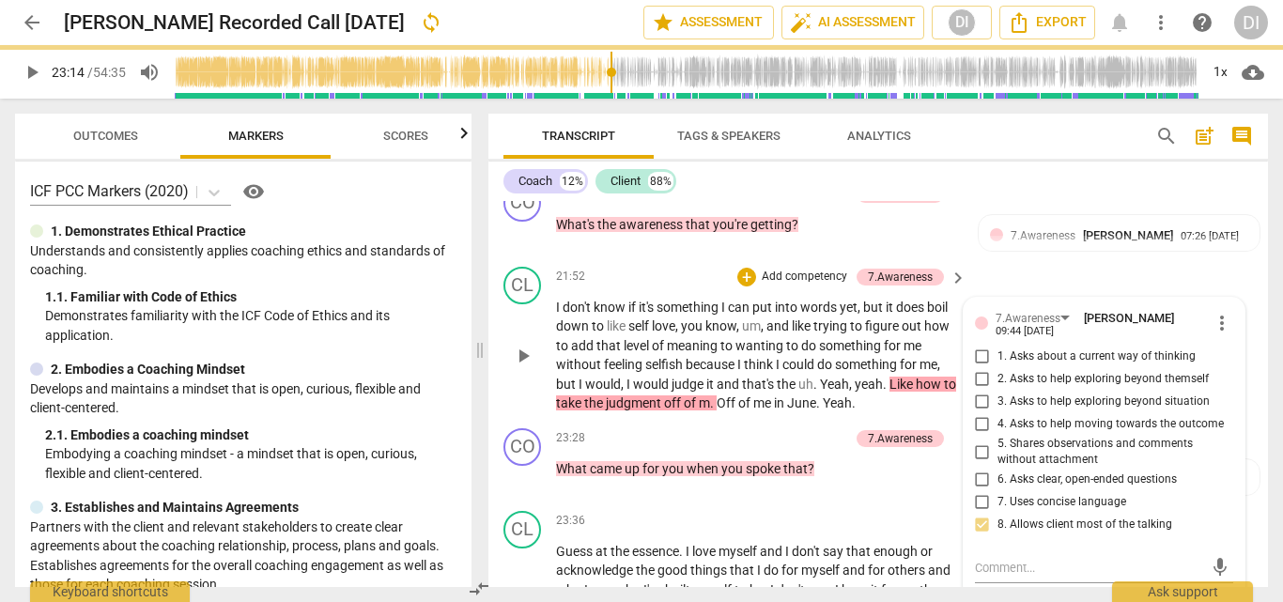
click at [1213, 312] on span "more_vert" at bounding box center [1222, 323] width 23 height 23
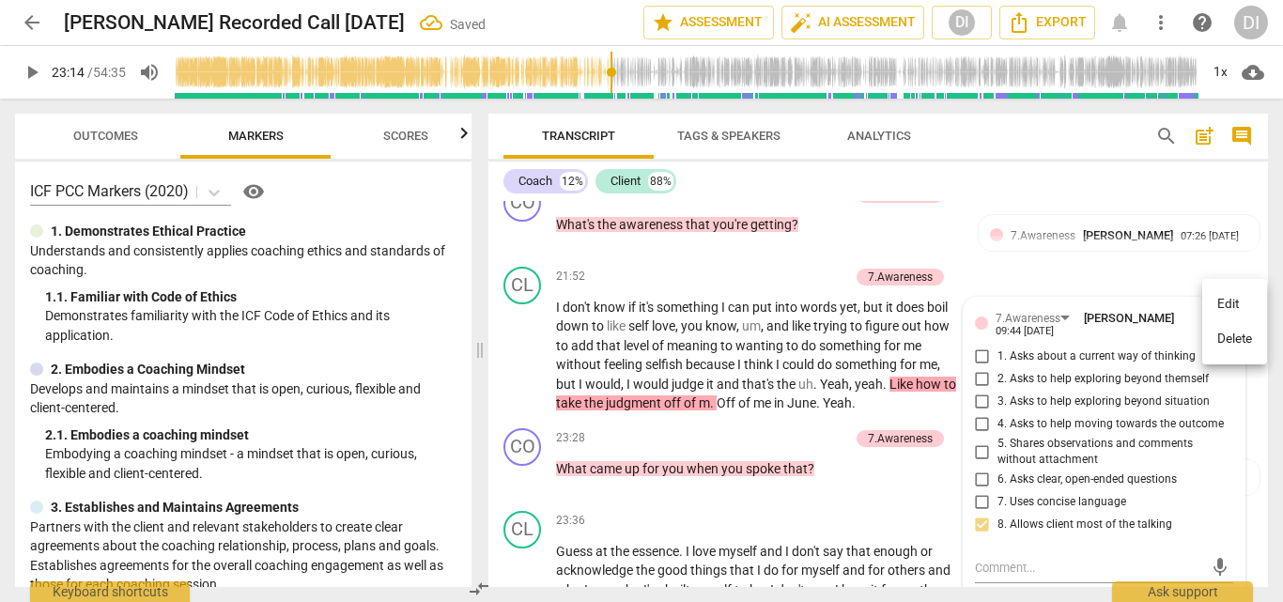
click at [921, 356] on div at bounding box center [641, 301] width 1283 height 602
click at [1011, 559] on textarea at bounding box center [1089, 568] width 229 height 18
type textarea "D"
type textarea "De"
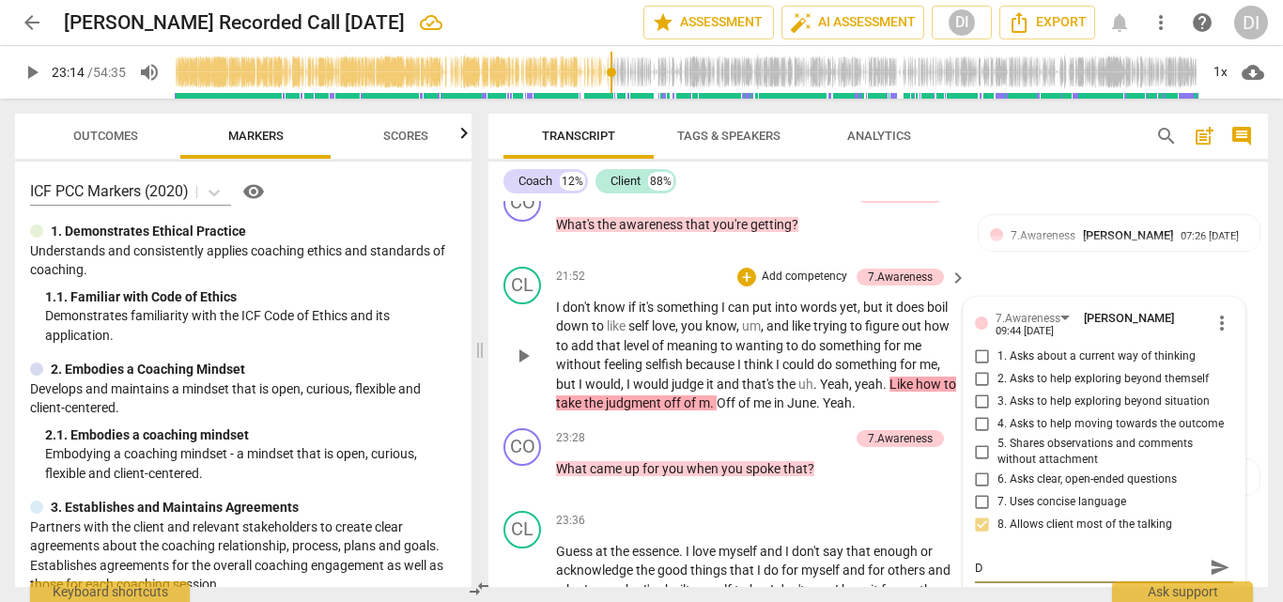
type textarea "De"
type textarea "[PERSON_NAME]"
type textarea "Deep"
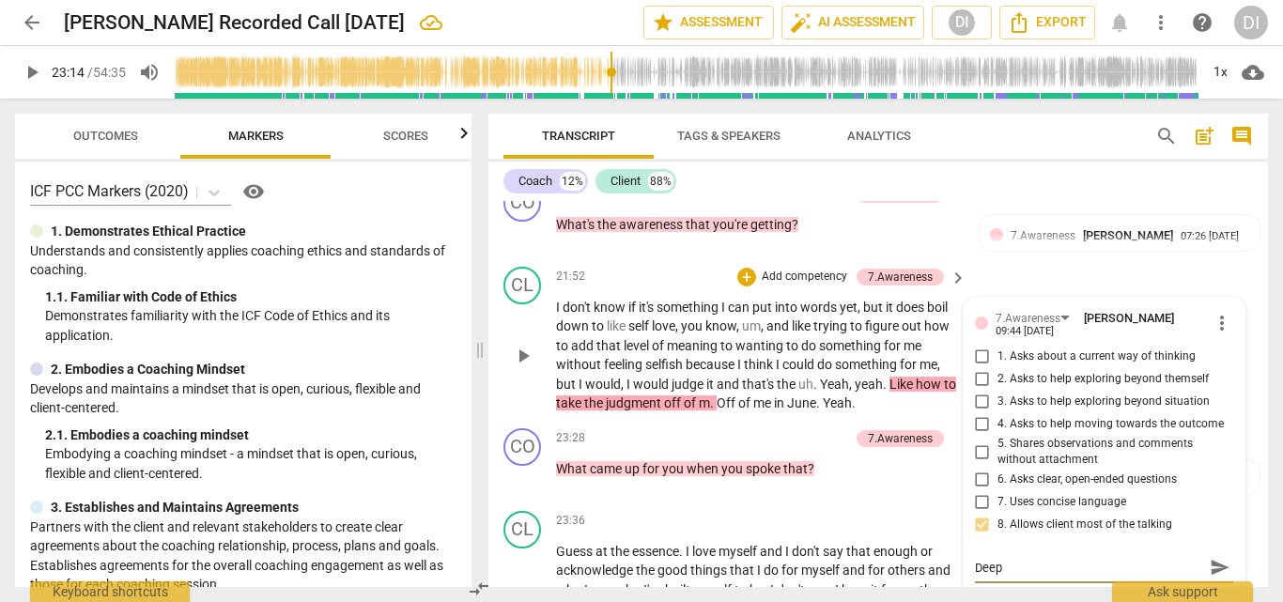
type textarea "[PERSON_NAME]"
type textarea "De"
type textarea "D"
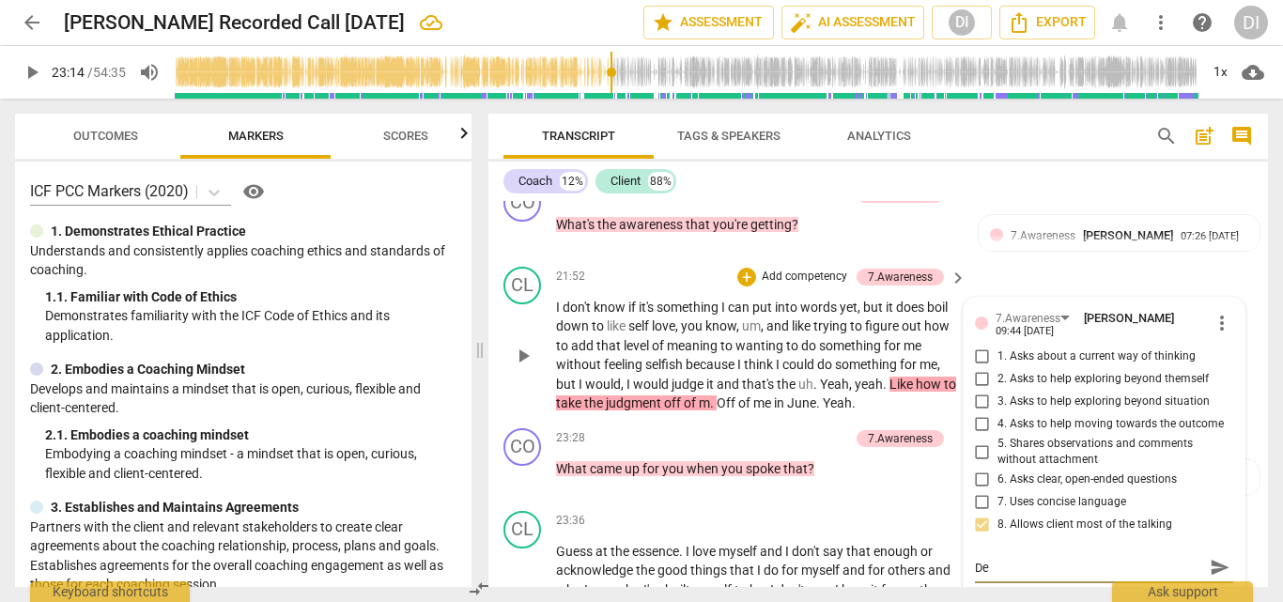
type textarea "D"
type textarea "E"
type textarea "Ex"
type textarea "Exc"
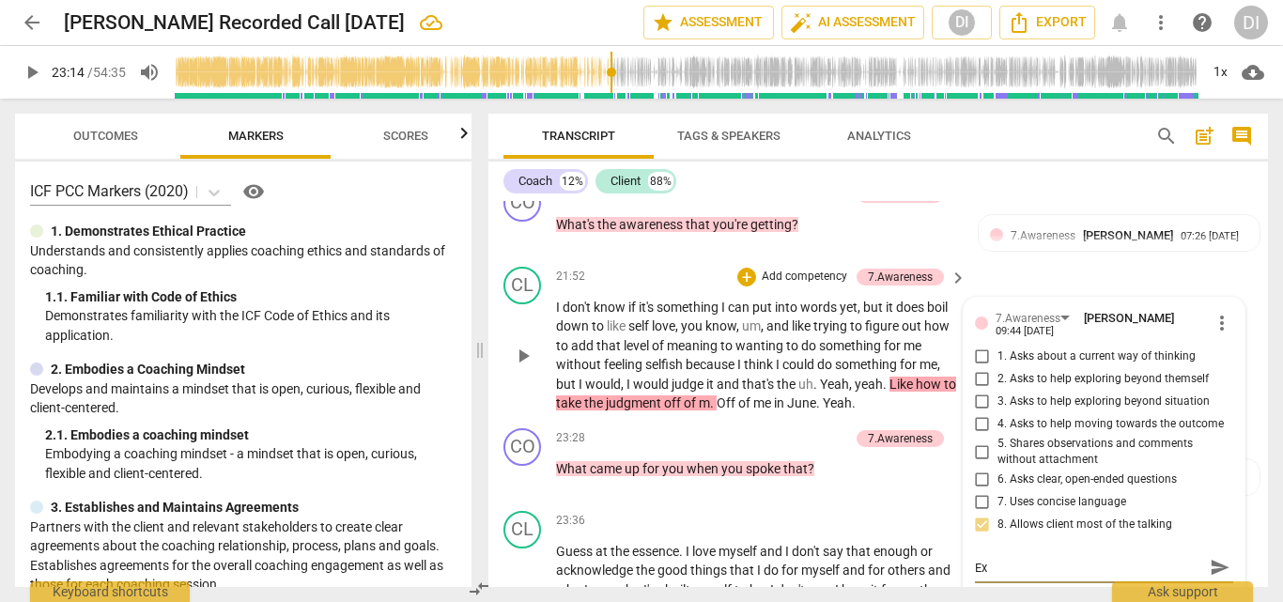
type textarea "Exc"
type textarea "Exce"
type textarea "Excel"
type textarea "Excell"
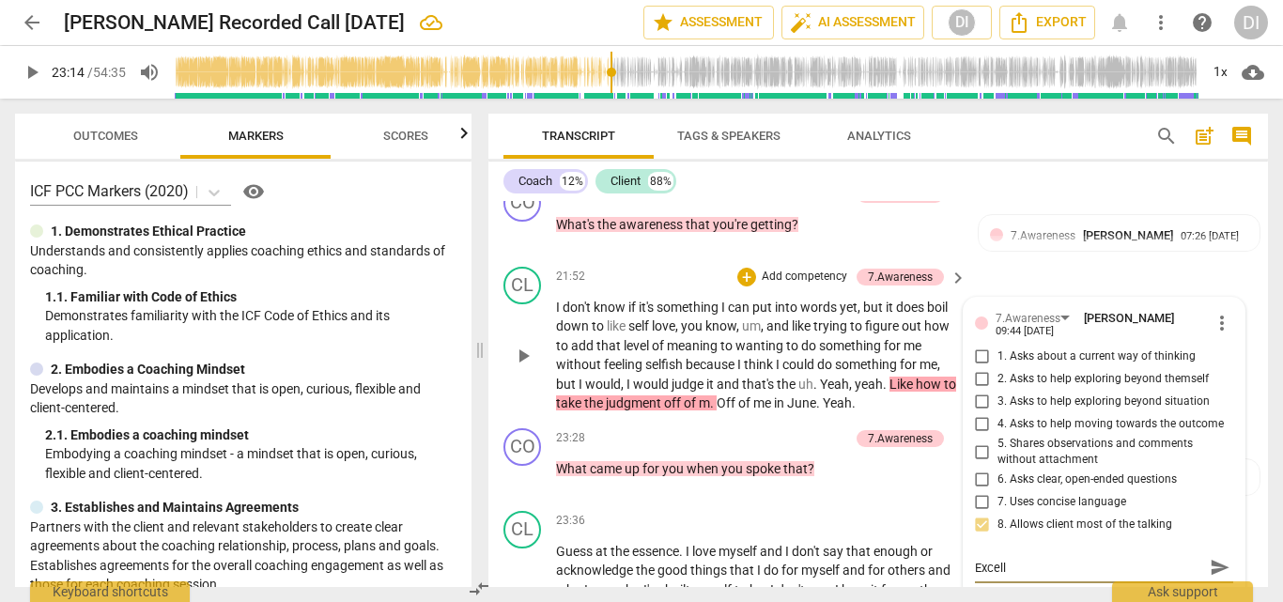
type textarea "Excelle"
type textarea "Excellen"
click at [30, 68] on span "play_arrow" at bounding box center [32, 72] width 23 height 23
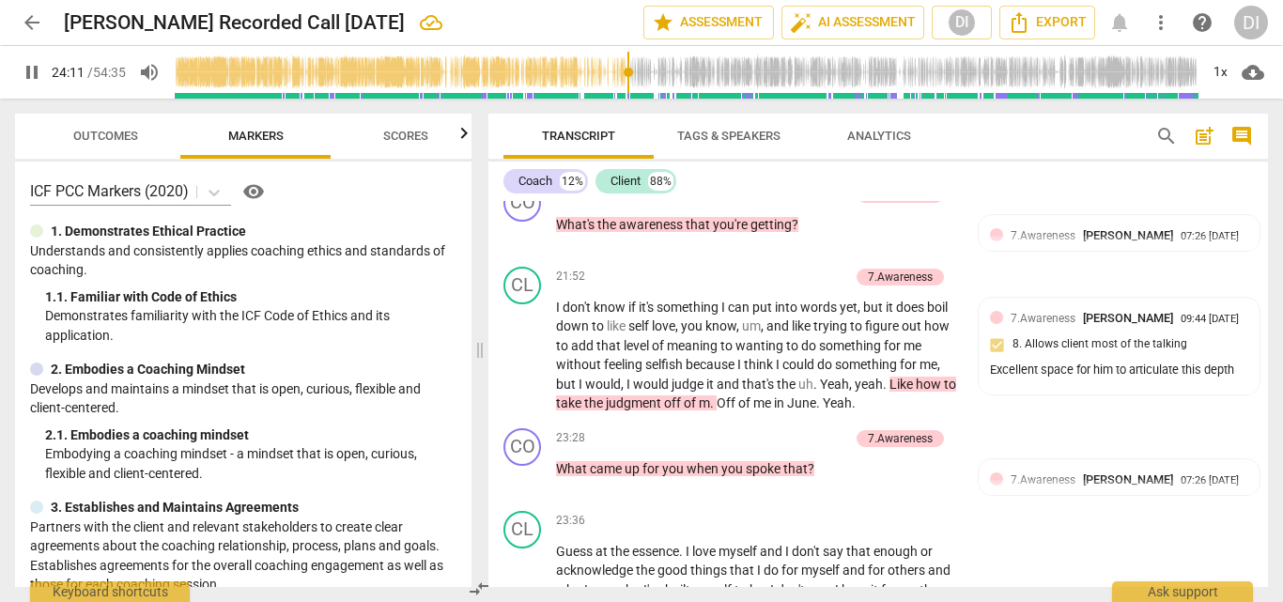
scroll to position [6321, 0]
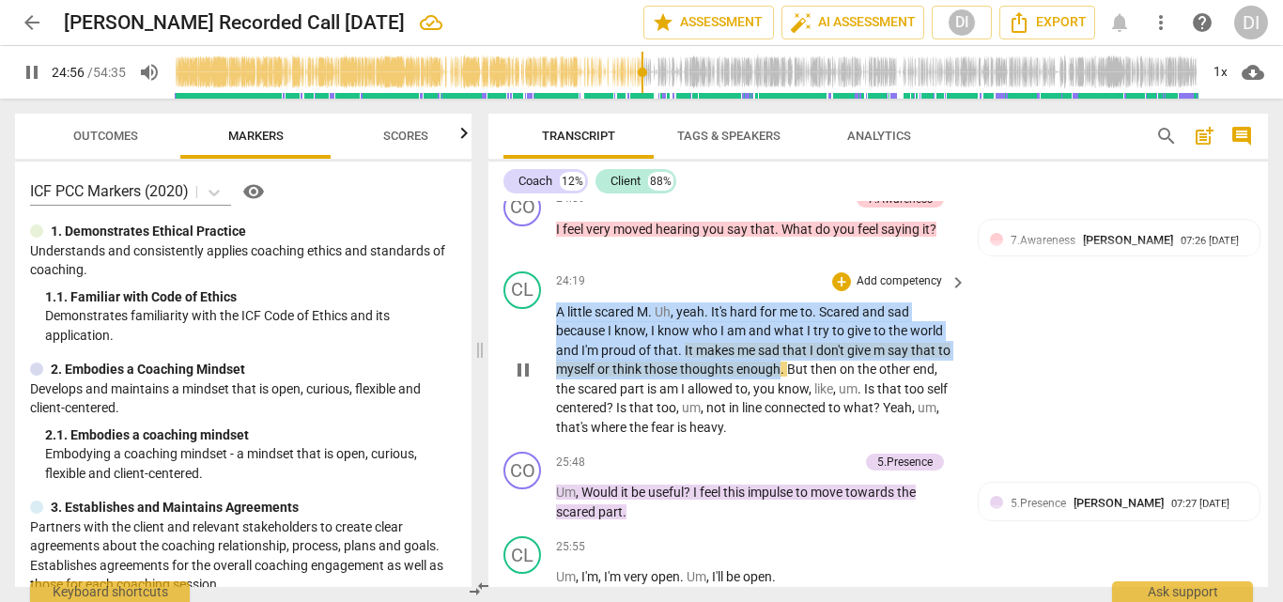
drag, startPoint x: 782, startPoint y: 349, endPoint x: 550, endPoint y: 298, distance: 237.5
click at [550, 298] on div "CL play_arrow pause 24:19 + Add competency keyboard_arrow_right A little scared…" at bounding box center [878, 354] width 780 height 181
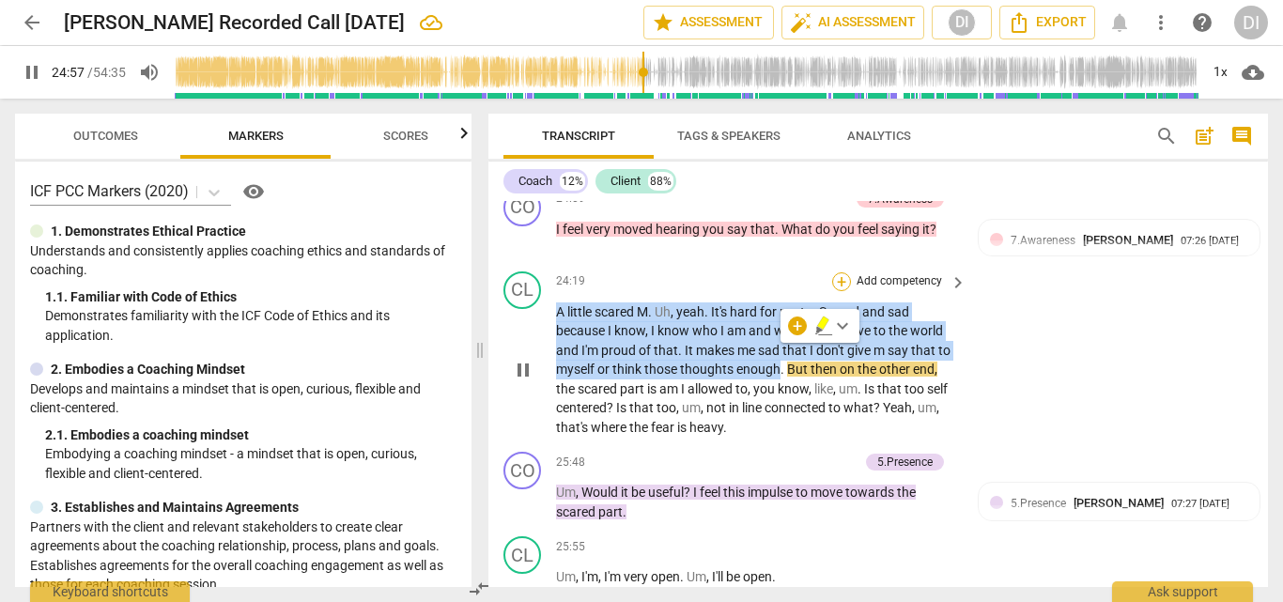
click at [844, 272] on div "+" at bounding box center [841, 281] width 19 height 19
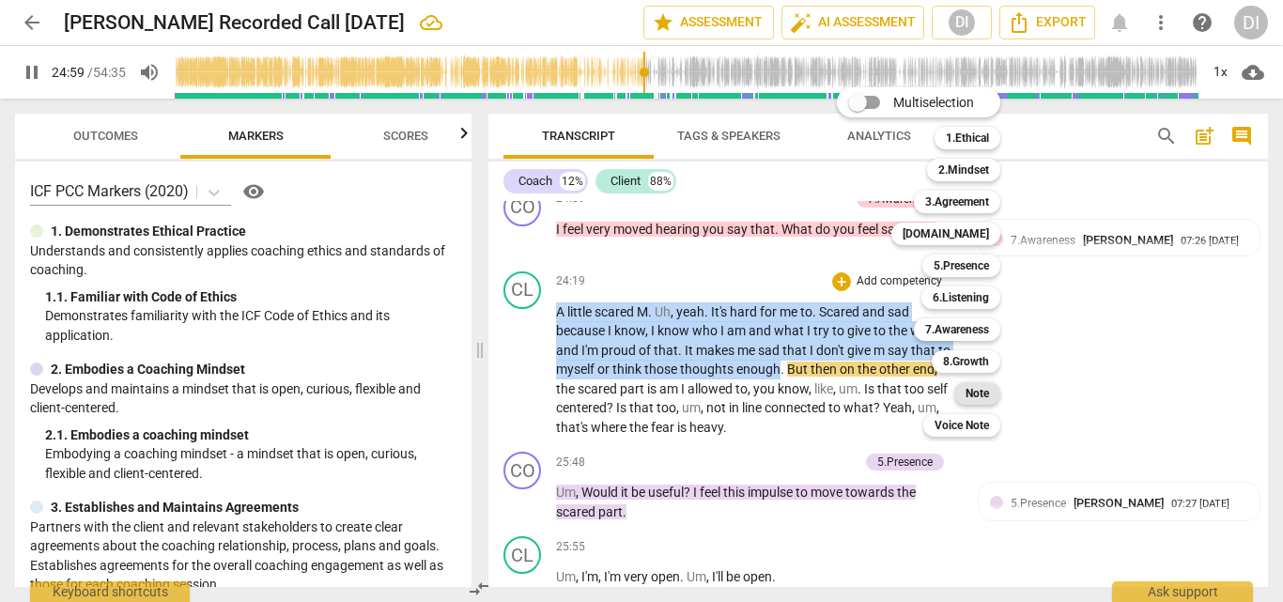
click at [976, 400] on b "Note" at bounding box center [977, 393] width 23 height 23
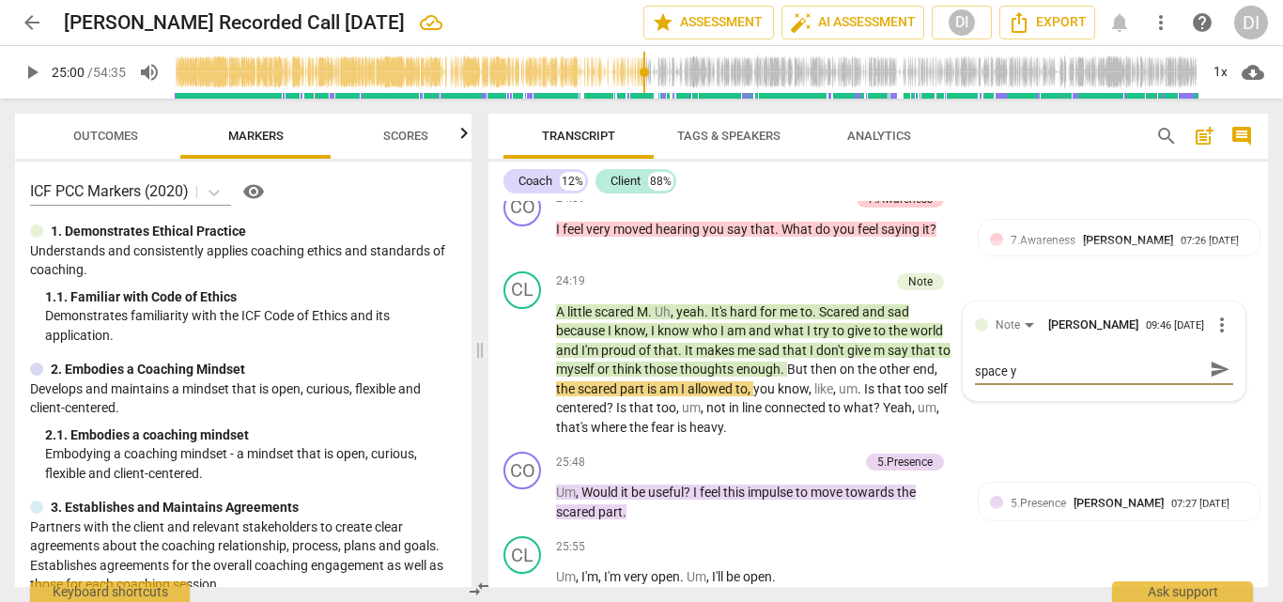
scroll to position [0, 0]
click at [31, 75] on span "play_arrow" at bounding box center [32, 72] width 23 height 23
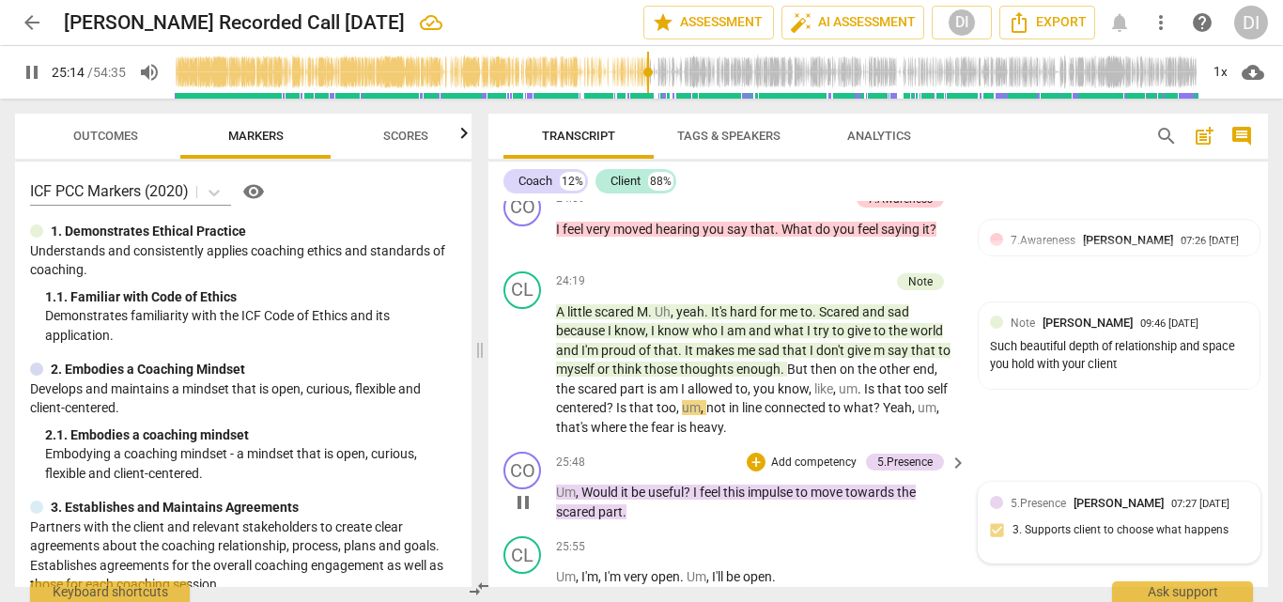
click at [1100, 513] on div "5.Presence [PERSON_NAME] 07:27 [DATE] 3. Supports client to choose what happens" at bounding box center [1119, 522] width 259 height 57
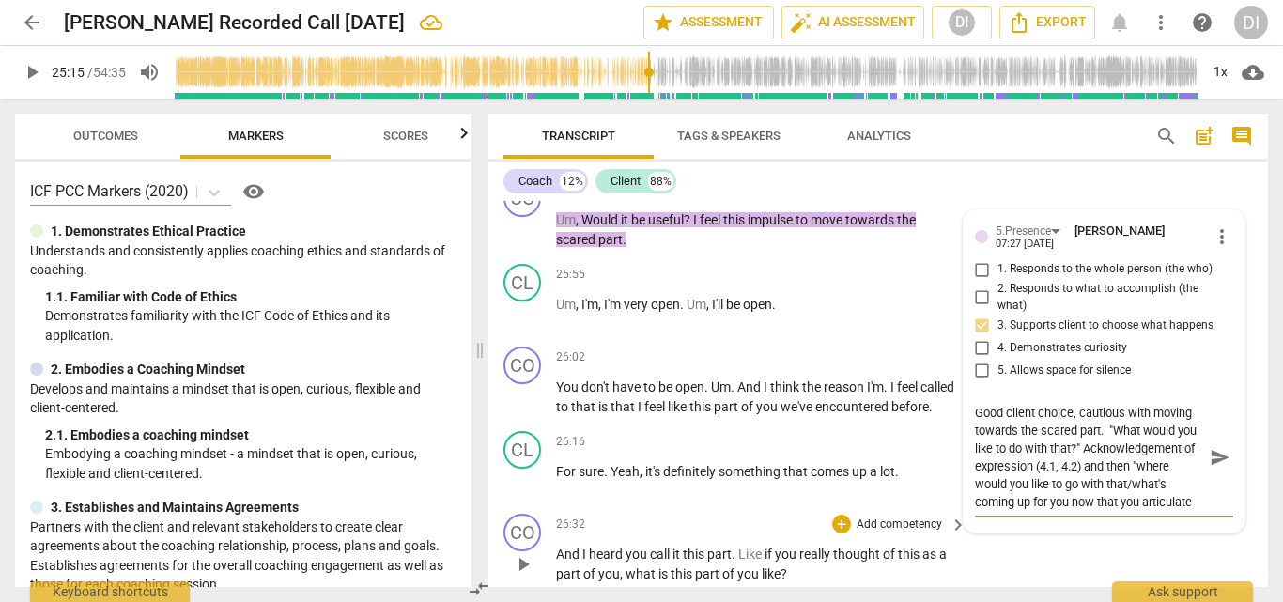
scroll to position [16, 0]
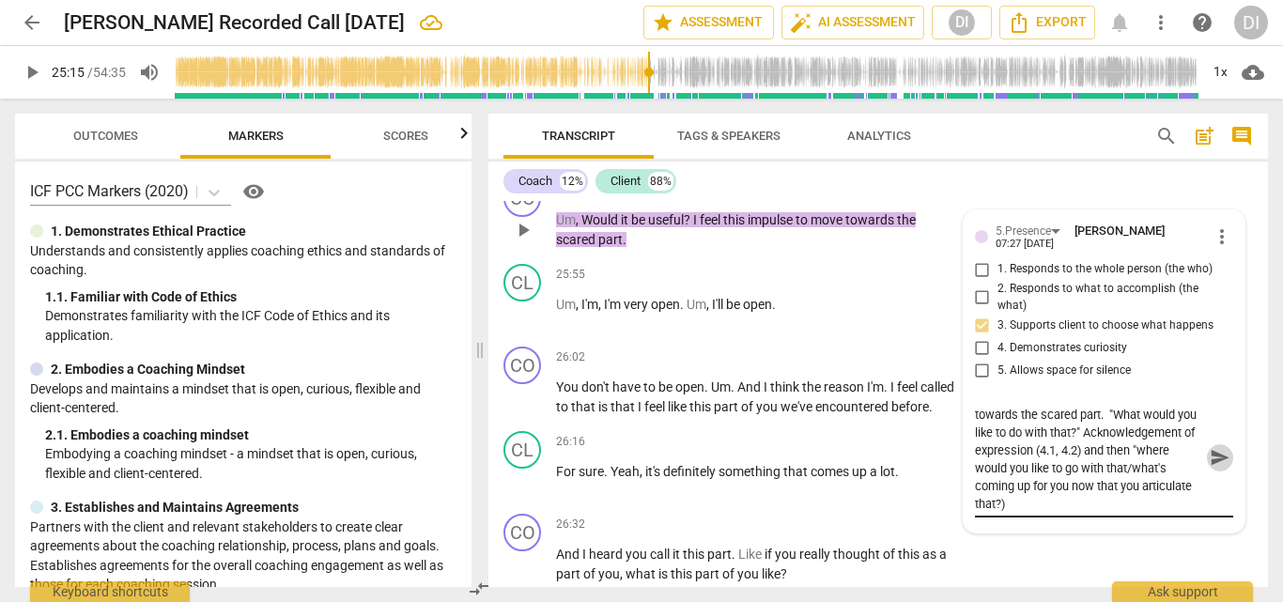
click at [1217, 448] on span "send" at bounding box center [1220, 458] width 21 height 21
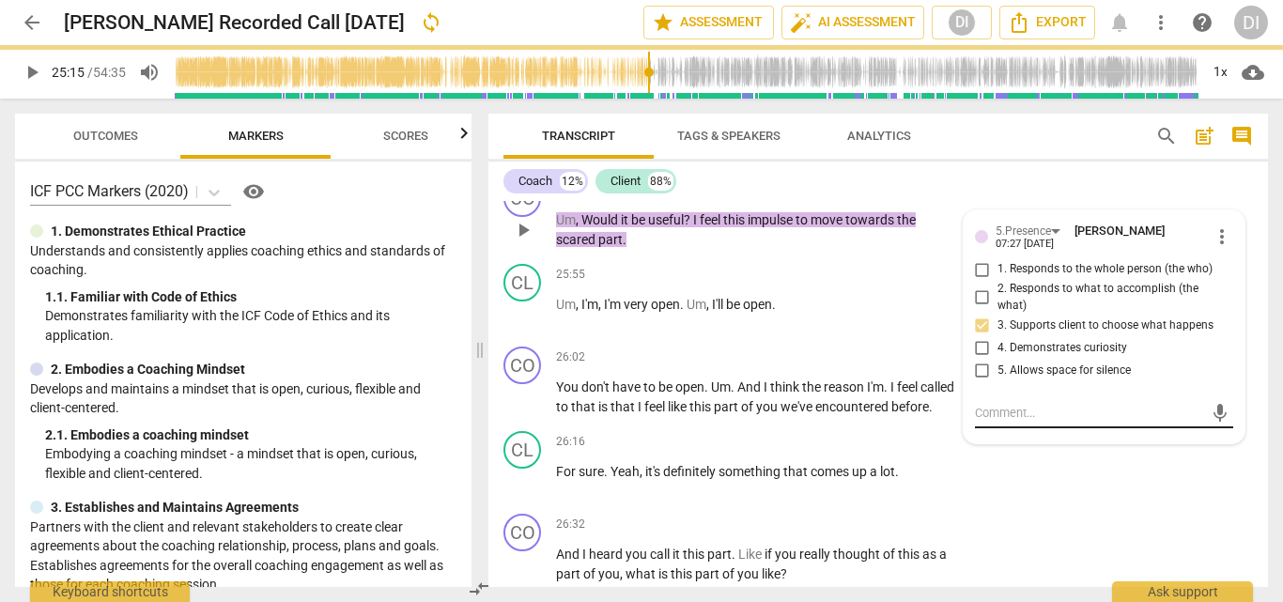
scroll to position [0, 0]
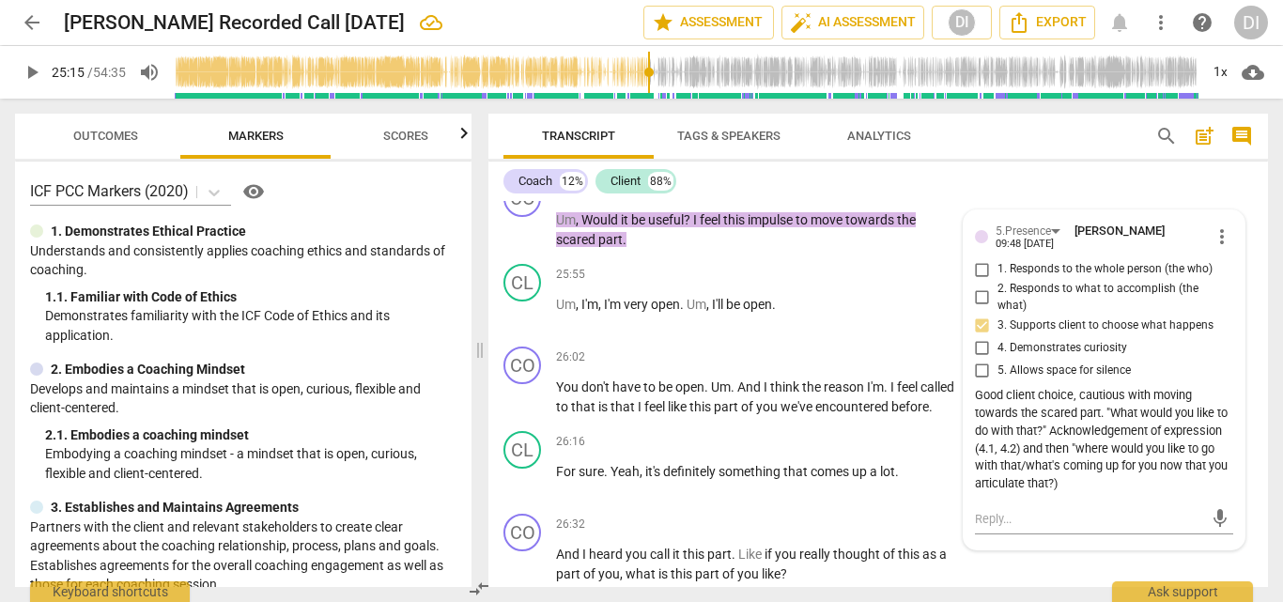
click at [36, 72] on span "play_arrow" at bounding box center [32, 72] width 23 height 23
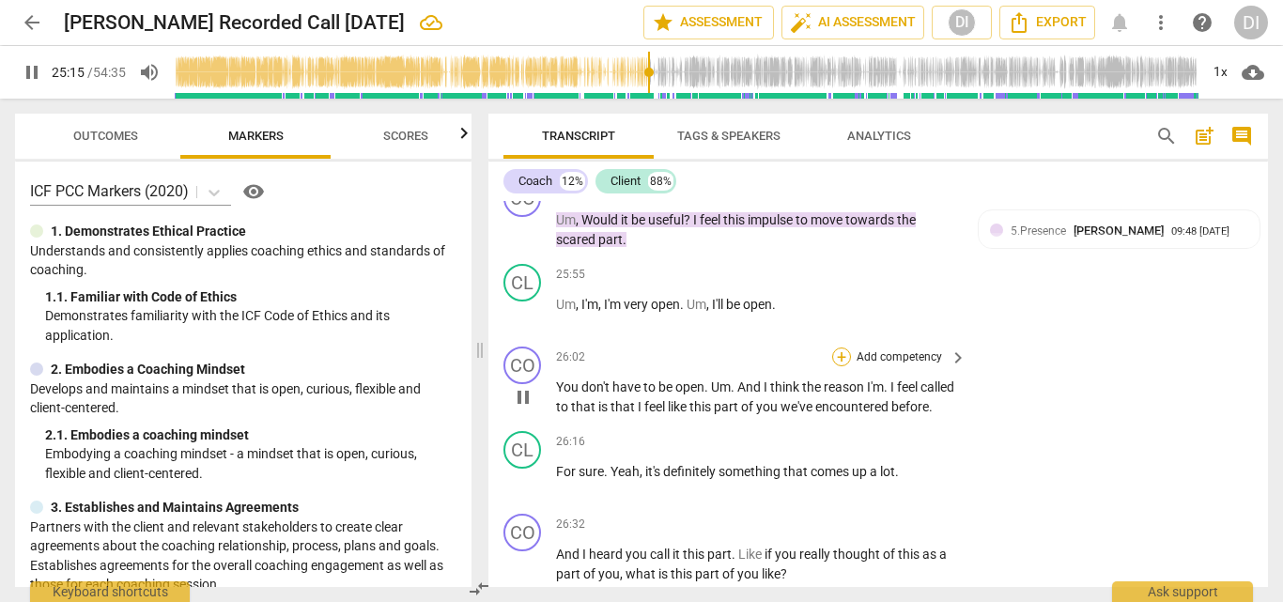
click at [843, 348] on div "+" at bounding box center [841, 357] width 19 height 19
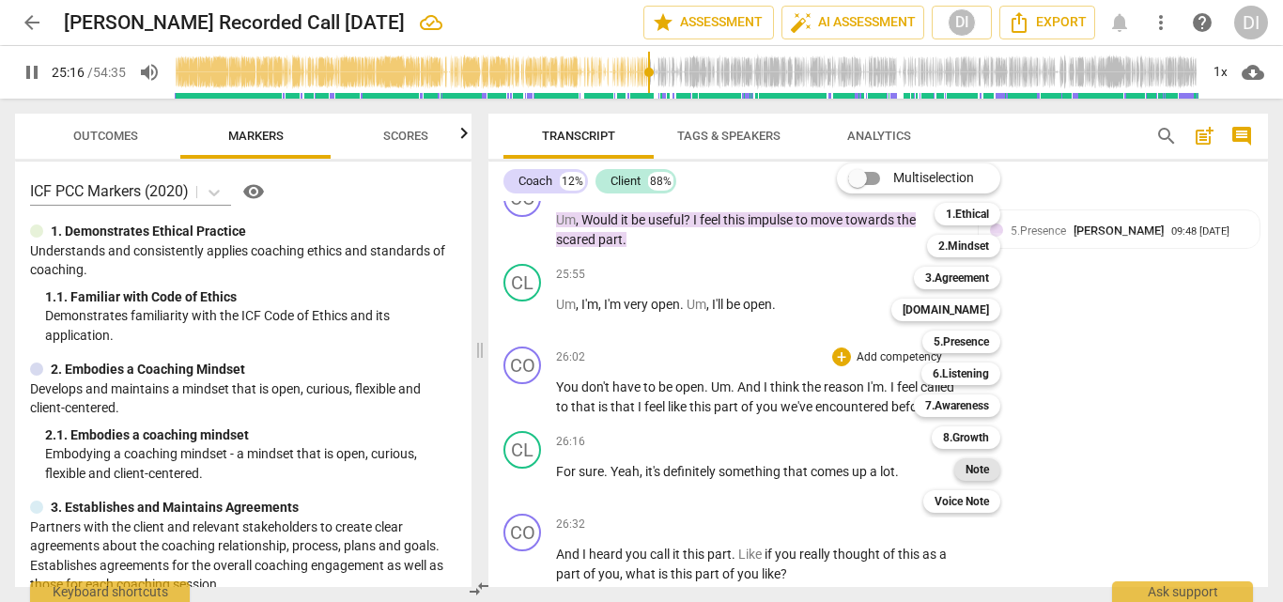
click at [984, 467] on b "Note" at bounding box center [977, 469] width 23 height 23
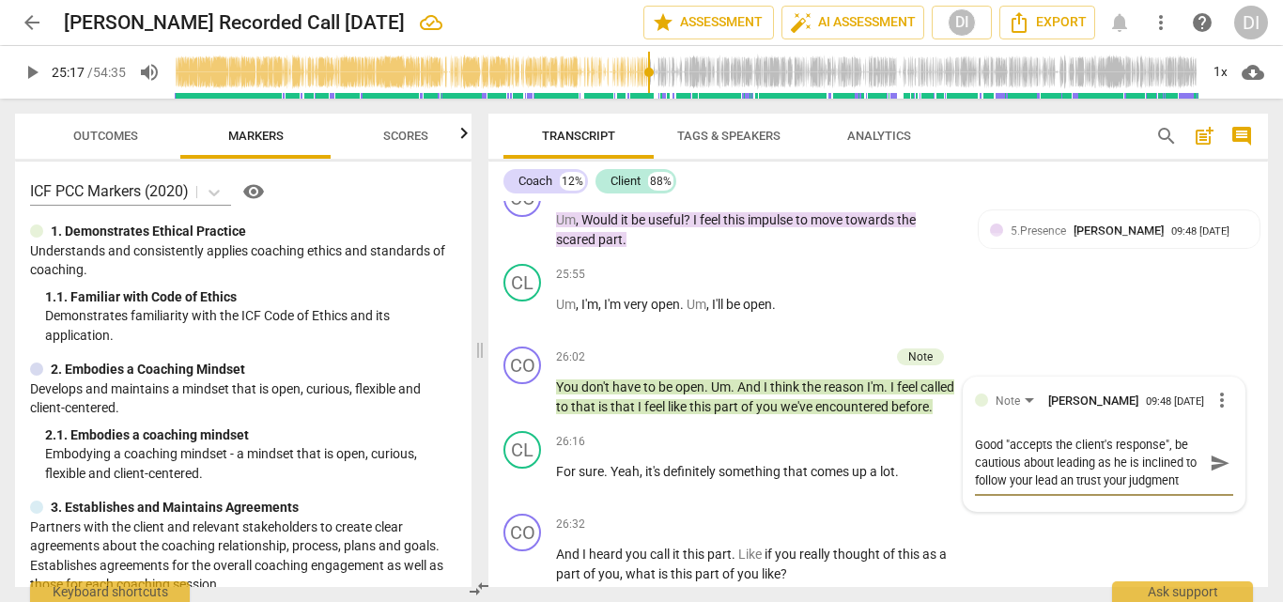
click at [38, 71] on span "play_arrow" at bounding box center [32, 72] width 23 height 23
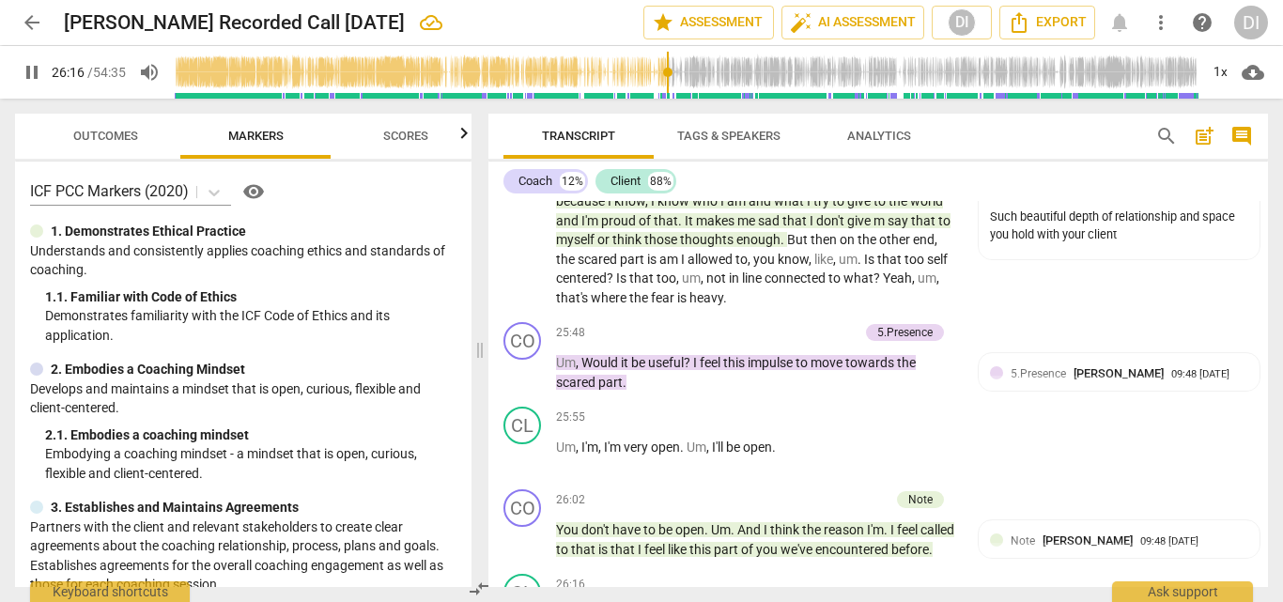
scroll to position [6855, 0]
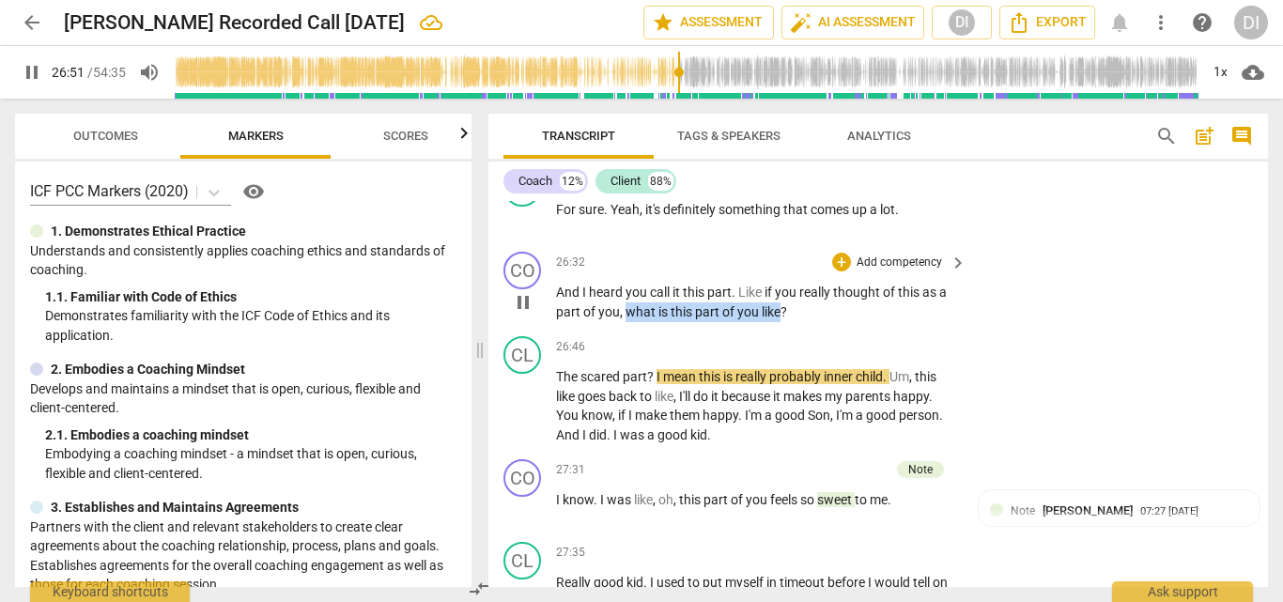
drag, startPoint x: 782, startPoint y: 310, endPoint x: 626, endPoint y: 313, distance: 156.9
click at [626, 313] on p "And I heard you call it this part . Like if you really thought of this as a par…" at bounding box center [756, 302] width 401 height 39
click at [802, 287] on div "+" at bounding box center [798, 287] width 19 height 19
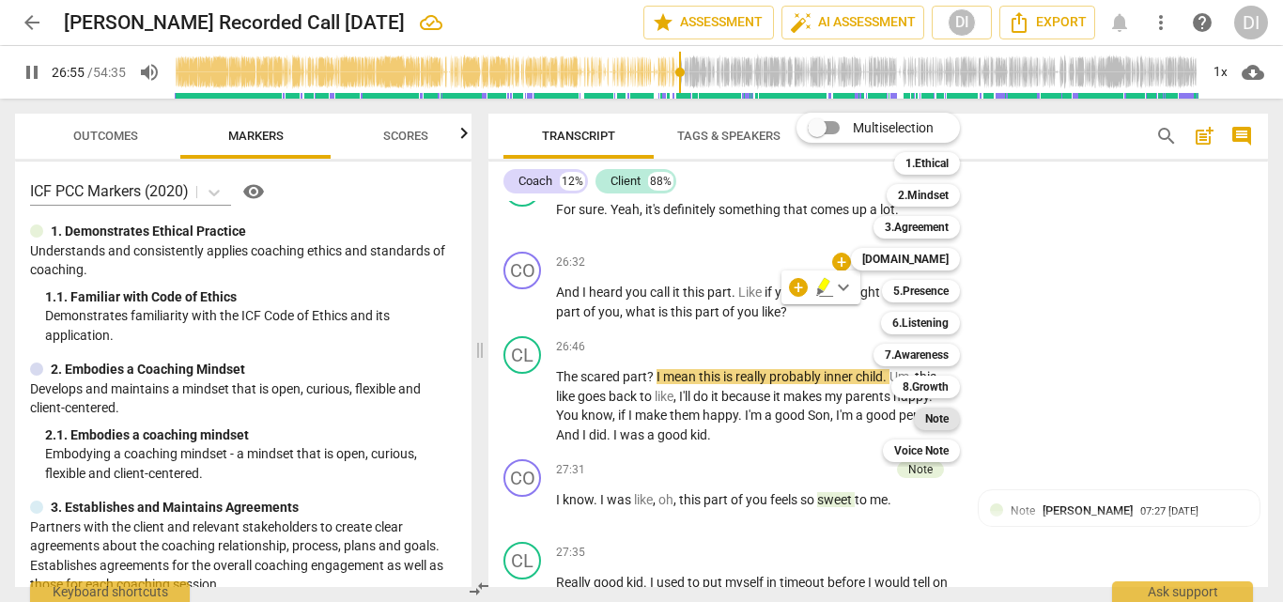
click at [946, 423] on b "Note" at bounding box center [936, 419] width 23 height 23
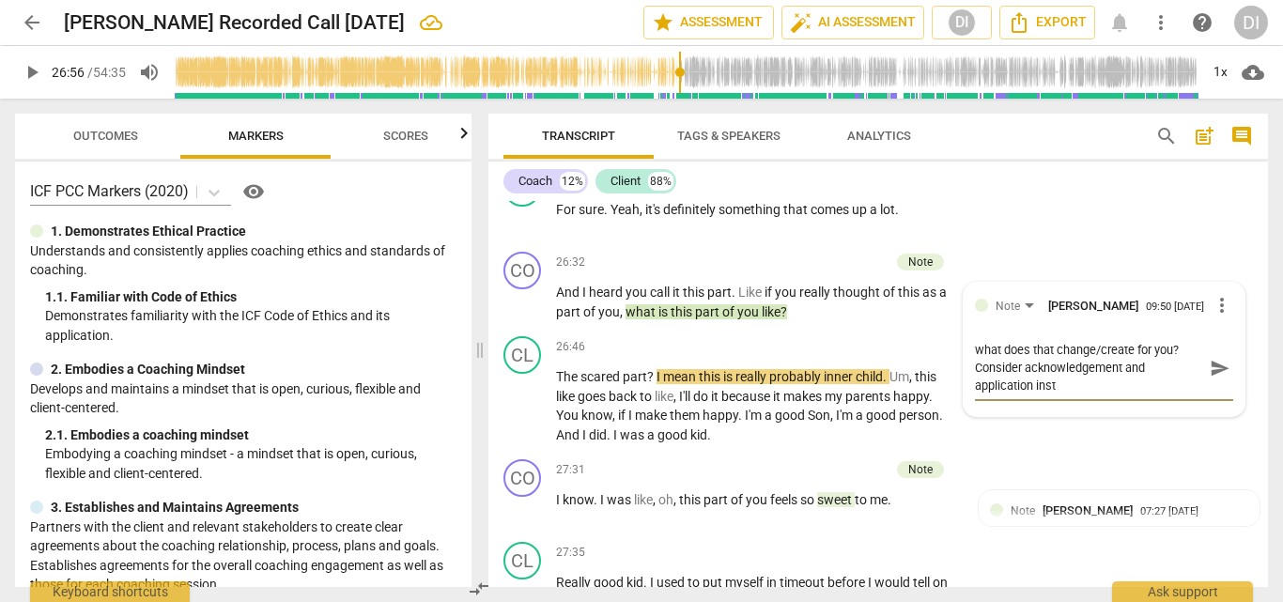
scroll to position [0, 0]
click at [31, 78] on span "play_arrow" at bounding box center [32, 72] width 23 height 23
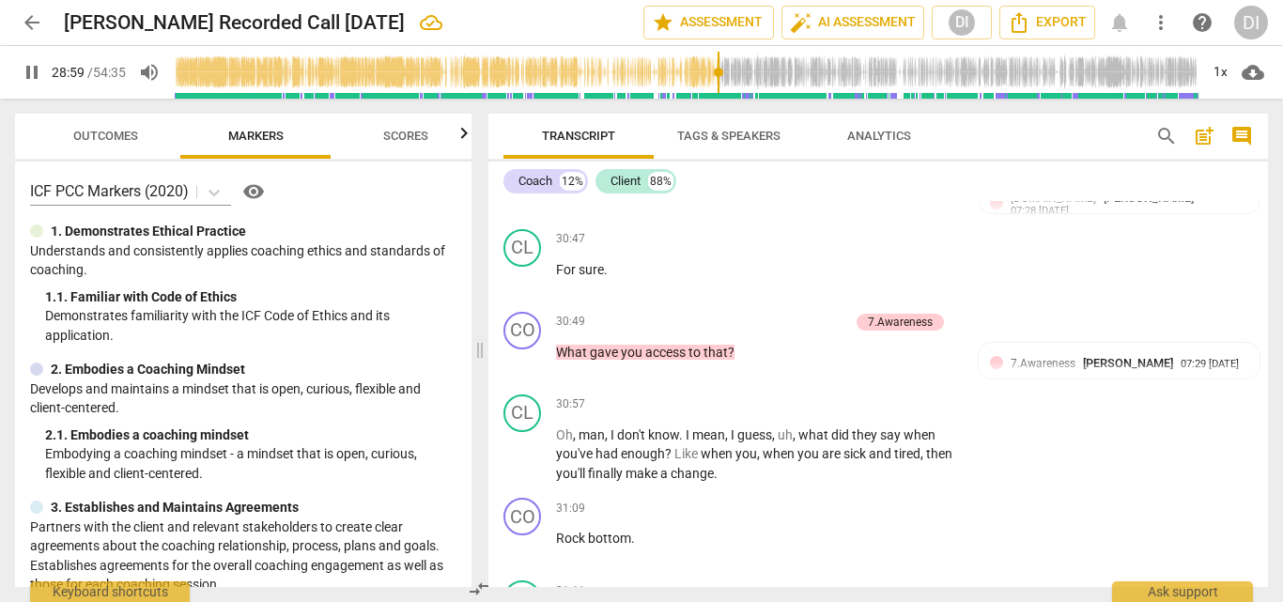
scroll to position [8204, 0]
click at [34, 72] on span "pause" at bounding box center [32, 72] width 23 height 23
click at [39, 74] on span "play_arrow" at bounding box center [32, 72] width 23 height 23
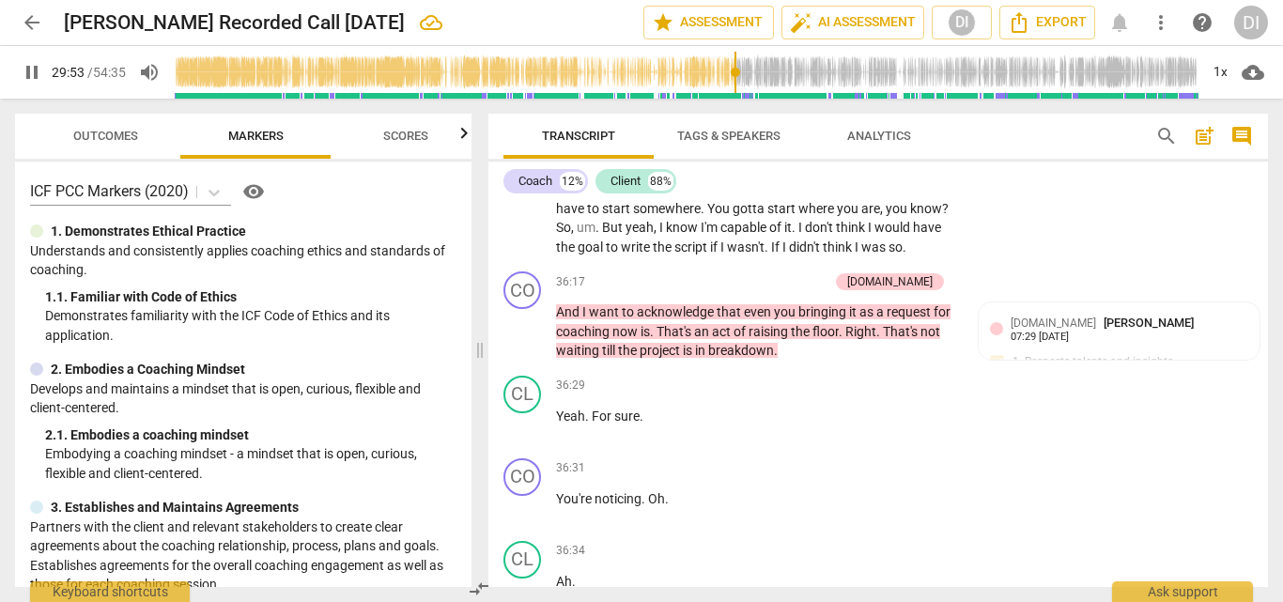
scroll to position [9504, 0]
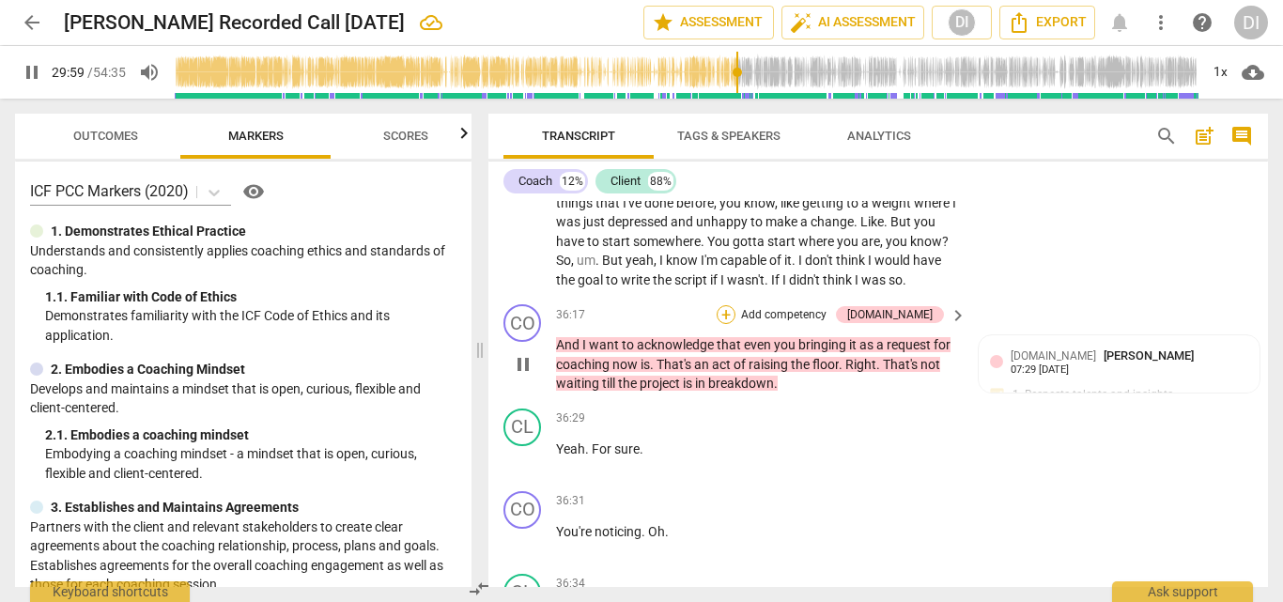
click at [736, 317] on div "+" at bounding box center [726, 314] width 19 height 19
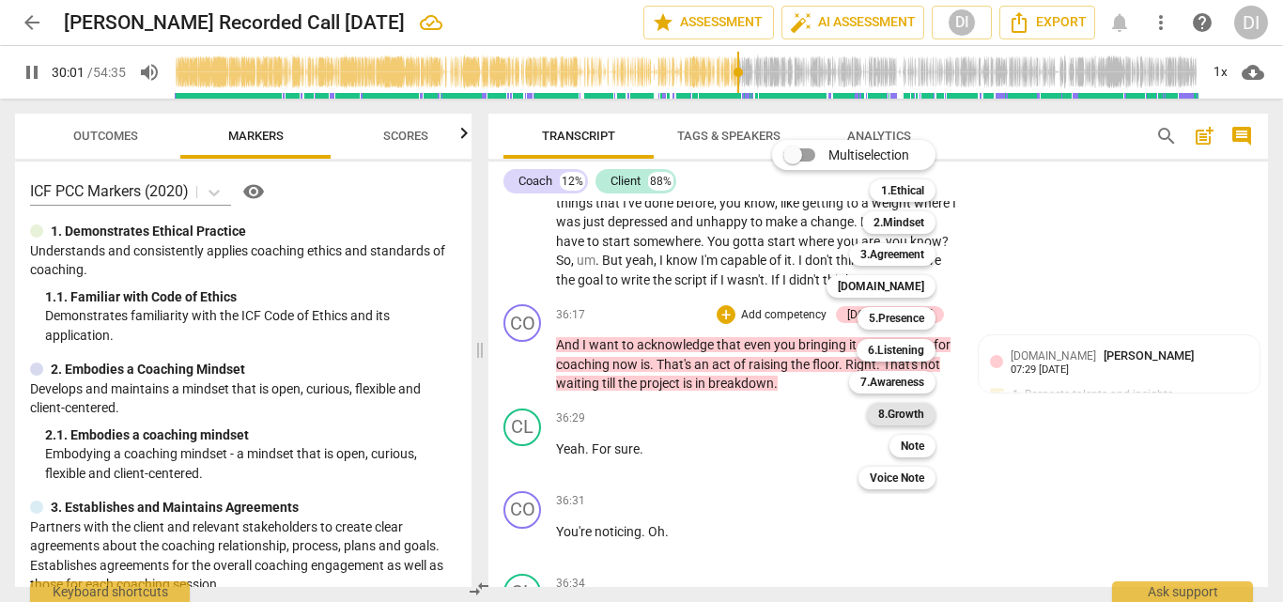
click at [905, 418] on b "8.Growth" at bounding box center [901, 414] width 46 height 23
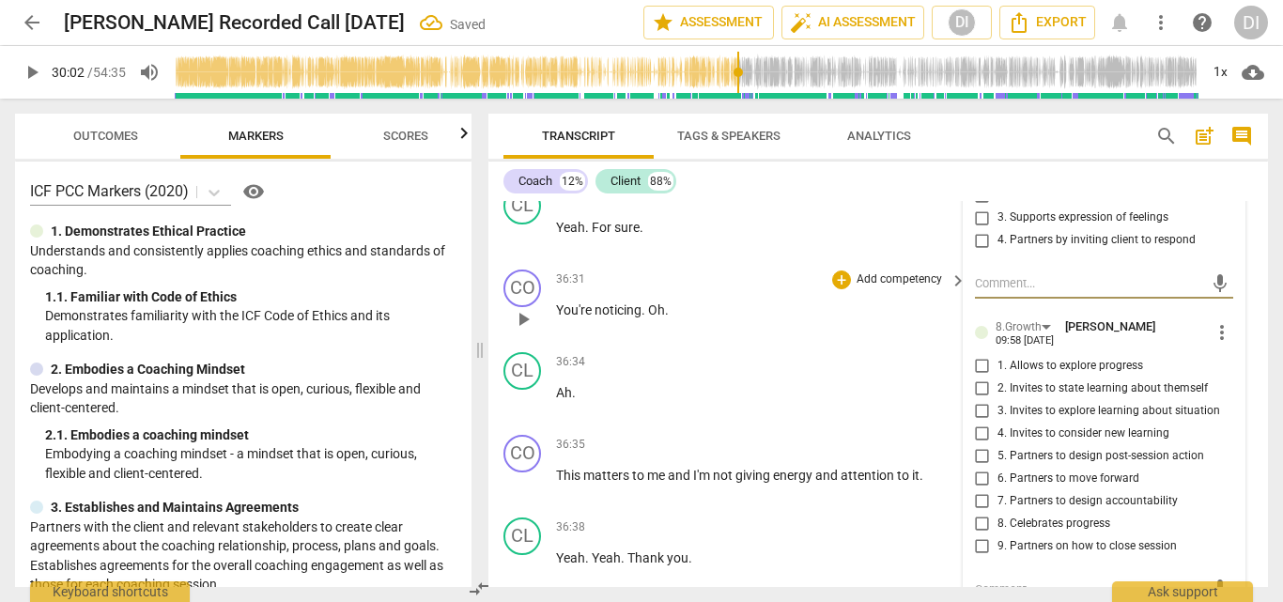
scroll to position [9746, 0]
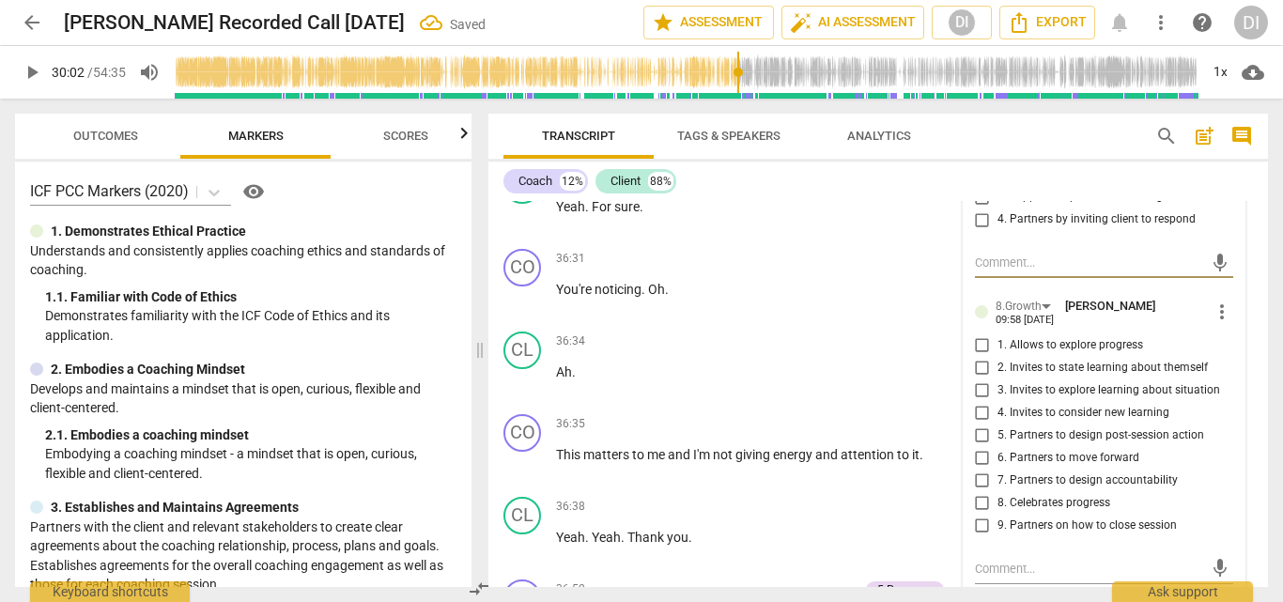
click at [980, 515] on input "9. Partners on how to close session" at bounding box center [983, 526] width 30 height 23
click at [975, 521] on input "9. Partners on how to close session" at bounding box center [983, 526] width 30 height 23
click at [985, 527] on input "9. Partners on how to close session" at bounding box center [983, 526] width 30 height 23
click at [979, 492] on input "8. Celebrates progress" at bounding box center [983, 503] width 30 height 23
click at [17, 60] on div "play_arrow 30:02 / 54:35 volume_up 1x cloud_download" at bounding box center [641, 72] width 1253 height 53
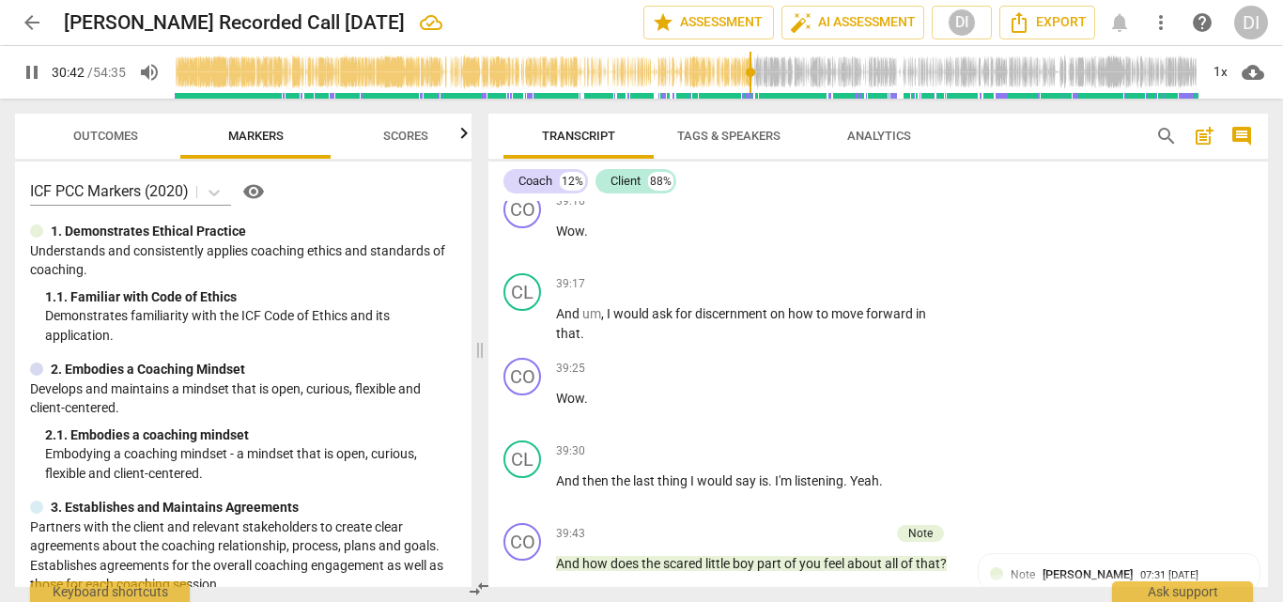
scroll to position [11070, 0]
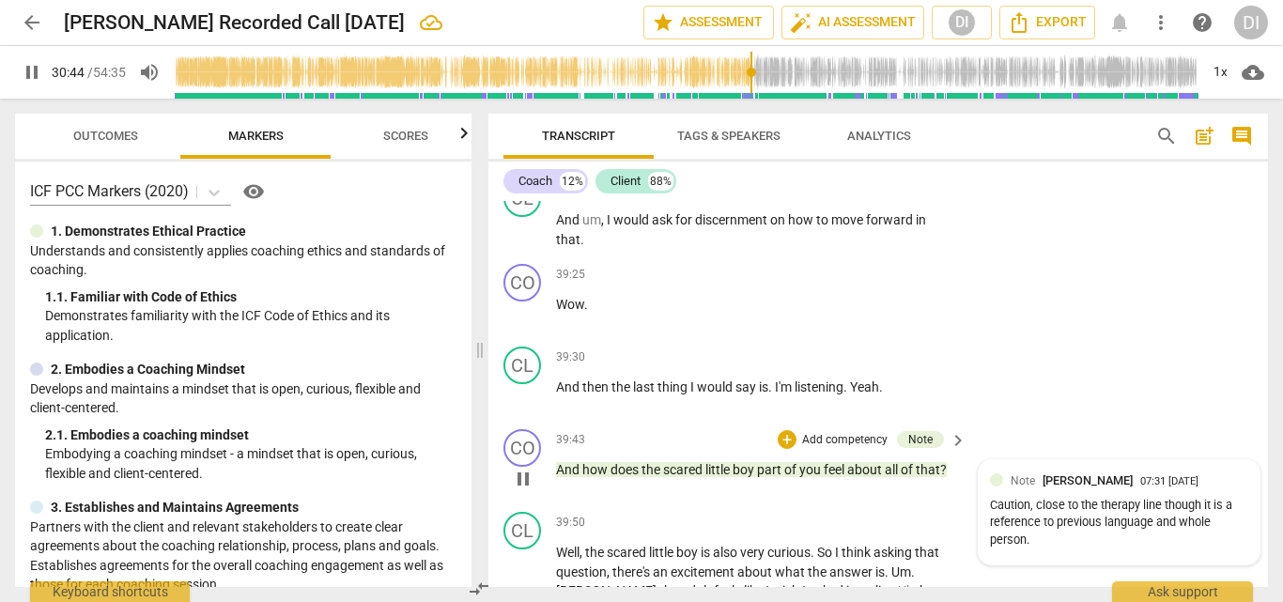
click at [1141, 476] on div "Note [PERSON_NAME] 07:31 [DATE] Caution, close to the therapy line though it is…" at bounding box center [1119, 513] width 259 height 82
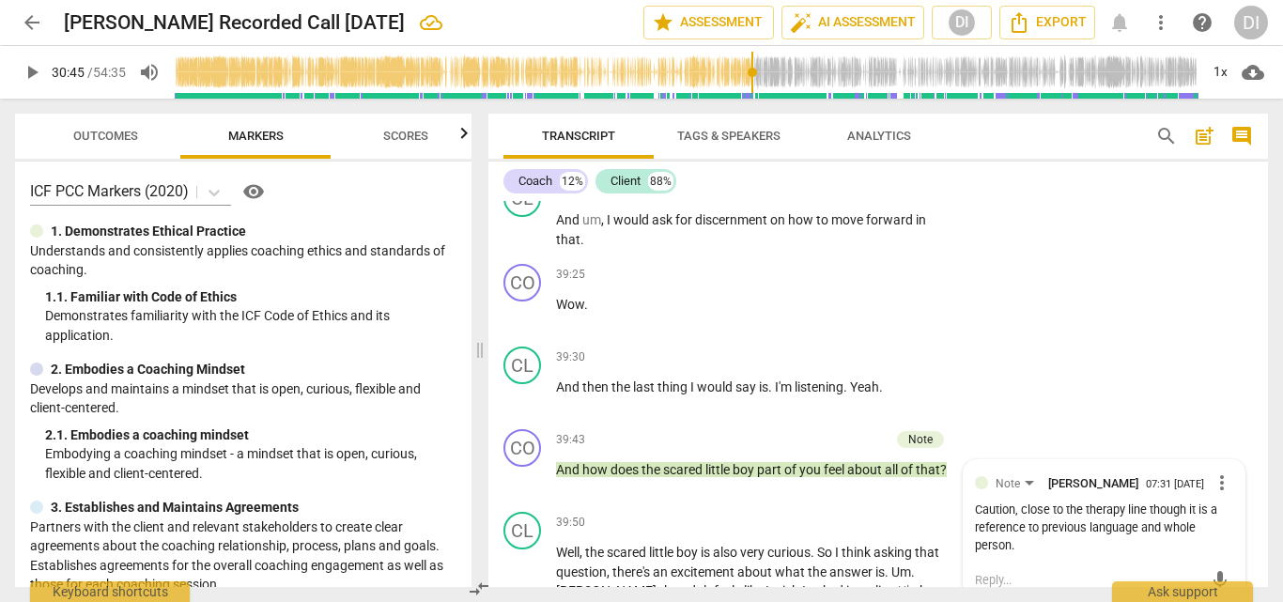
click at [31, 60] on button "play_arrow" at bounding box center [32, 72] width 34 height 34
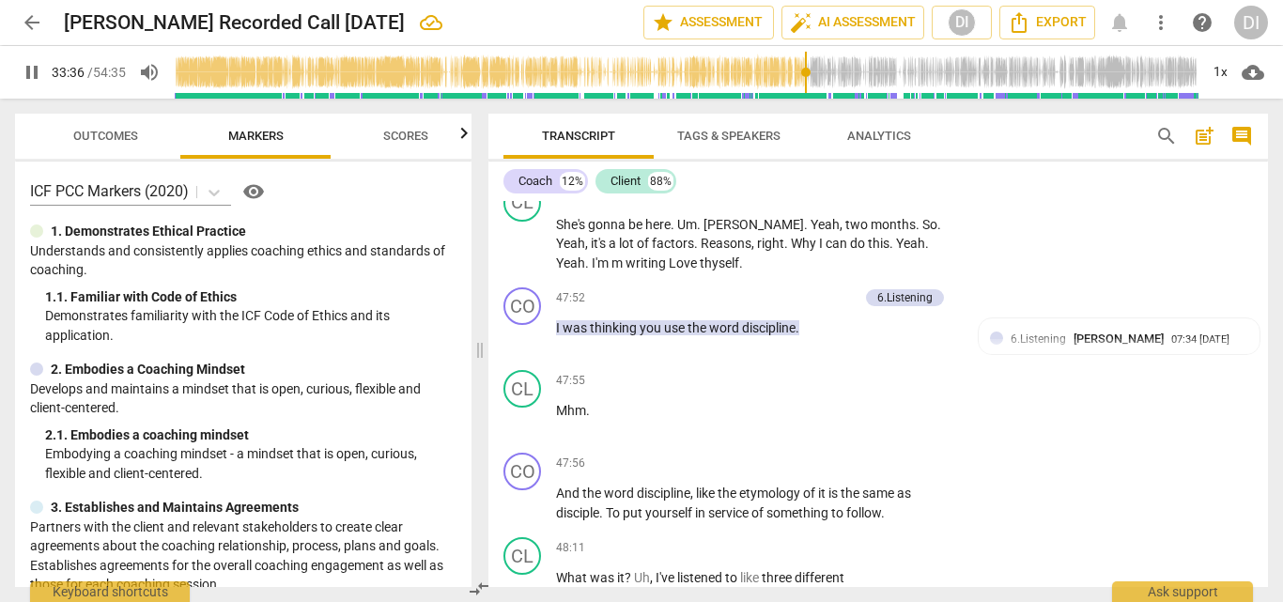
scroll to position [13357, 0]
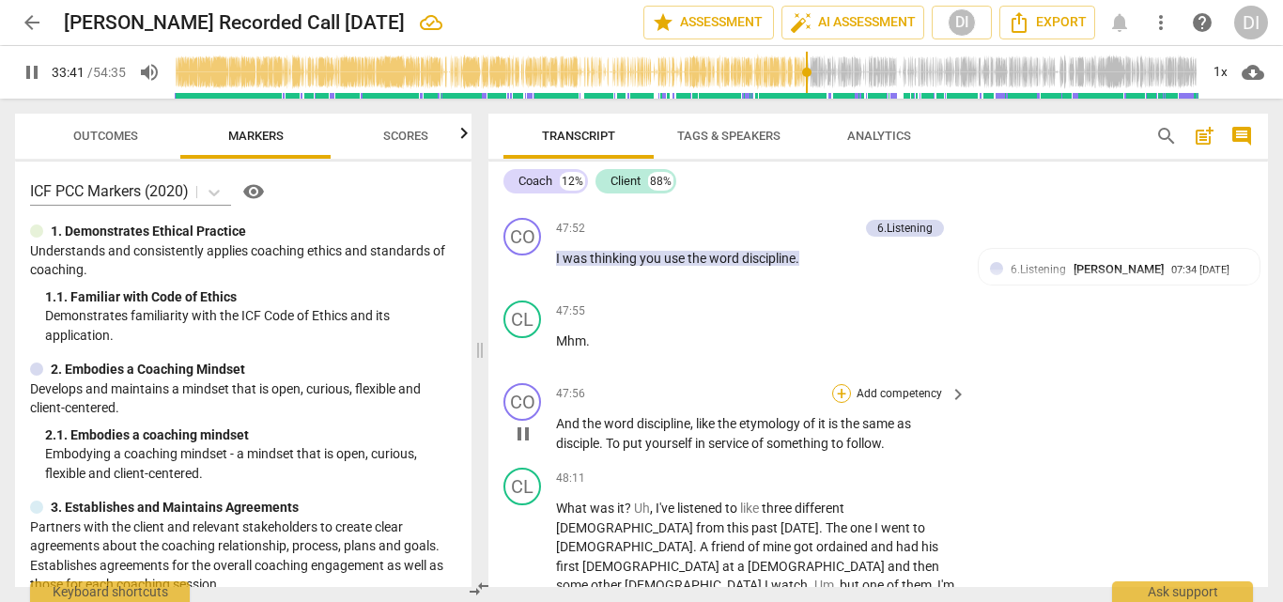
click at [844, 384] on div "+" at bounding box center [841, 393] width 19 height 19
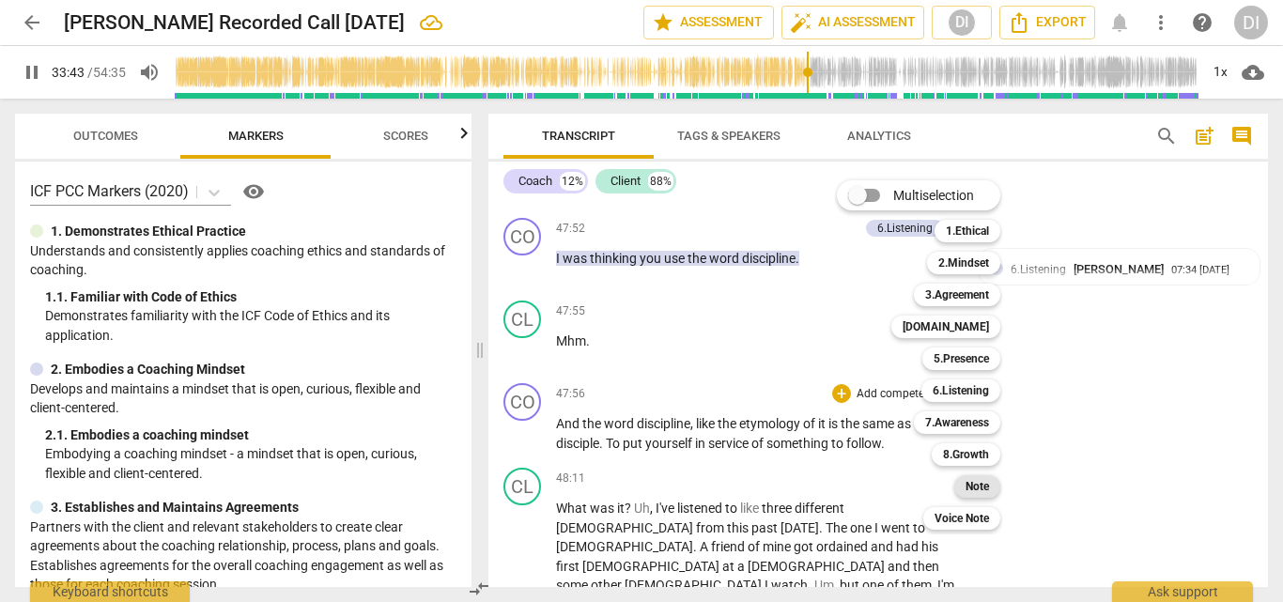
click at [976, 492] on b "Note" at bounding box center [977, 486] width 23 height 23
